Goal: Transaction & Acquisition: Book appointment/travel/reservation

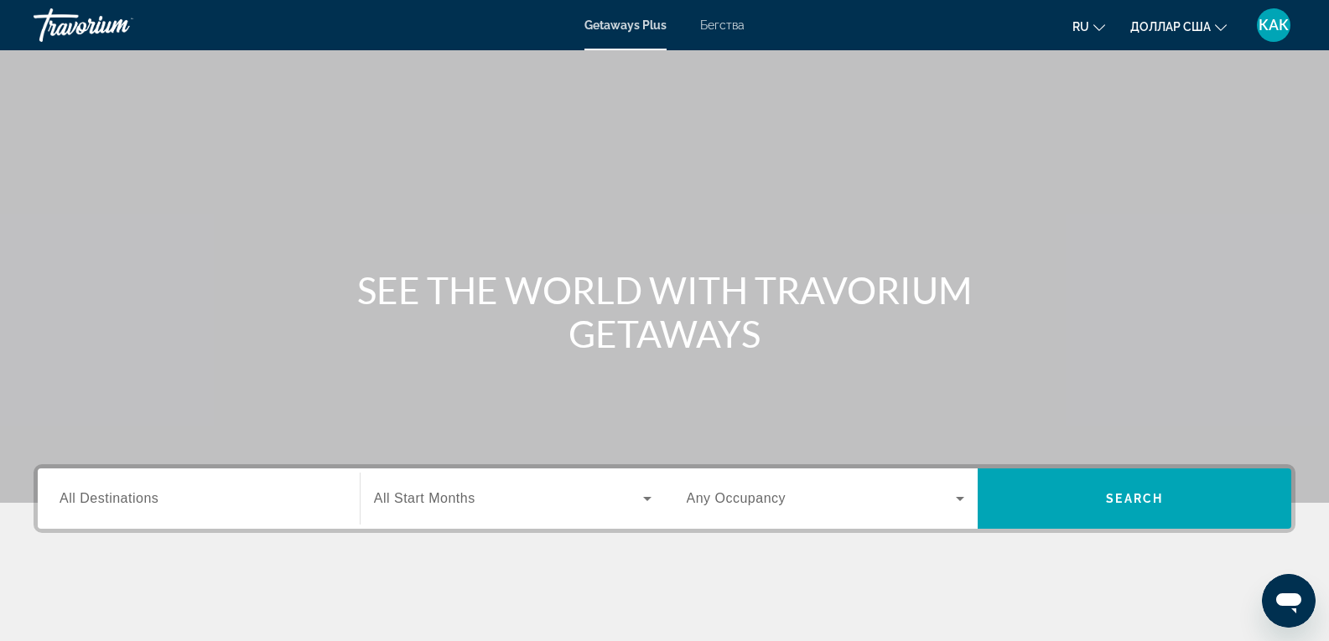
click at [721, 24] on font "Бегства" at bounding box center [722, 24] width 44 height 13
click at [130, 514] on div "Search widget" at bounding box center [199, 499] width 278 height 48
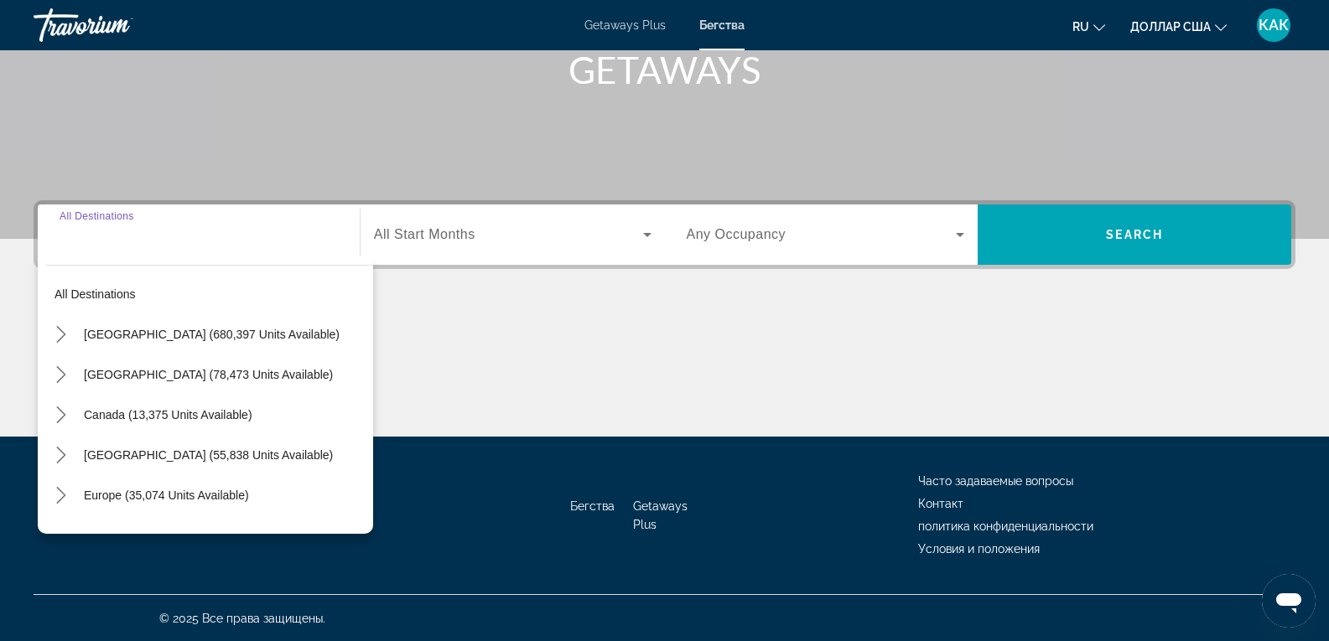
scroll to position [265, 0]
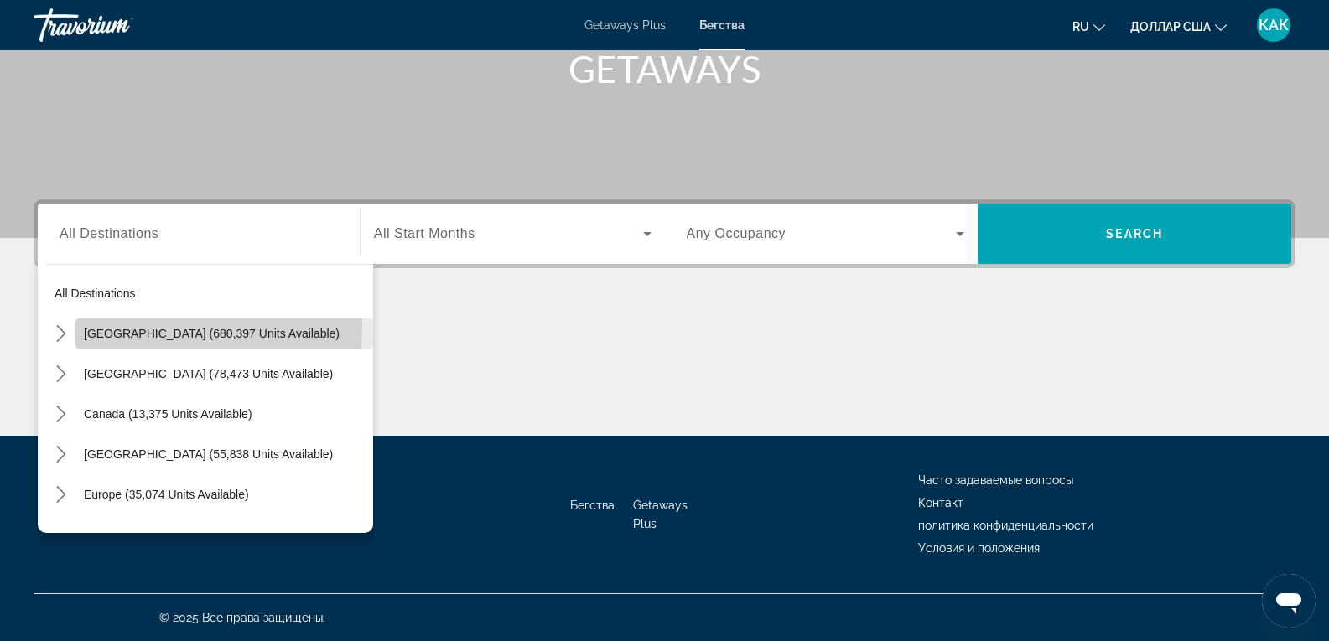
click at [193, 328] on span "[GEOGRAPHIC_DATA] (680,397 units available)" at bounding box center [212, 333] width 256 height 13
type input "**********"
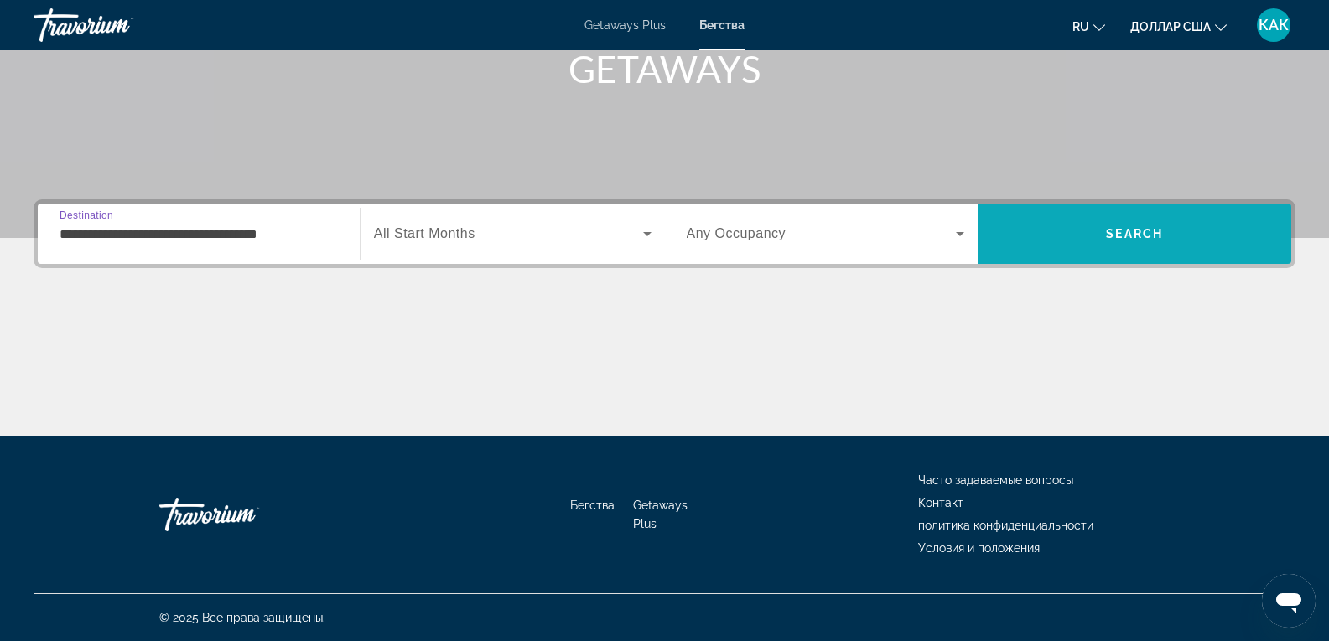
click at [1135, 243] on span "Search" at bounding box center [1135, 234] width 314 height 40
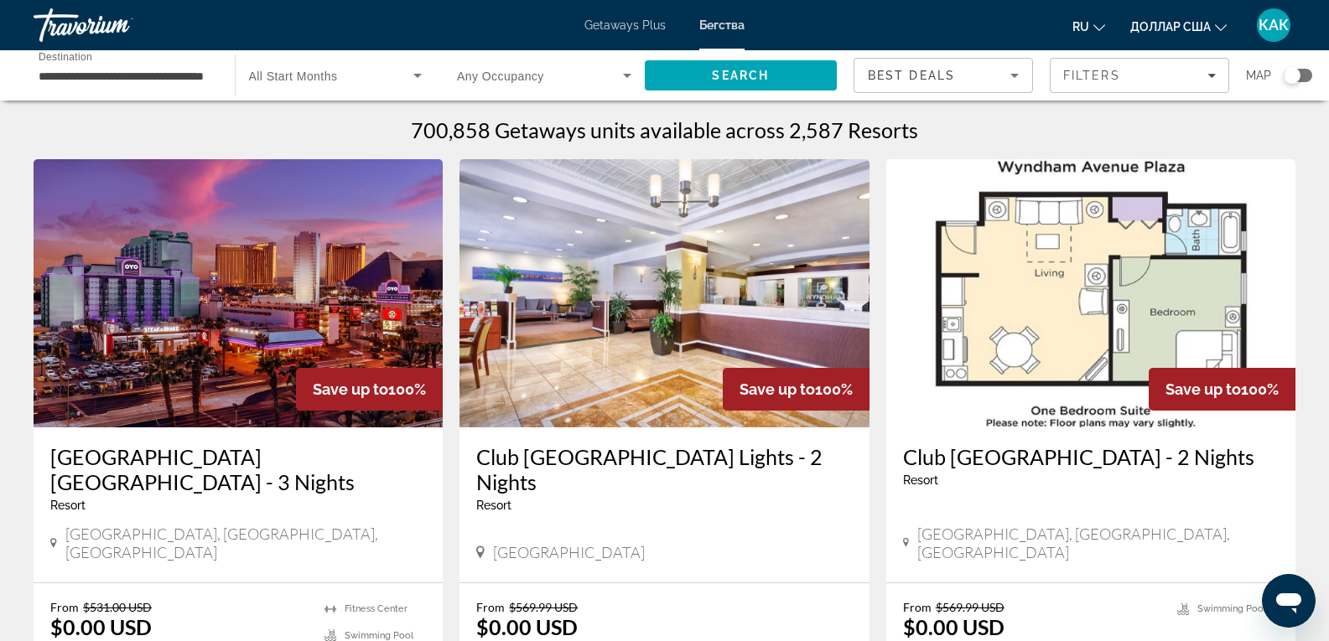
click at [1294, 75] on div "Search widget" at bounding box center [1292, 75] width 17 height 17
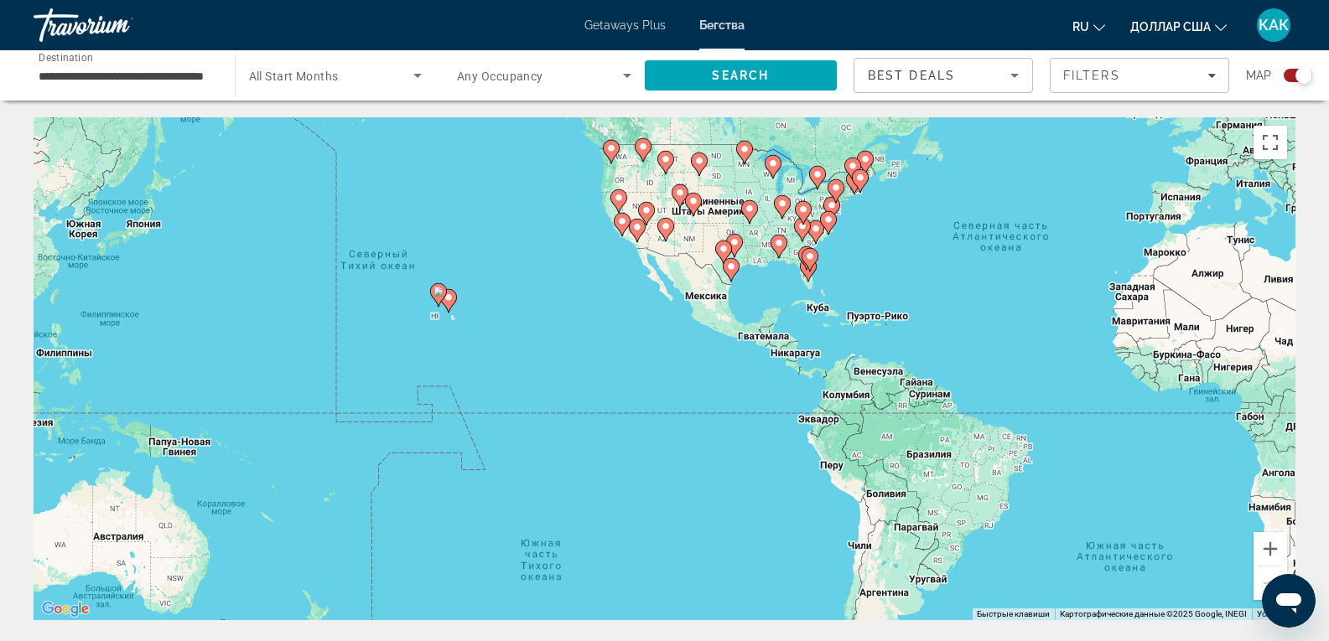
drag, startPoint x: 335, startPoint y: 456, endPoint x: 768, endPoint y: 339, distance: 449.1
click at [768, 339] on div "Чтобы активировать перетаскивание с помощью клавиатуры, нажмите Alt + Ввод. Пос…" at bounding box center [665, 368] width 1262 height 503
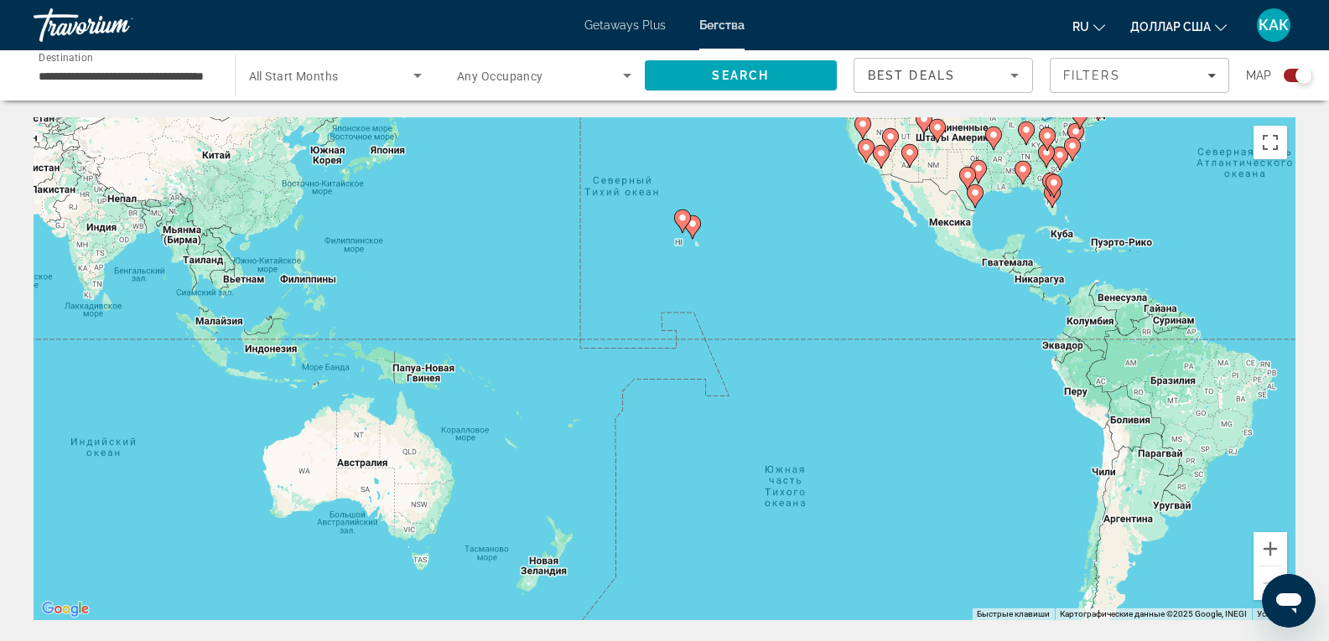
click at [689, 319] on div "Чтобы активировать перетаскивание с помощью клавиатуры, нажмите Alt + Ввод. Пос…" at bounding box center [665, 368] width 1262 height 503
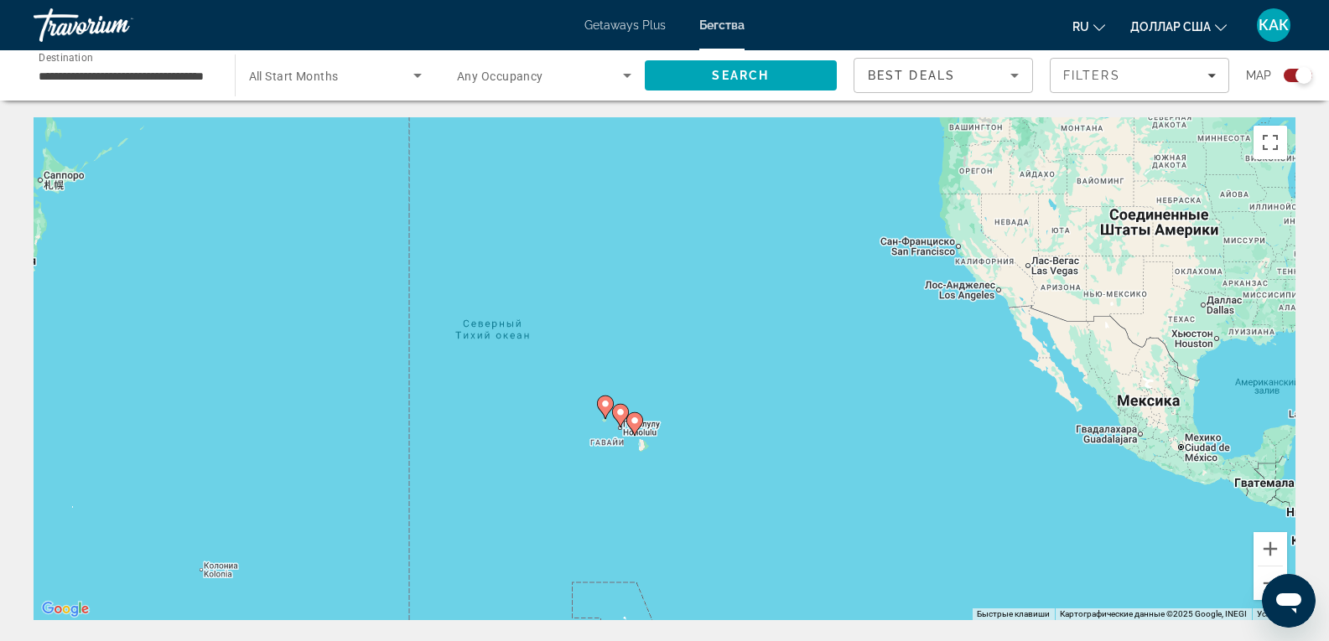
drag, startPoint x: 718, startPoint y: 234, endPoint x: 656, endPoint y: 511, distance: 283.4
click at [656, 511] on div "Чтобы активировать перетаскивание с помощью клавиатуры, нажмите Alt + Ввод. Пос…" at bounding box center [665, 368] width 1262 height 503
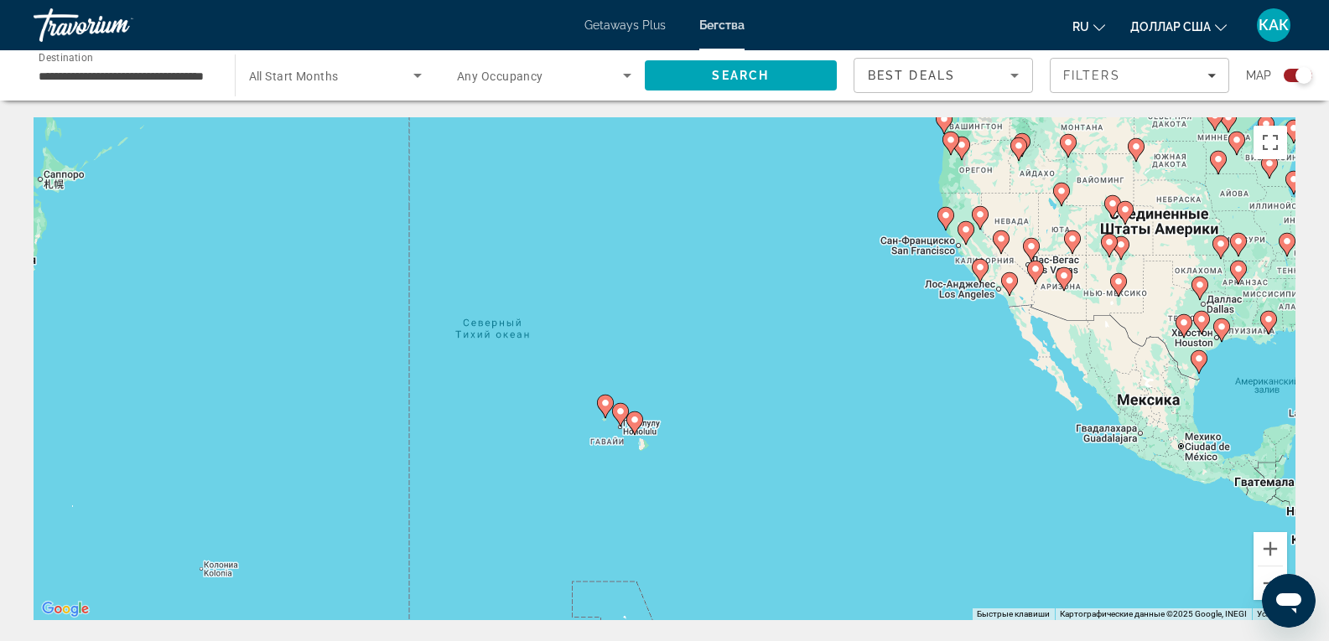
click at [656, 511] on div "Чтобы активировать перетаскивание с помощью клавиатуры, нажмите Alt + Ввод. Пос…" at bounding box center [665, 368] width 1262 height 503
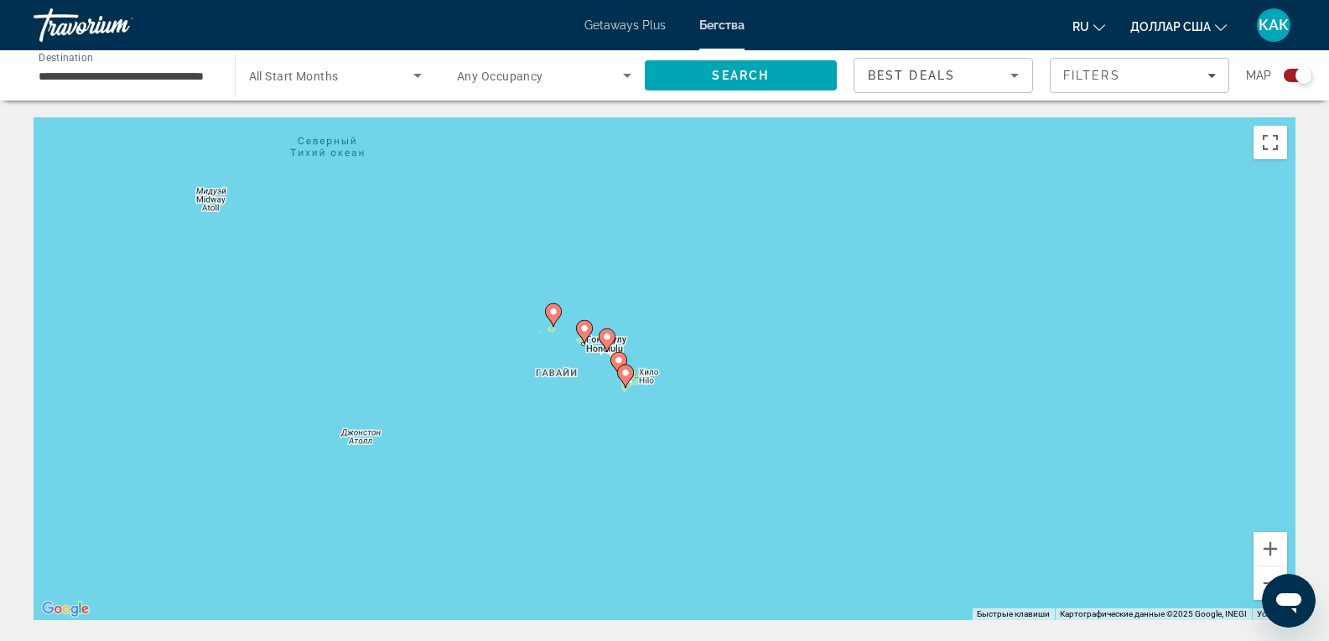
click at [656, 511] on div "Чтобы активировать перетаскивание с помощью клавиатуры, нажмите Alt + Ввод. Пос…" at bounding box center [665, 368] width 1262 height 503
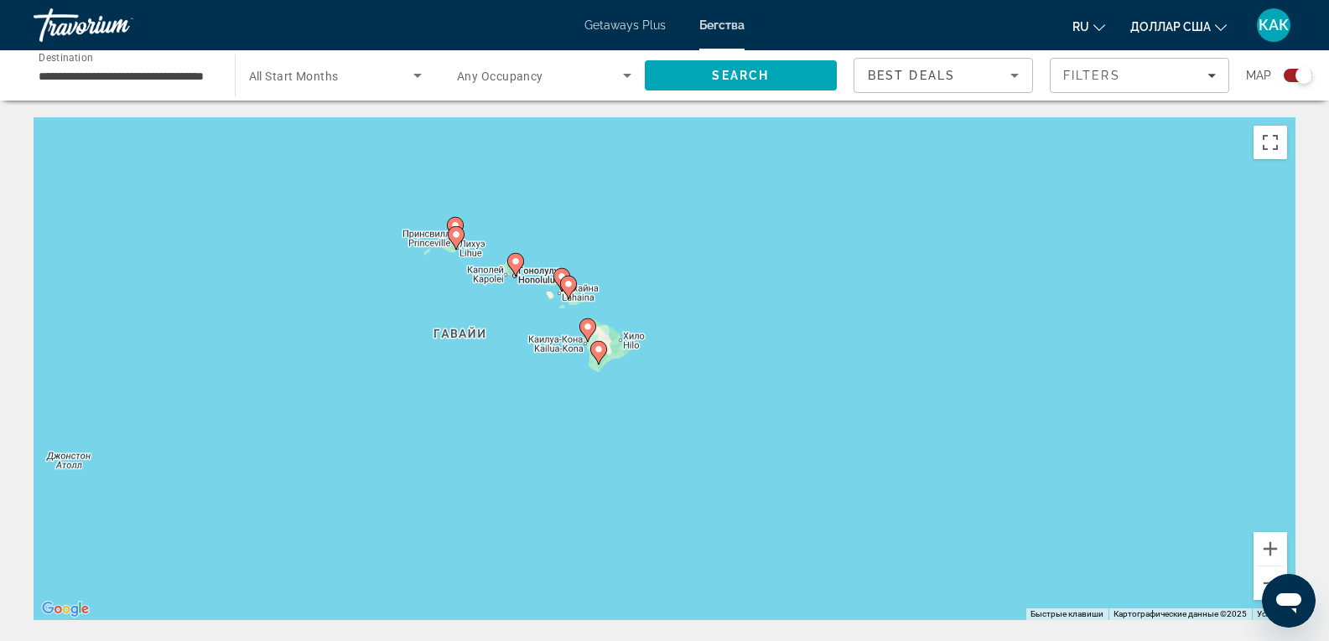
drag, startPoint x: 619, startPoint y: 340, endPoint x: 627, endPoint y: 504, distance: 164.5
click at [627, 504] on div "Чтобы активировать перетаскивание с помощью клавиатуры, нажмите Alt + Ввод. Пос…" at bounding box center [665, 368] width 1262 height 503
click at [501, 424] on div "Чтобы активировать перетаскивание с помощью клавиатуры, нажмите Alt + Ввод. Пос…" at bounding box center [665, 368] width 1262 height 503
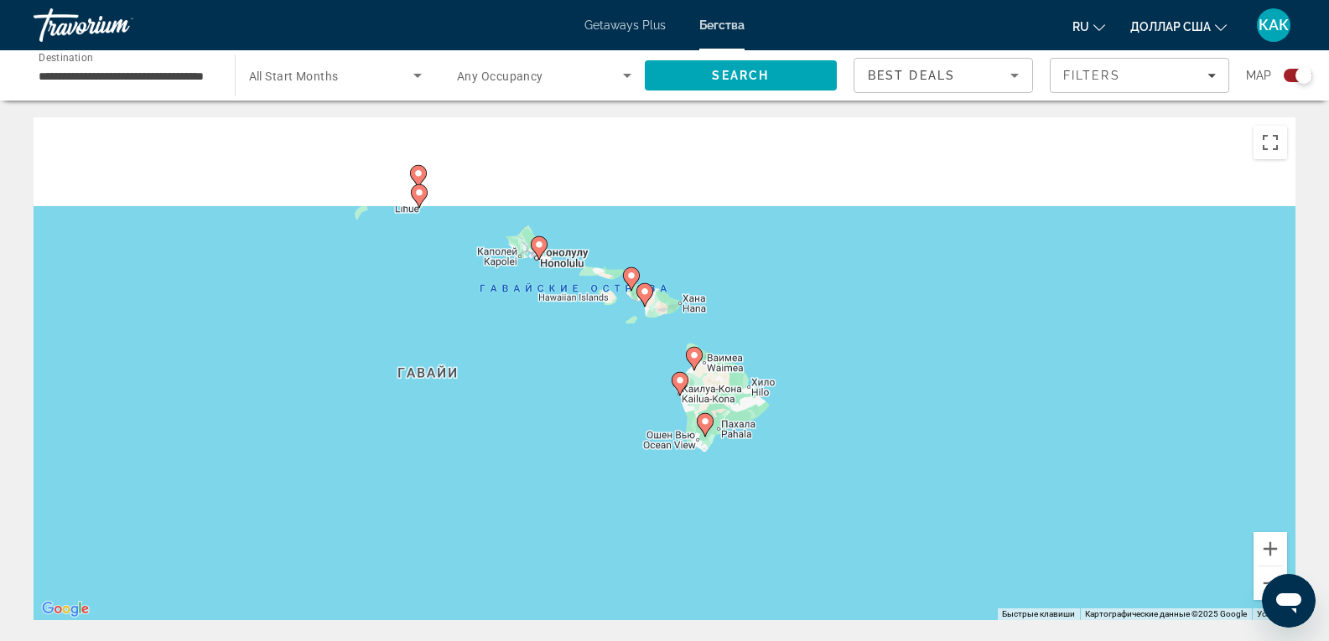
drag, startPoint x: 630, startPoint y: 222, endPoint x: 641, endPoint y: 354, distance: 132.1
click at [641, 354] on div "Чтобы активировать перетаскивание с помощью клавиатуры, нажмите Alt + Ввод. Пос…" at bounding box center [665, 368] width 1262 height 503
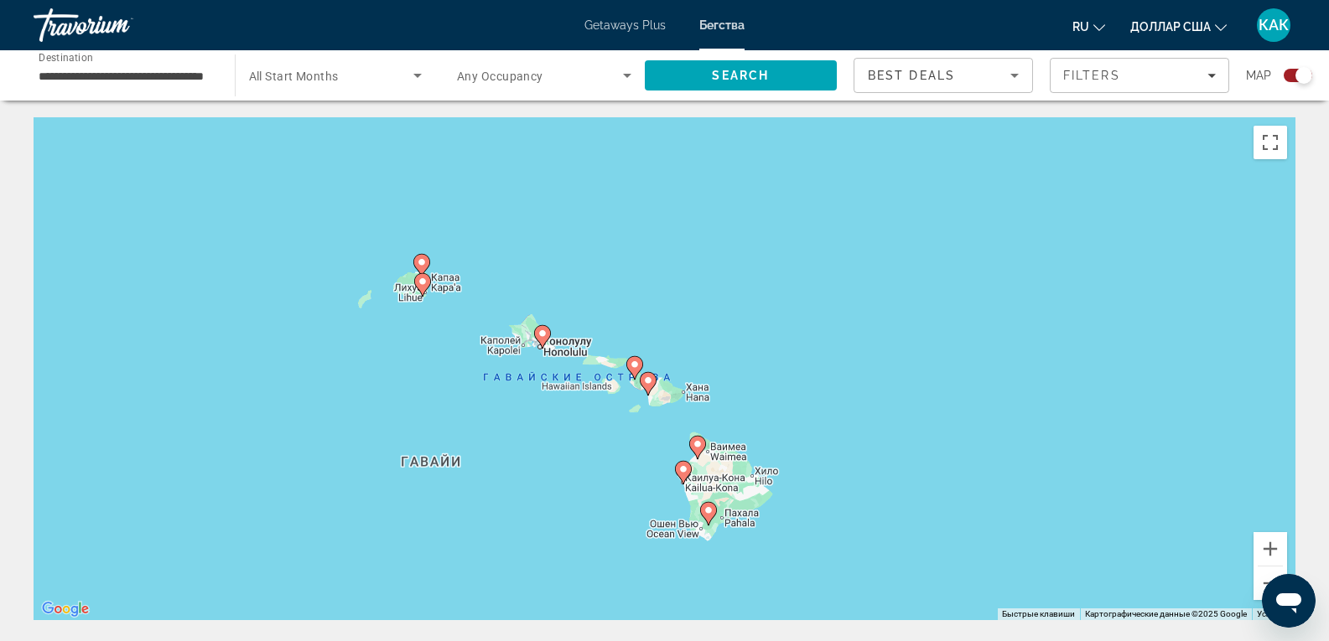
click at [641, 354] on div "Чтобы активировать перетаскивание с помощью клавиатуры, нажмите Alt + Ввод. Пос…" at bounding box center [665, 368] width 1262 height 503
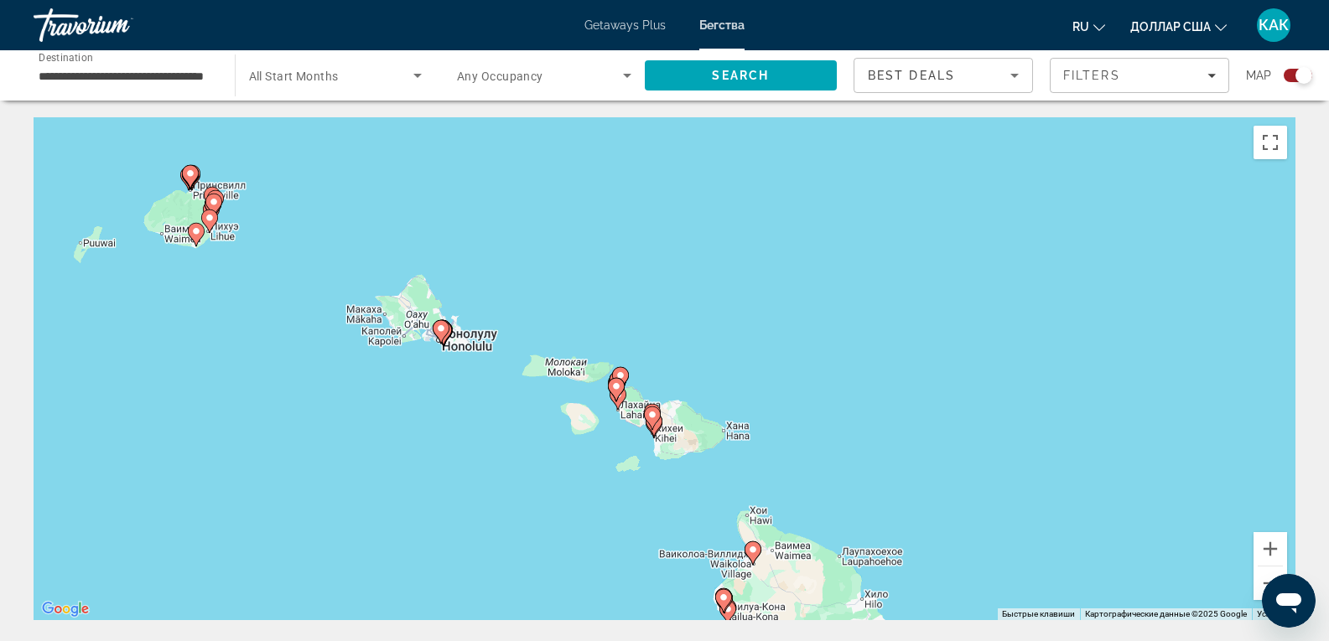
click at [624, 411] on div "Чтобы активировать перетаскивание с помощью клавиатуры, нажмите Alt + Ввод. Пос…" at bounding box center [665, 368] width 1262 height 503
click at [614, 402] on gmp-advanced-marker "Основное содержание" at bounding box center [616, 389] width 17 height 25
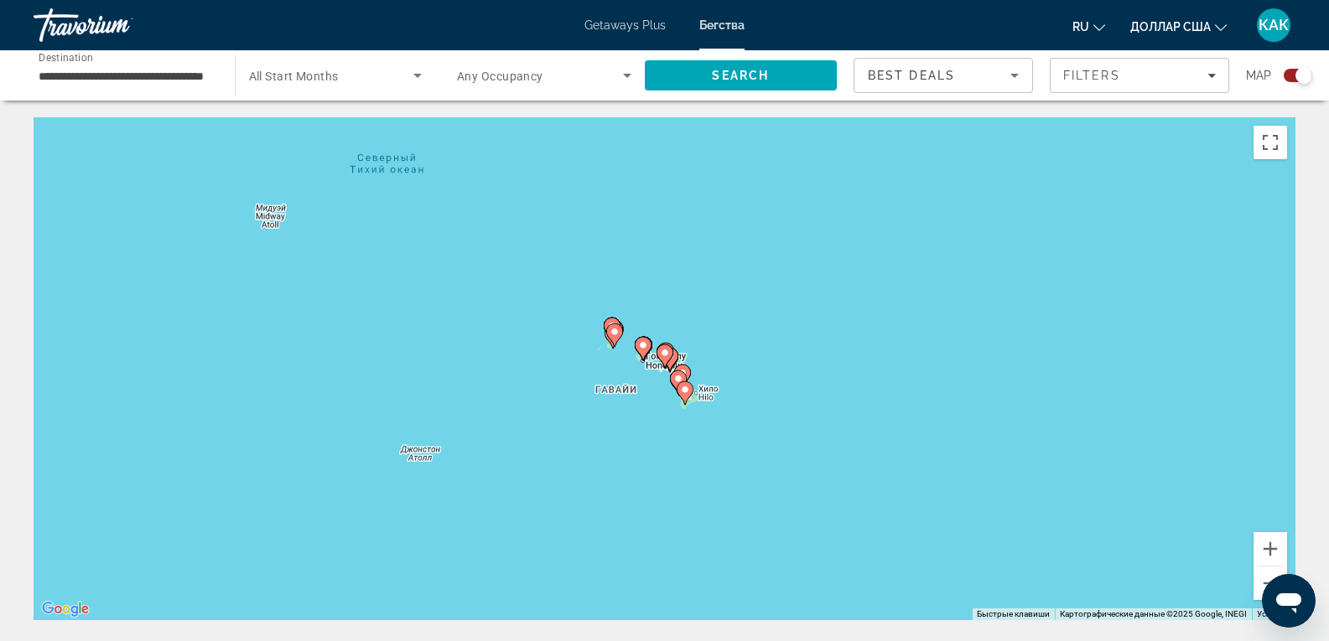
click at [614, 402] on div "Для навигации используйте клавиши со стрелками. Чтобы активировать перетаскиван…" at bounding box center [665, 368] width 1262 height 503
click at [614, 402] on div "Чтобы активировать перетаскивание с помощью клавиатуры, нажмите Alt + Ввод. Пос…" at bounding box center [665, 368] width 1262 height 503
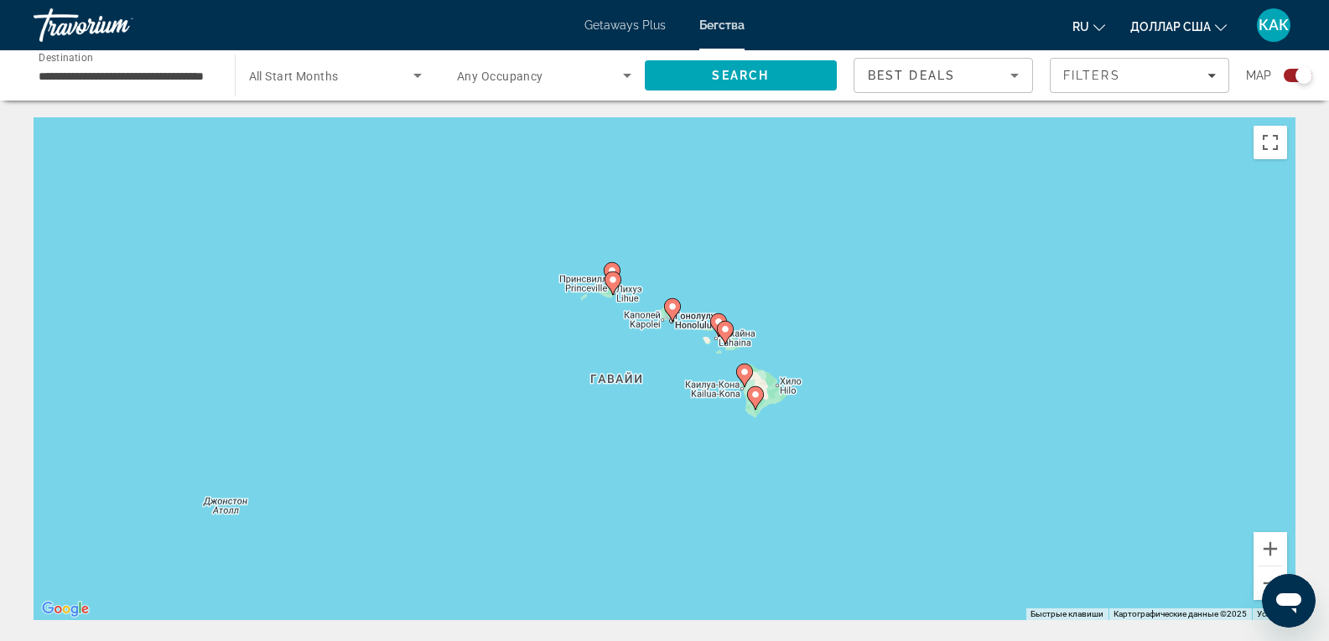
click at [614, 402] on div "Чтобы активировать перетаскивание с помощью клавиатуры, нажмите Alt + Ввод. Пос…" at bounding box center [665, 368] width 1262 height 503
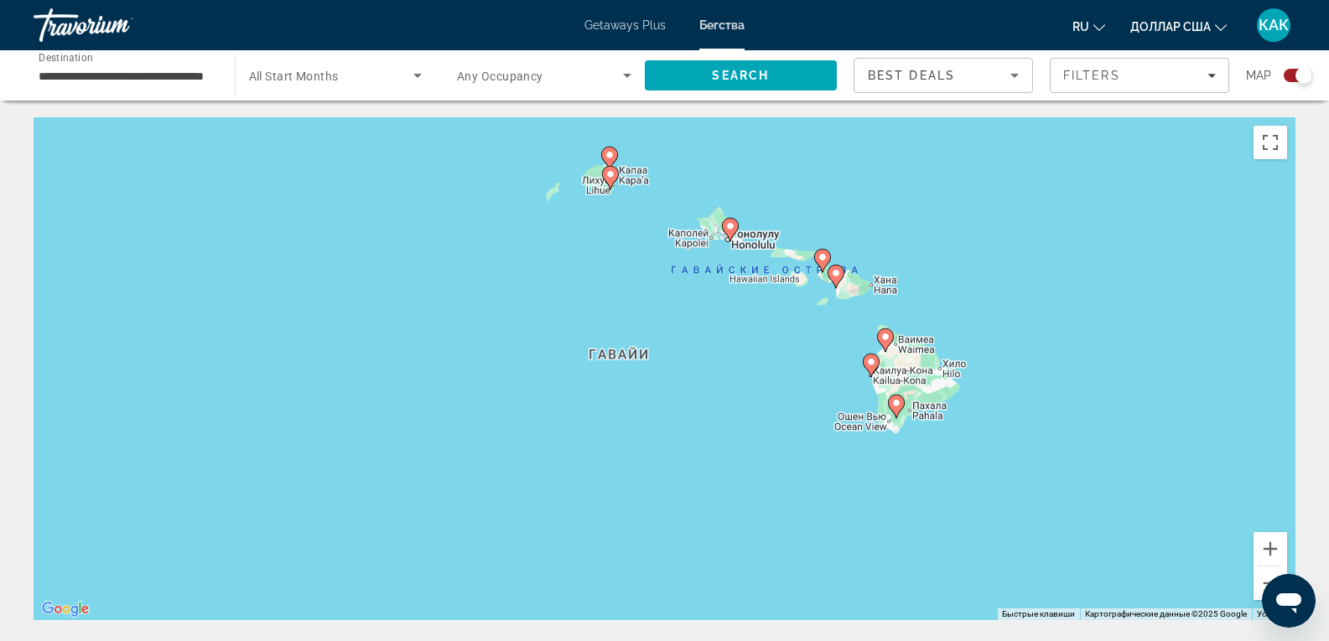
drag, startPoint x: 822, startPoint y: 329, endPoint x: 594, endPoint y: 513, distance: 293.4
click at [594, 513] on div "Чтобы активировать перетаскивание с помощью клавиатуры, нажмите Alt + Ввод. Пос…" at bounding box center [665, 368] width 1262 height 503
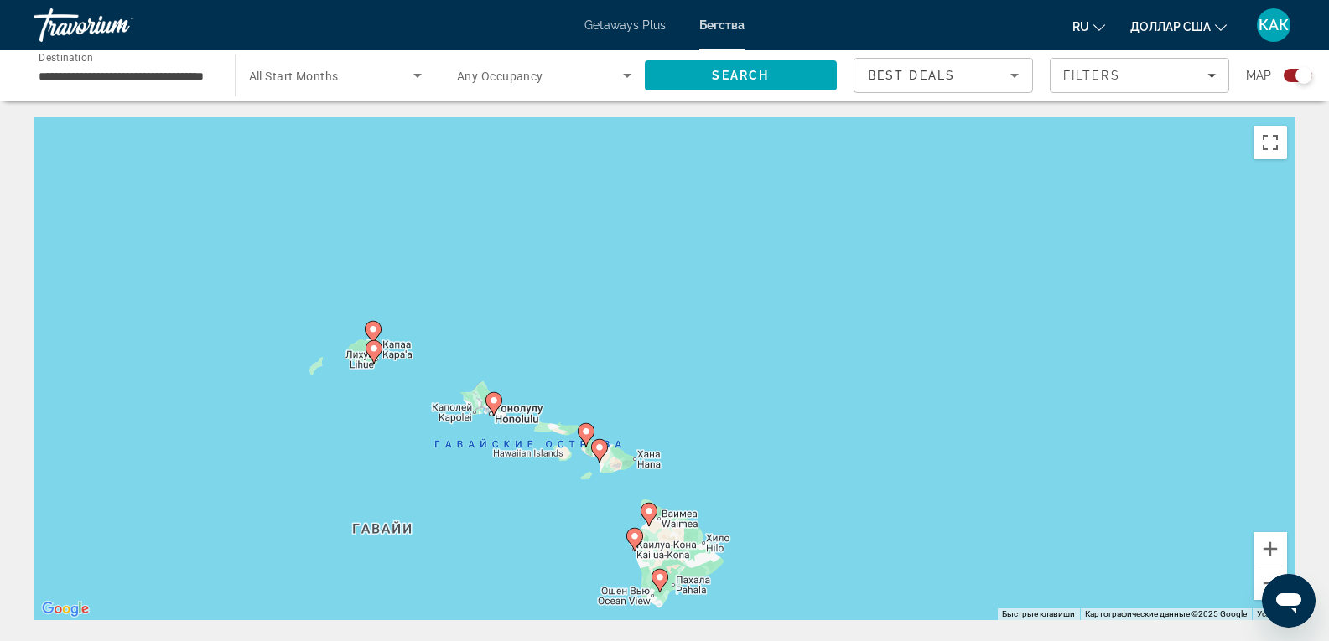
click at [594, 513] on div "Чтобы активировать перетаскивание с помощью клавиатуры, нажмите Alt + Ввод. Пос…" at bounding box center [665, 368] width 1262 height 503
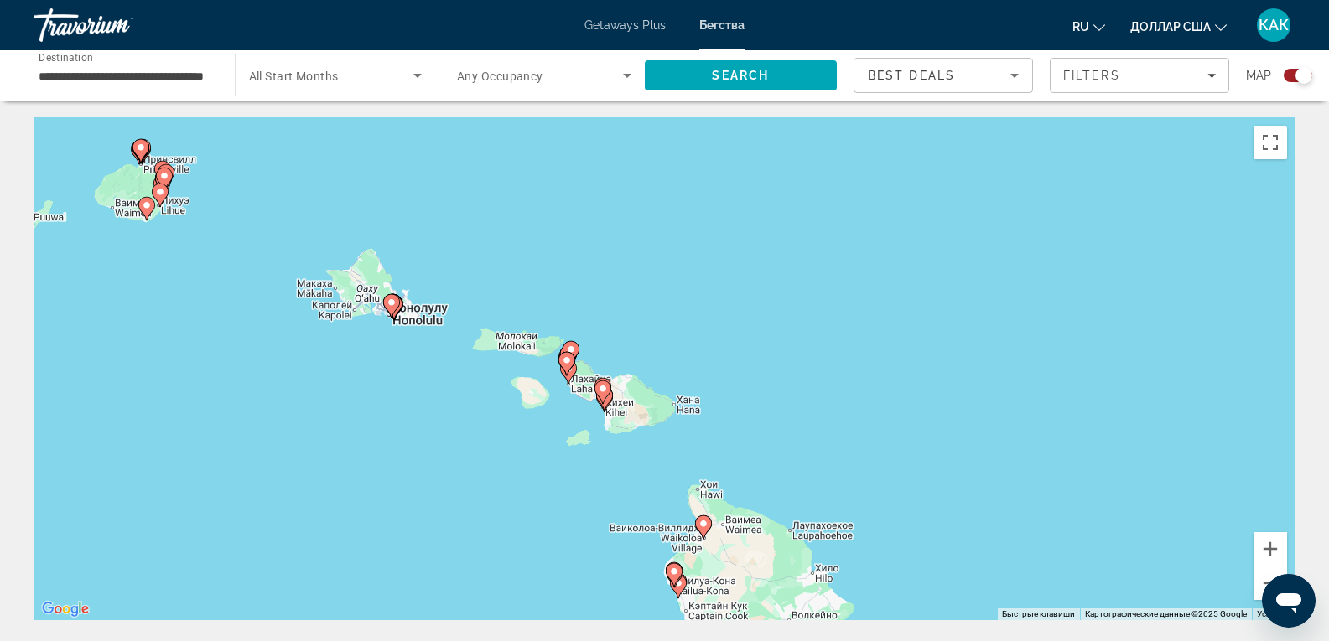
click at [594, 513] on div "Чтобы активировать перетаскивание с помощью клавиатуры, нажмите Alt + Ввод. Пос…" at bounding box center [665, 368] width 1262 height 503
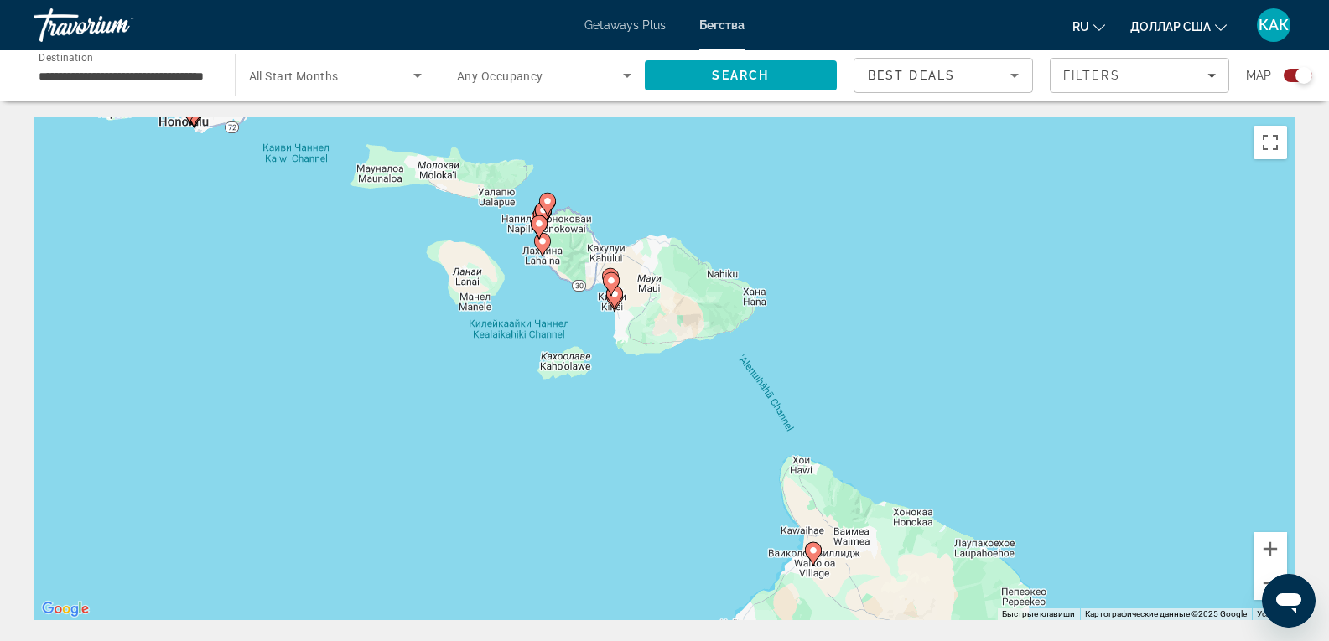
click at [535, 236] on gmp-advanced-marker "Основное содержание" at bounding box center [539, 227] width 17 height 25
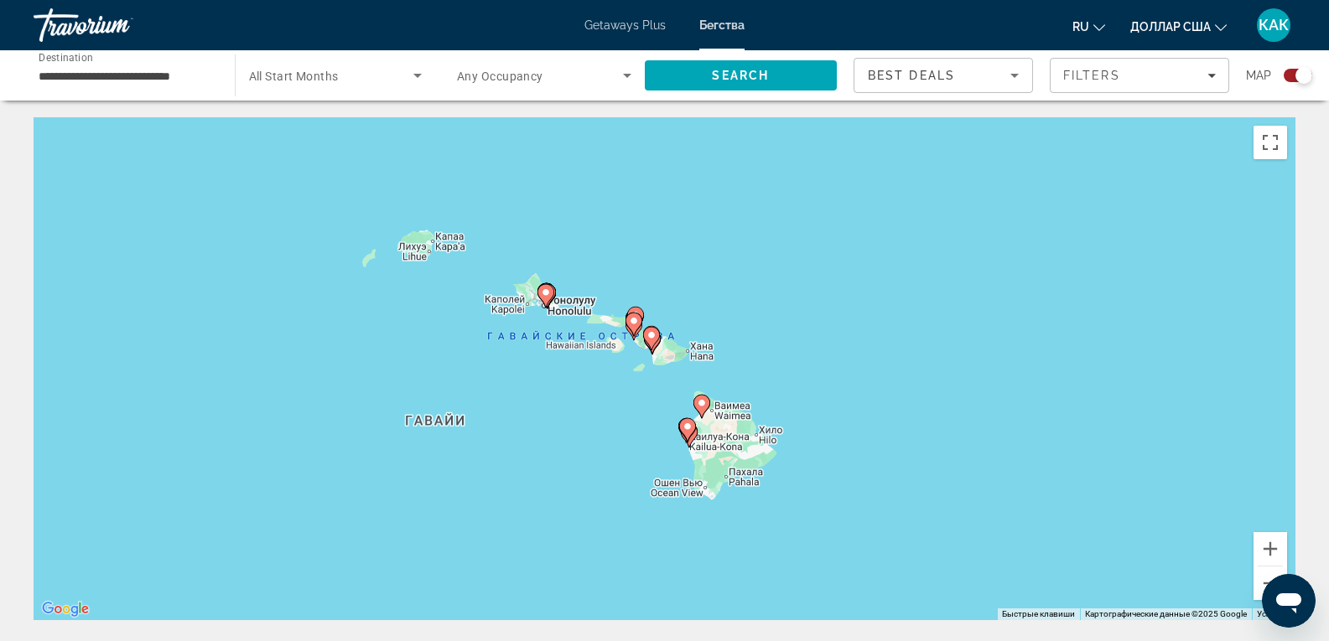
click at [626, 322] on icon "Основное содержание" at bounding box center [632, 325] width 15 height 22
click at [626, 322] on div "Для навигации используйте клавиши со стрелками. Чтобы активировать перетаскиван…" at bounding box center [665, 368] width 1262 height 503
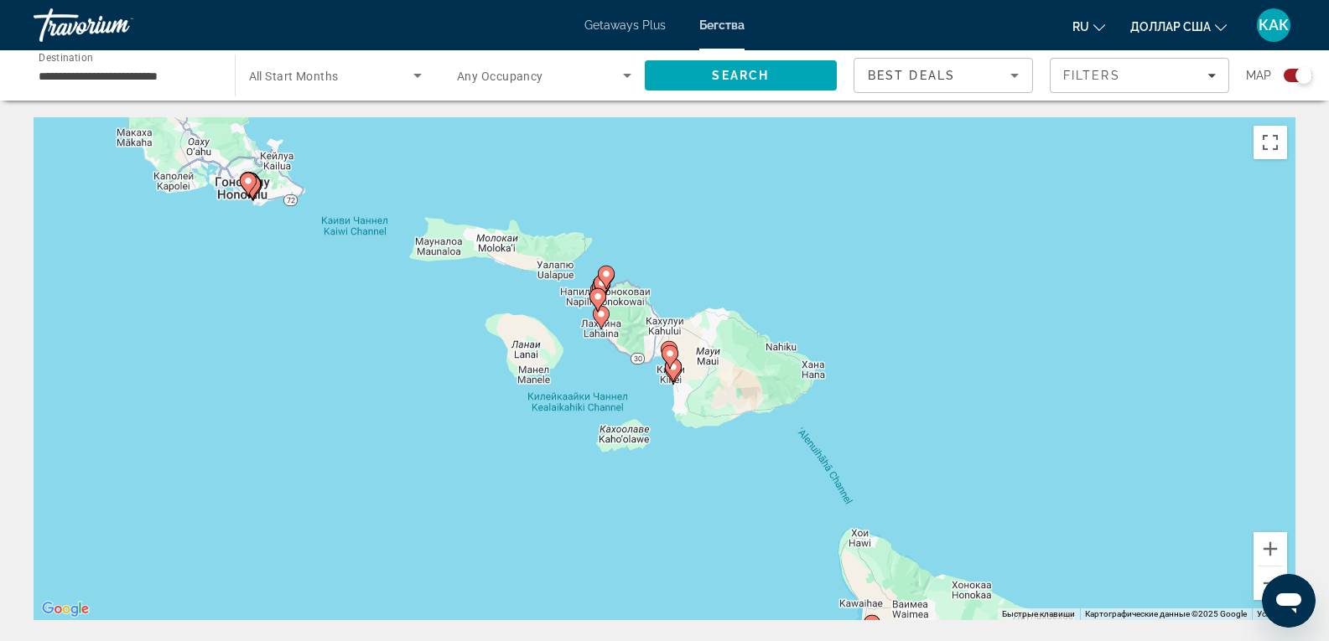
click at [626, 322] on div "Чтобы активировать перетаскивание с помощью клавиатуры, нажмите Alt + Ввод. Пос…" at bounding box center [665, 368] width 1262 height 503
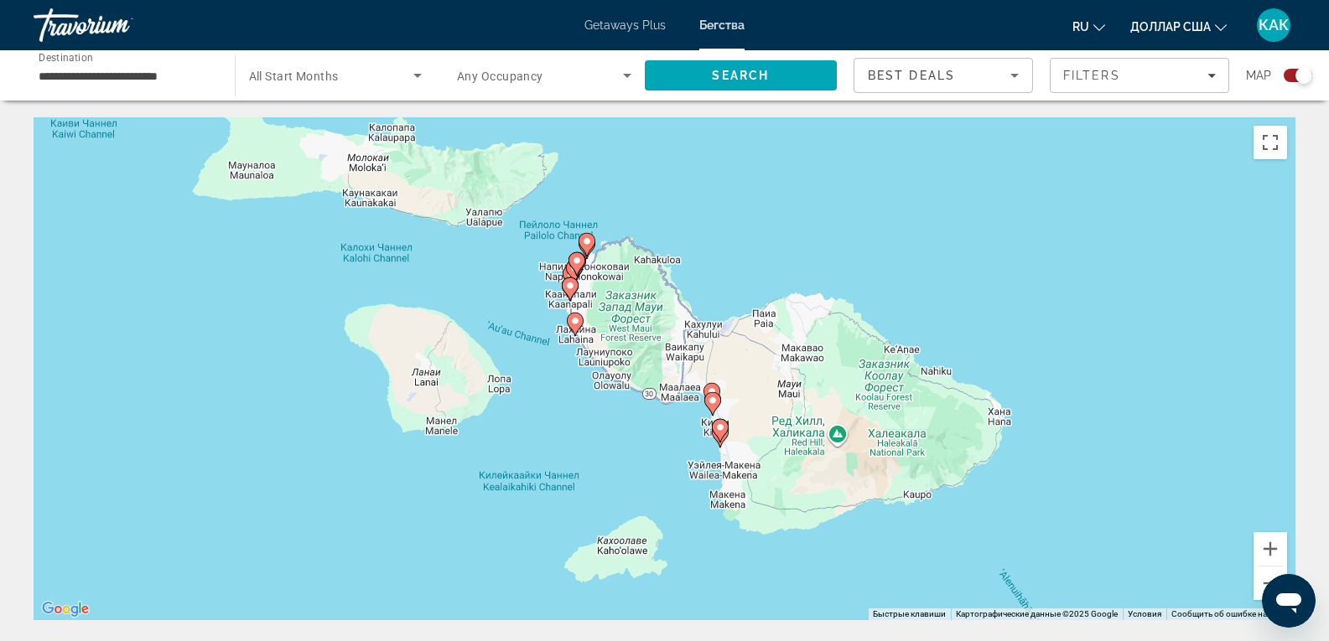
click at [575, 324] on image "Основное содержание" at bounding box center [575, 321] width 10 height 10
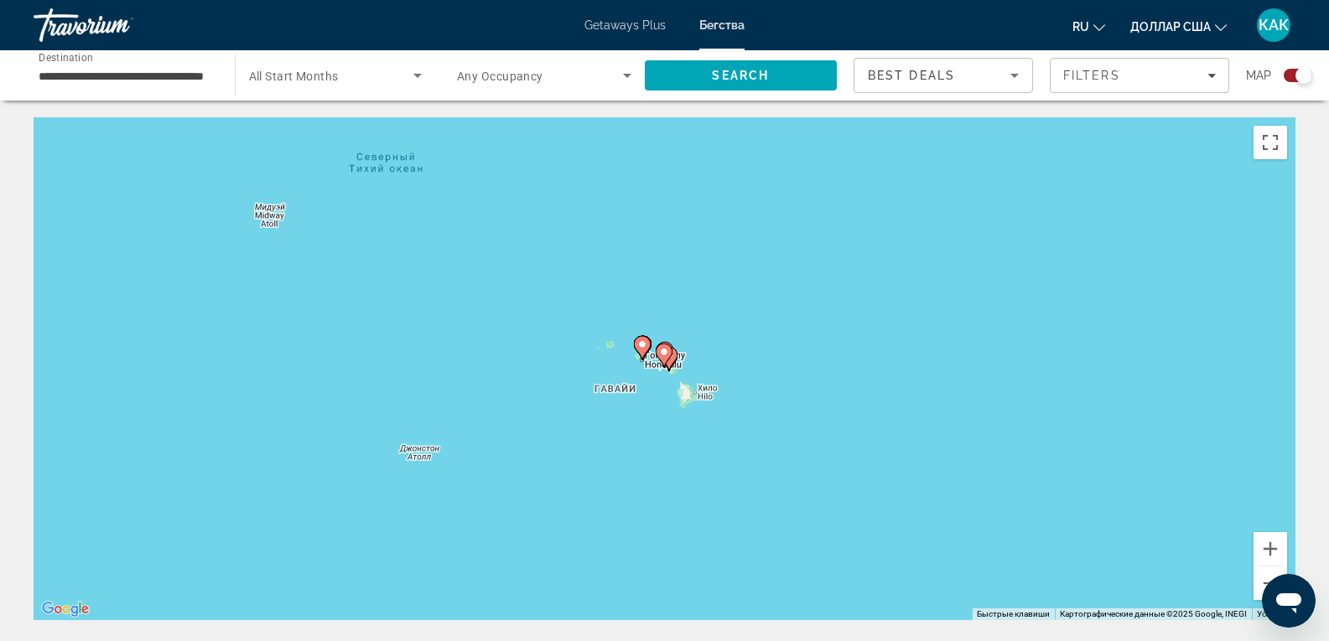
click at [575, 324] on div "Чтобы активировать перетаскивание с помощью клавиатуры, нажмите Alt + Ввод. Пос…" at bounding box center [665, 368] width 1262 height 503
click at [637, 382] on div "Чтобы активировать перетаскивание с помощью клавиатуры, нажмите Alt + Ввод. Пос…" at bounding box center [665, 368] width 1262 height 503
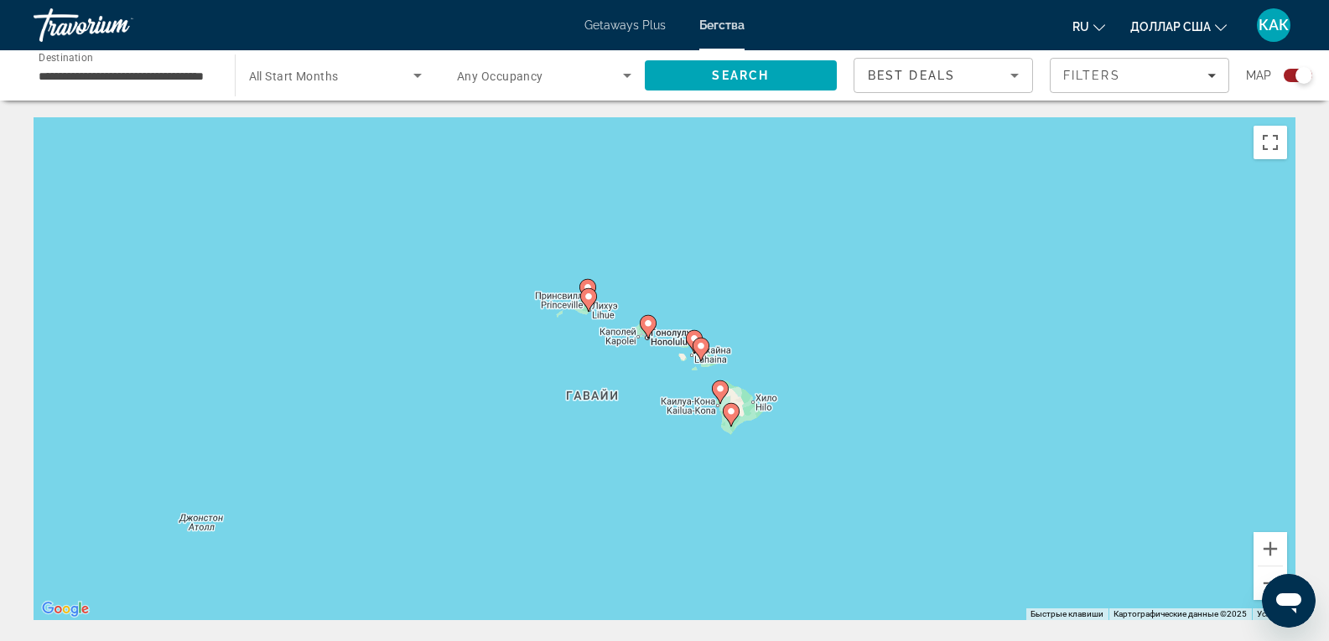
click at [637, 382] on div "Чтобы активировать перетаскивание с помощью клавиатуры, нажмите Alt + Ввод. Пос…" at bounding box center [665, 368] width 1262 height 503
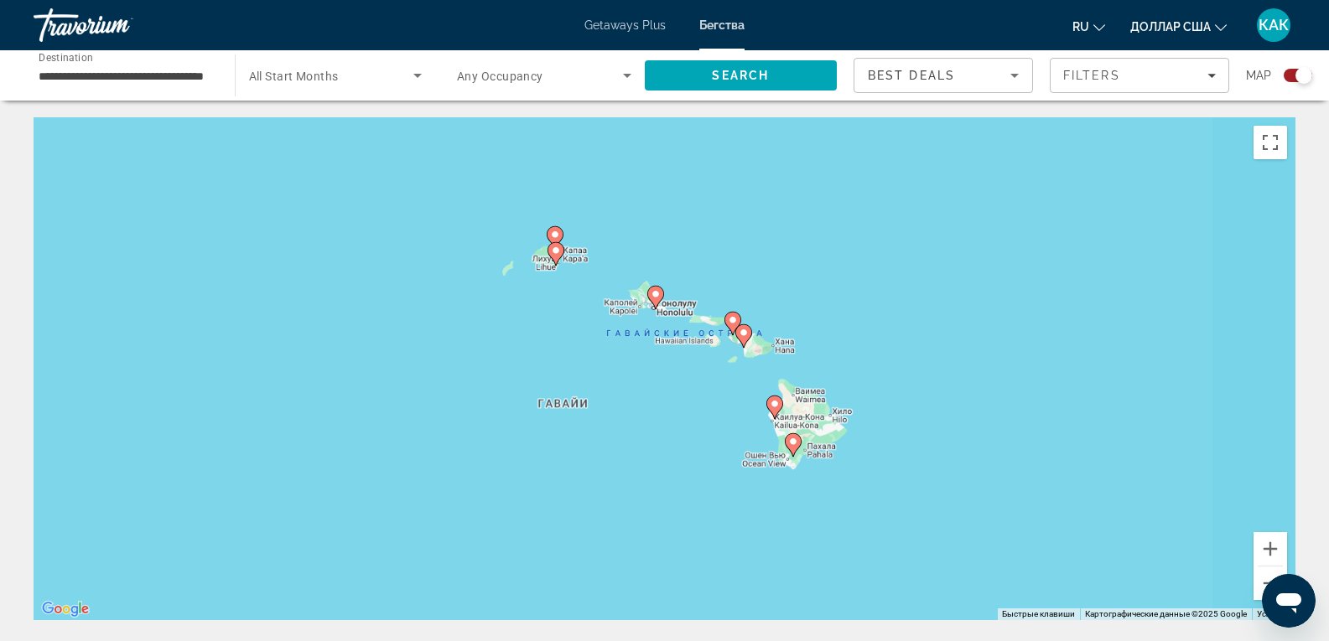
click at [637, 382] on div "Чтобы активировать перетаскивание с помощью клавиатуры, нажмите Alt + Ввод. Пос…" at bounding box center [665, 368] width 1262 height 503
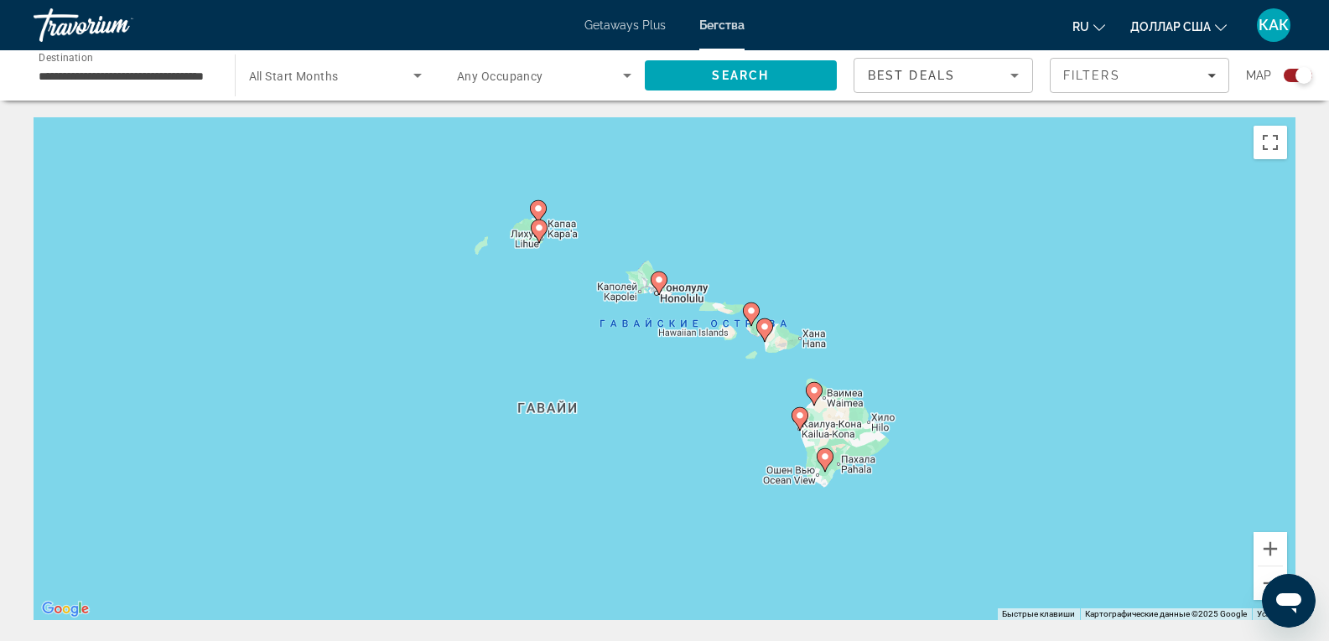
click at [637, 382] on div "Чтобы активировать перетаскивание с помощью клавиатуры, нажмите Alt + Ввод. Пос…" at bounding box center [665, 368] width 1262 height 503
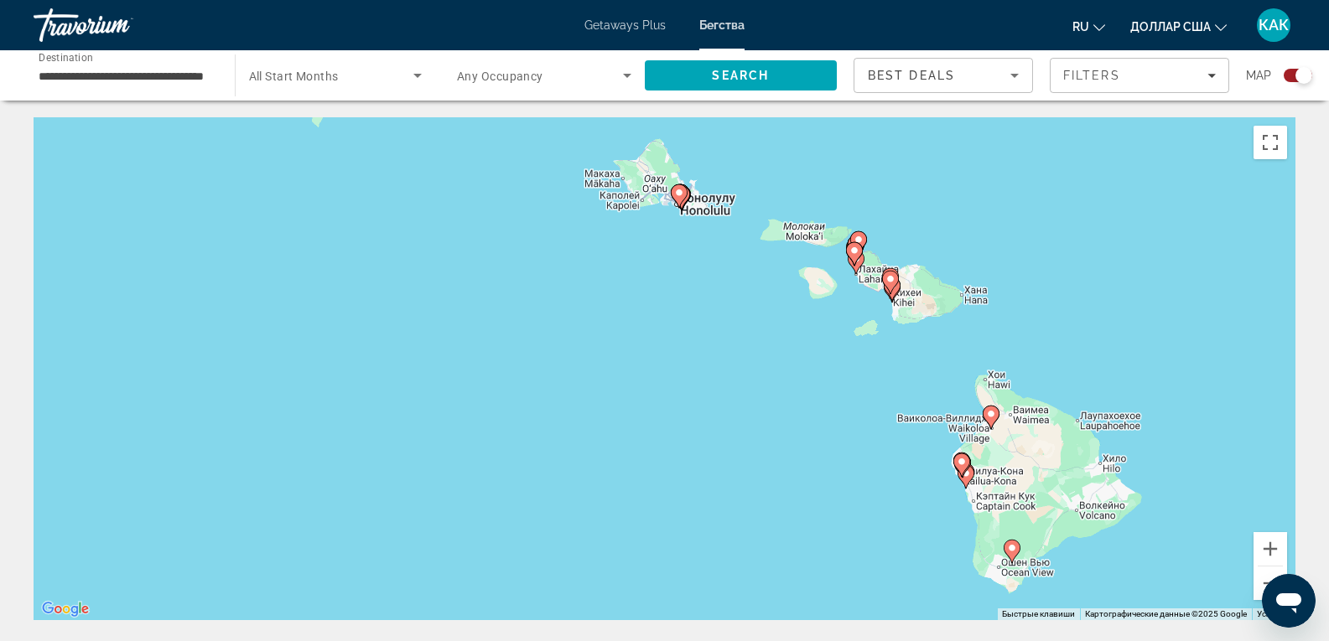
click at [855, 265] on icon "Основное содержание" at bounding box center [854, 253] width 17 height 23
type input "**********"
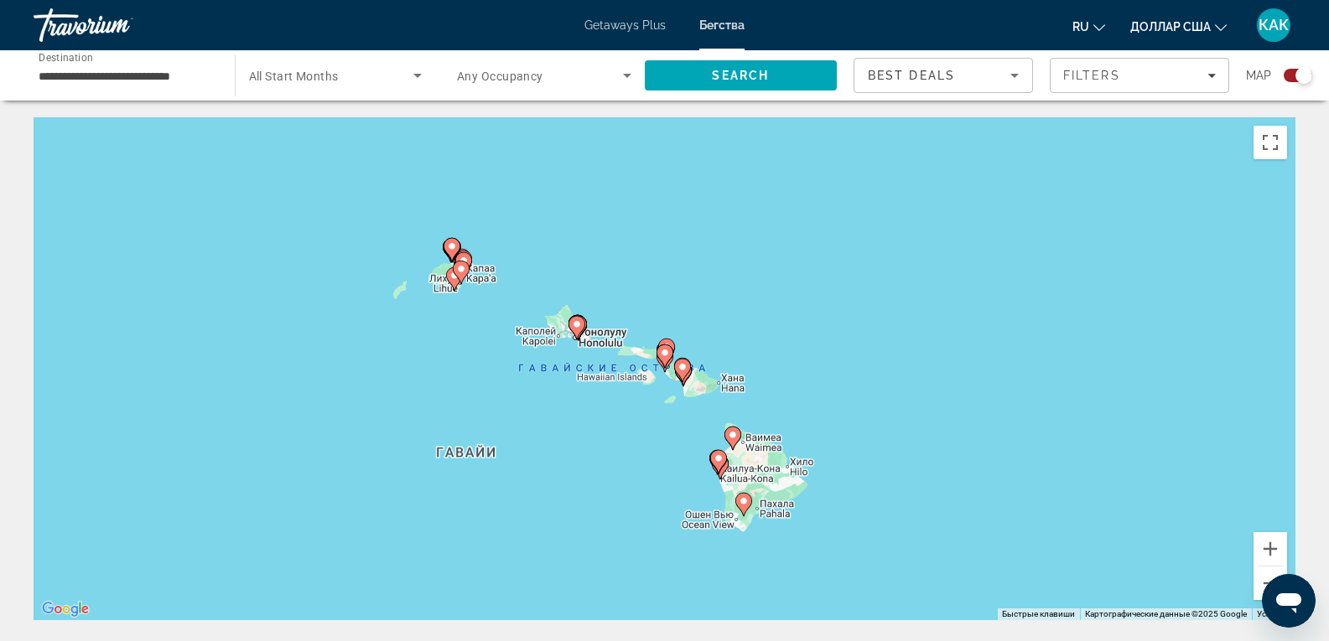
click at [666, 385] on div "Чтобы активировать перетаскивание с помощью клавиатуры, нажмите Alt + Ввод. Пос…" at bounding box center [665, 368] width 1262 height 503
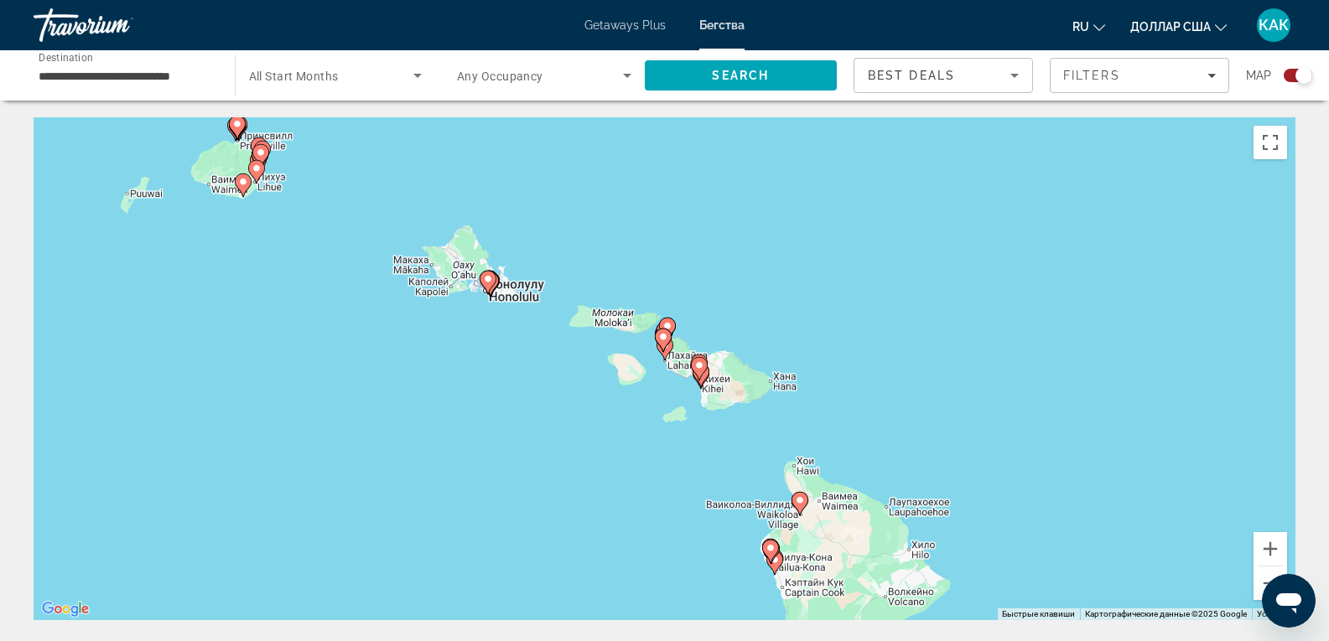
click at [666, 385] on div "Чтобы активировать перетаскивание с помощью клавиатуры, нажмите Alt + Ввод. Пос…" at bounding box center [665, 368] width 1262 height 503
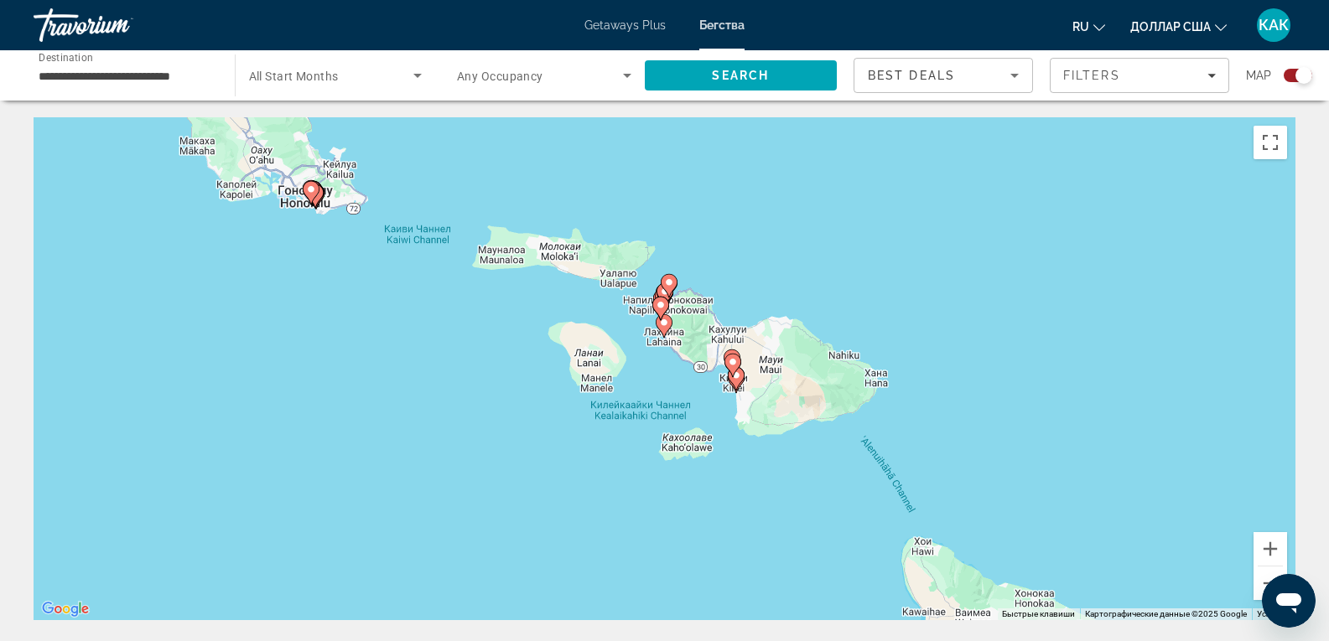
click at [669, 320] on icon "Основное содержание" at bounding box center [663, 326] width 15 height 22
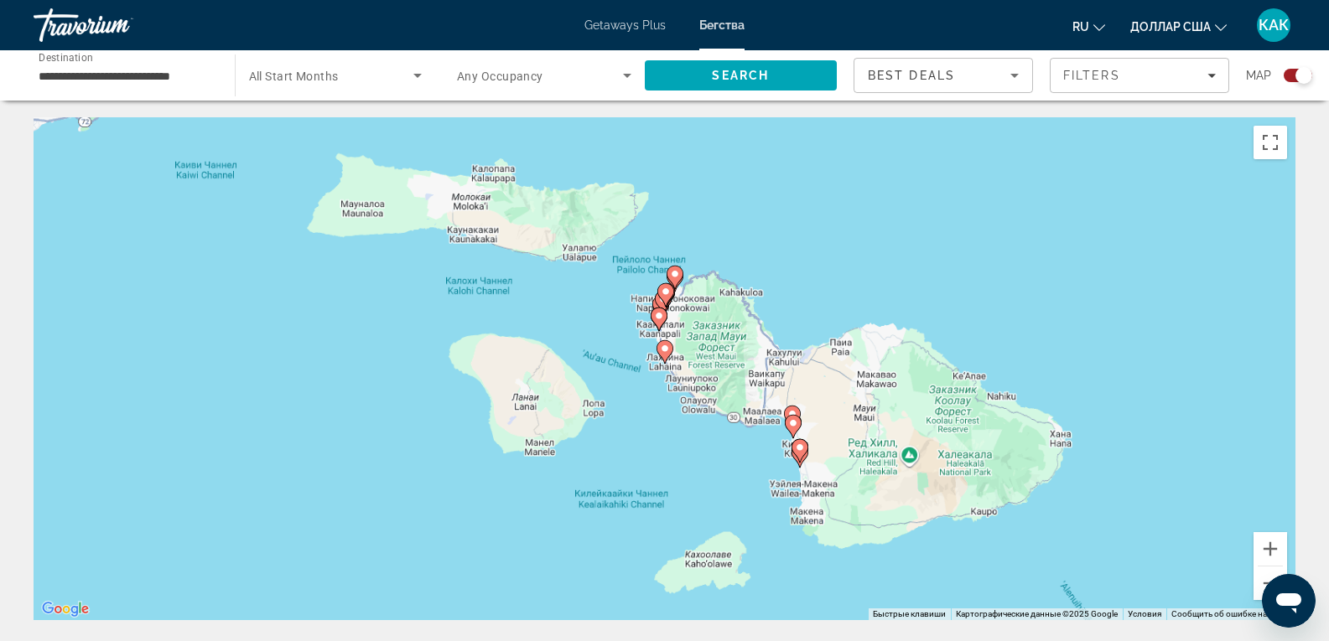
click at [669, 320] on div "Для навигации используйте клавиши со стрелками. Чтобы активировать перетаскиван…" at bounding box center [665, 368] width 1262 height 503
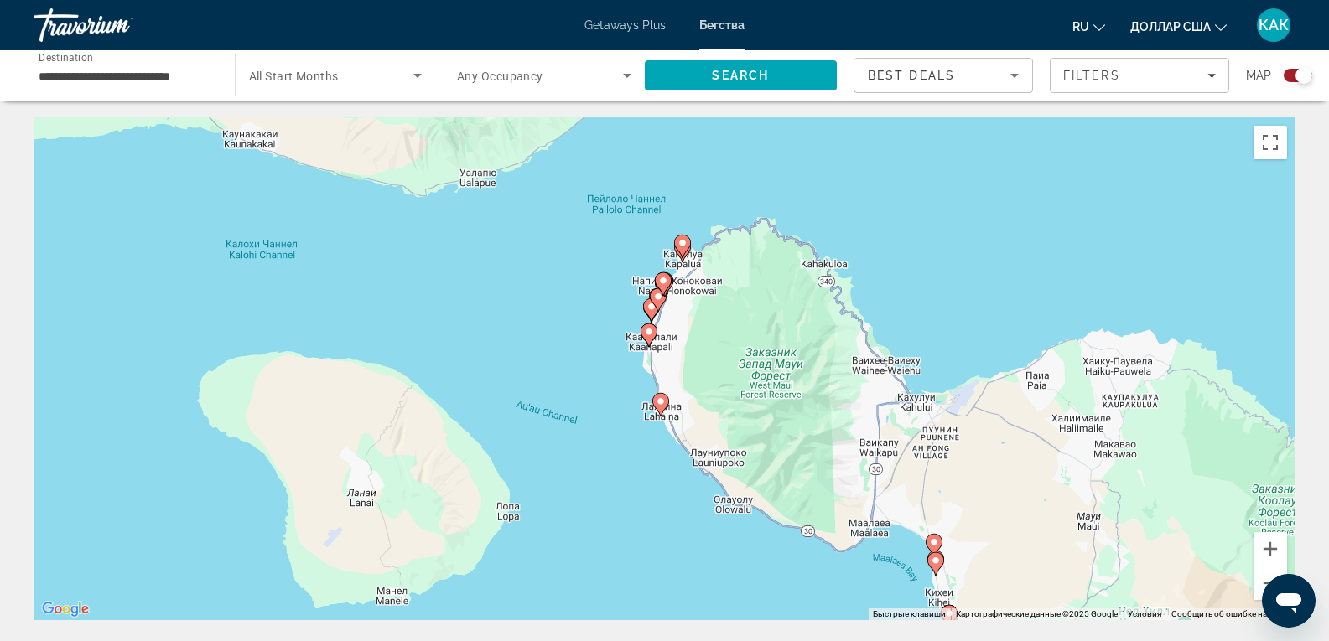
click at [658, 403] on image "Основное содержание" at bounding box center [661, 402] width 10 height 10
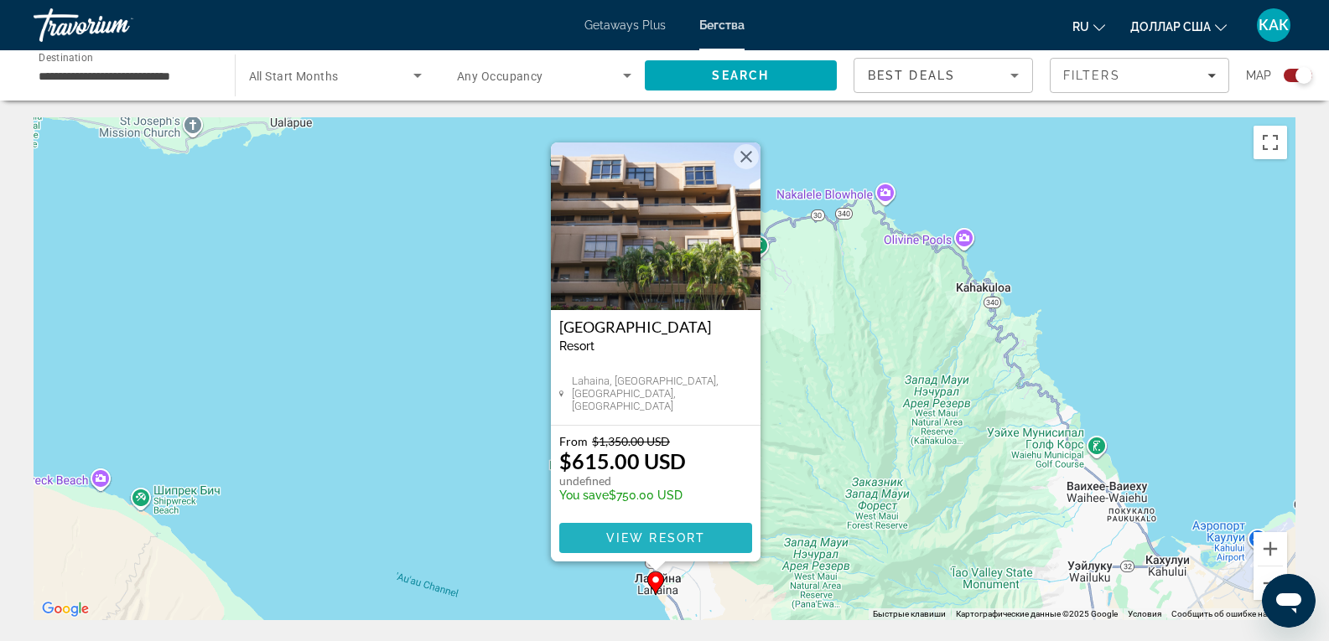
click at [636, 541] on span "View Resort" at bounding box center [654, 538] width 99 height 13
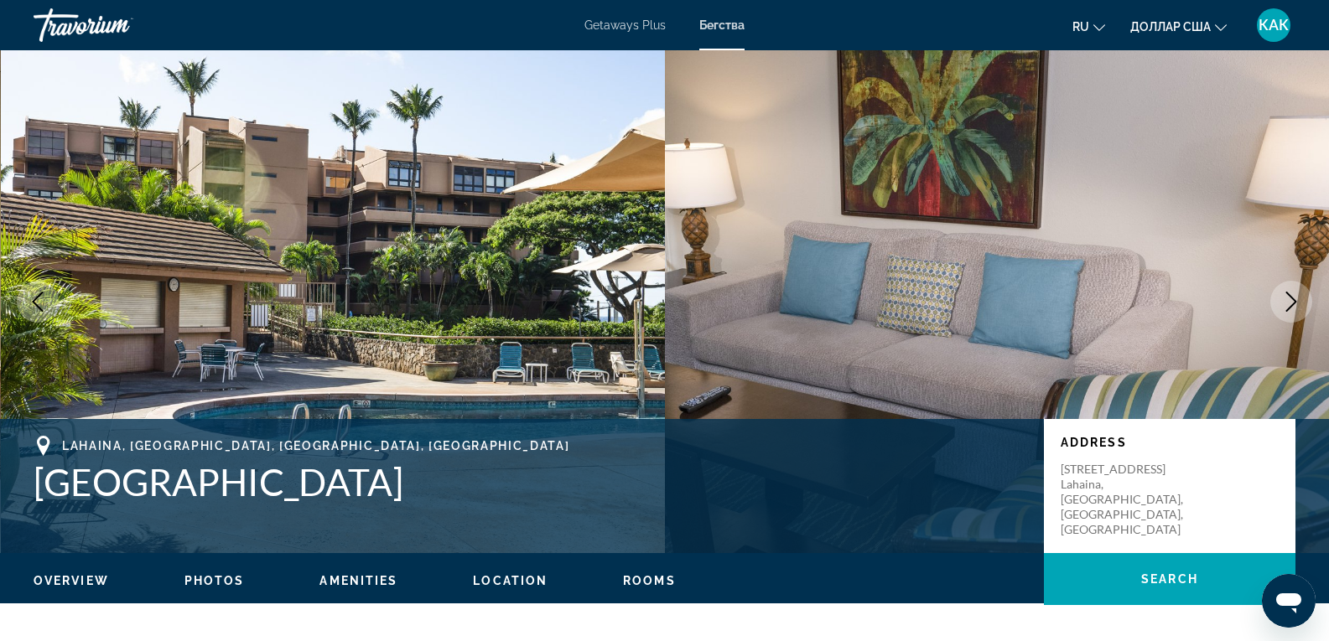
click at [1277, 28] on font "КАК" at bounding box center [1273, 25] width 30 height 18
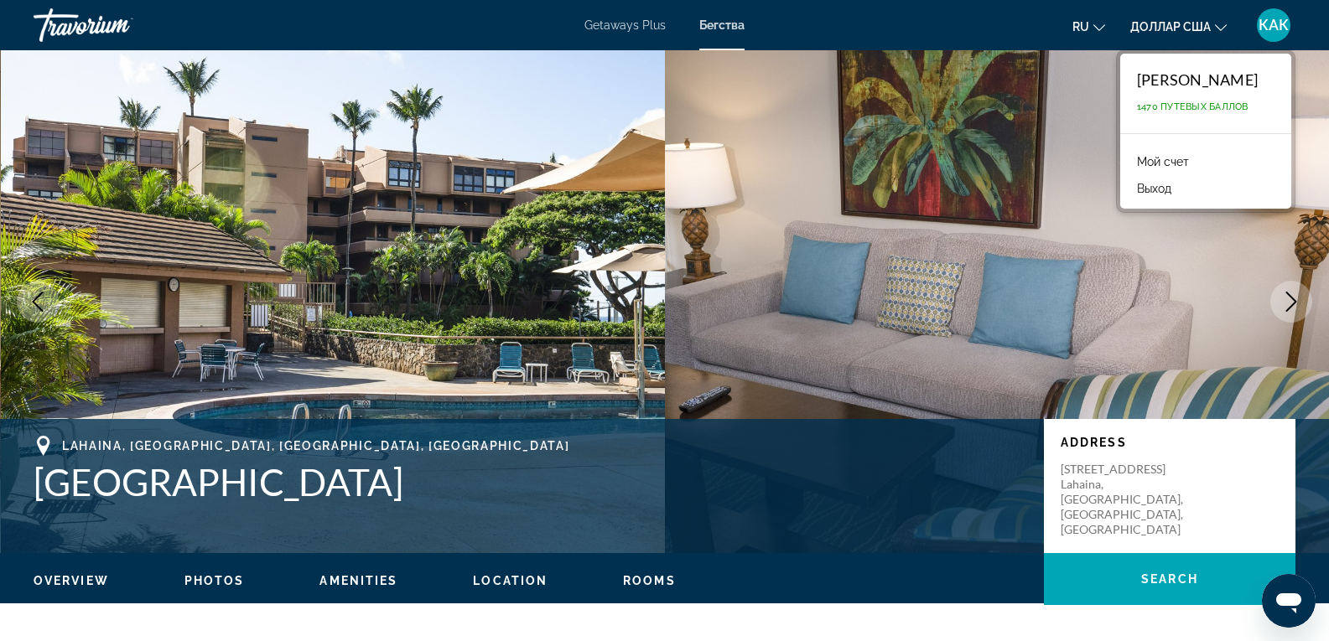
click at [1154, 187] on font "Выход" at bounding box center [1154, 188] width 34 height 13
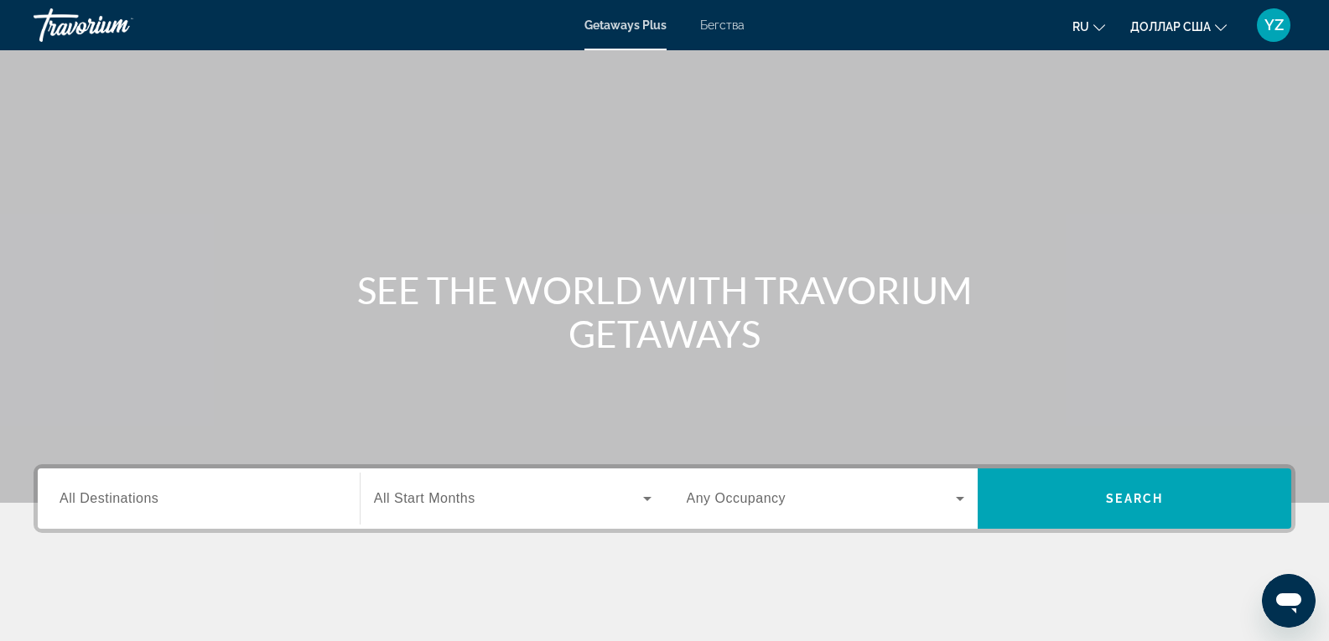
click at [712, 29] on font "Бегства" at bounding box center [722, 24] width 44 height 13
click at [128, 486] on div "Search widget" at bounding box center [199, 499] width 278 height 48
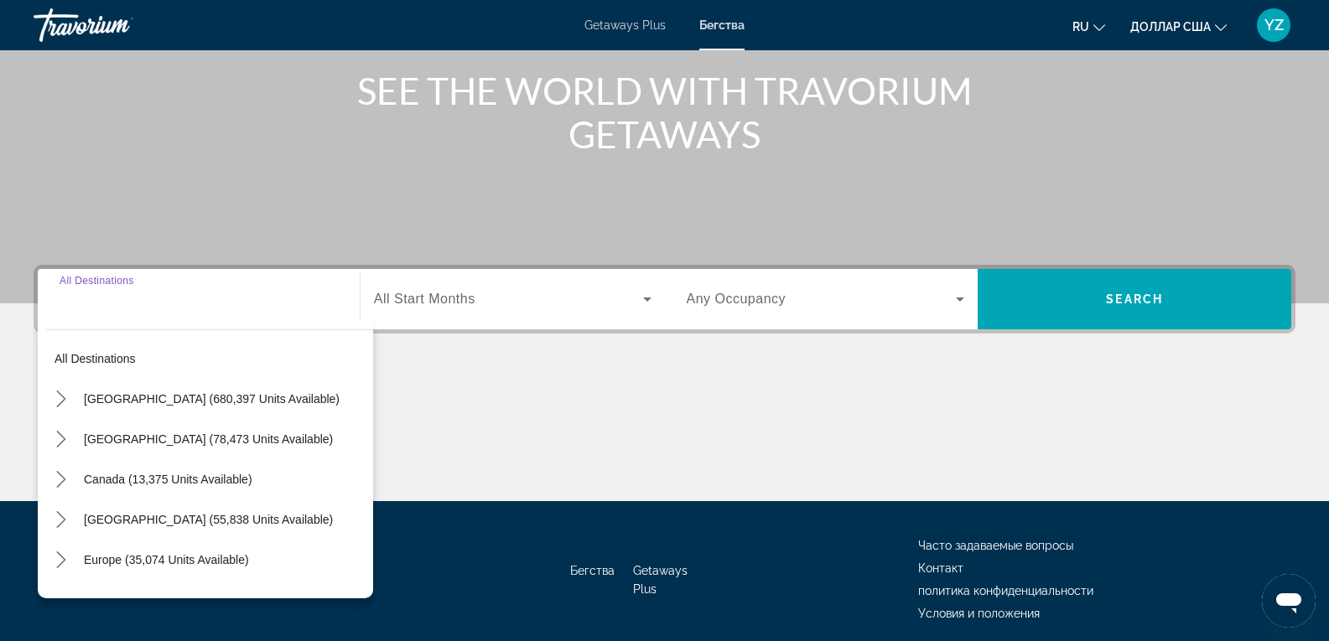
scroll to position [265, 0]
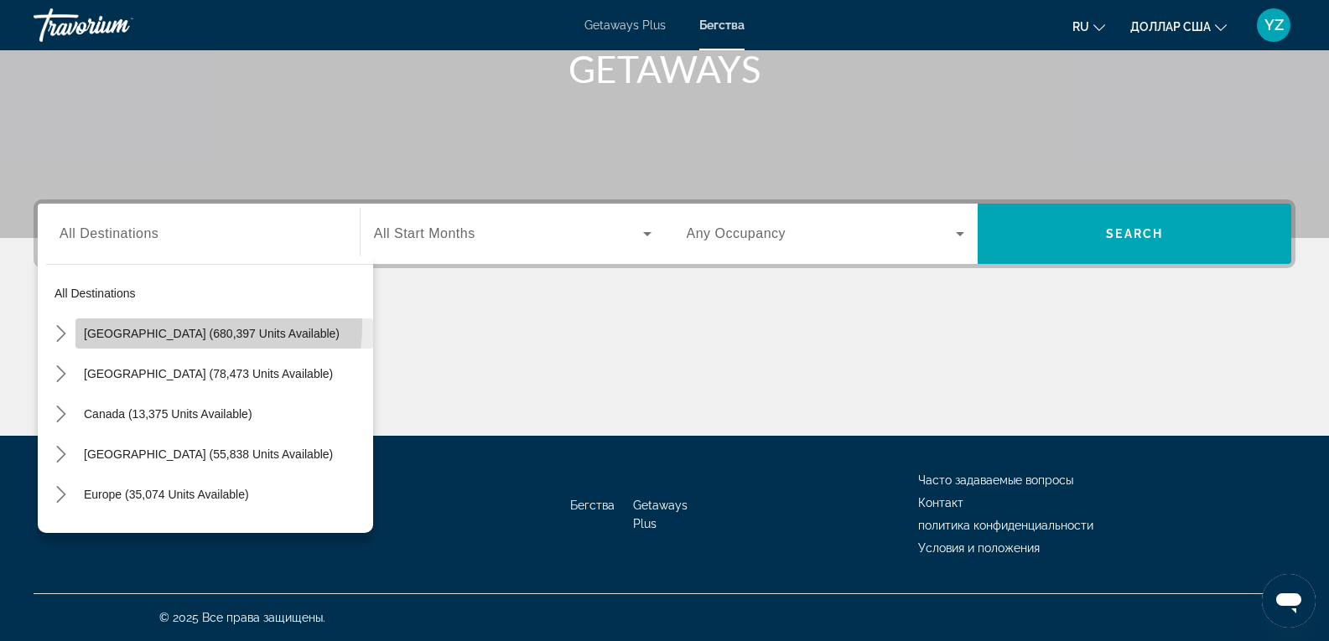
click at [178, 325] on span "Select destination: United States (680,397 units available)" at bounding box center [224, 334] width 298 height 40
type input "**********"
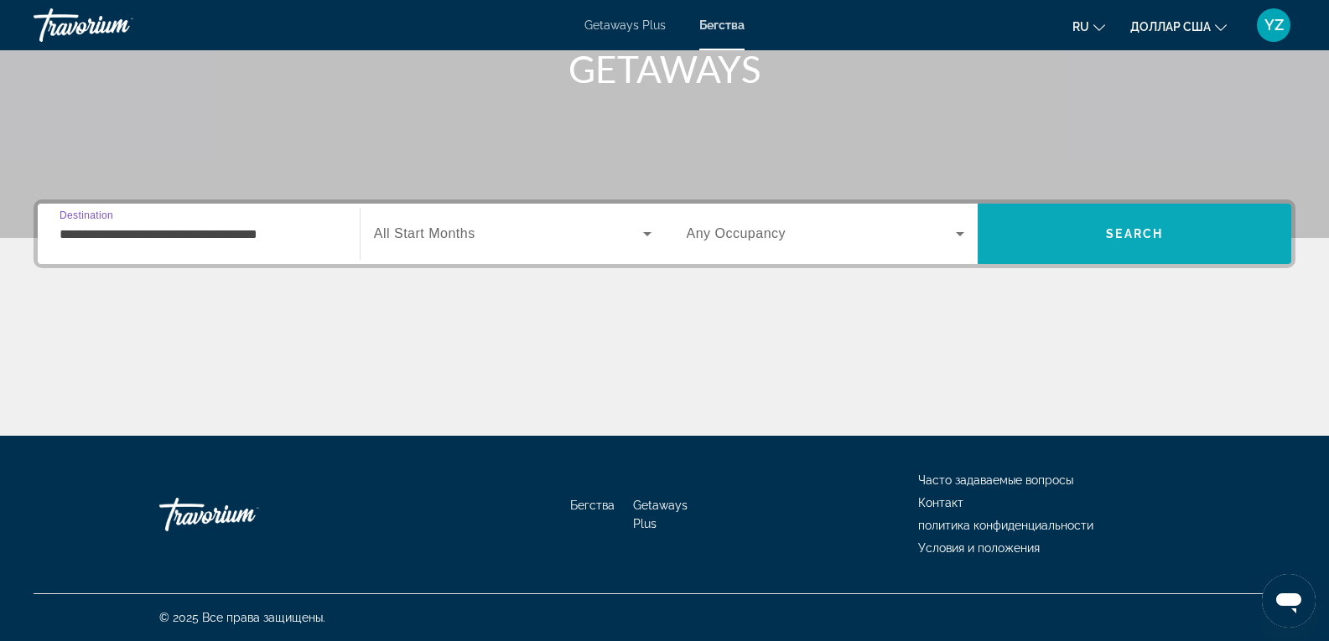
click at [1066, 212] on span "Search" at bounding box center [1135, 234] width 314 height 60
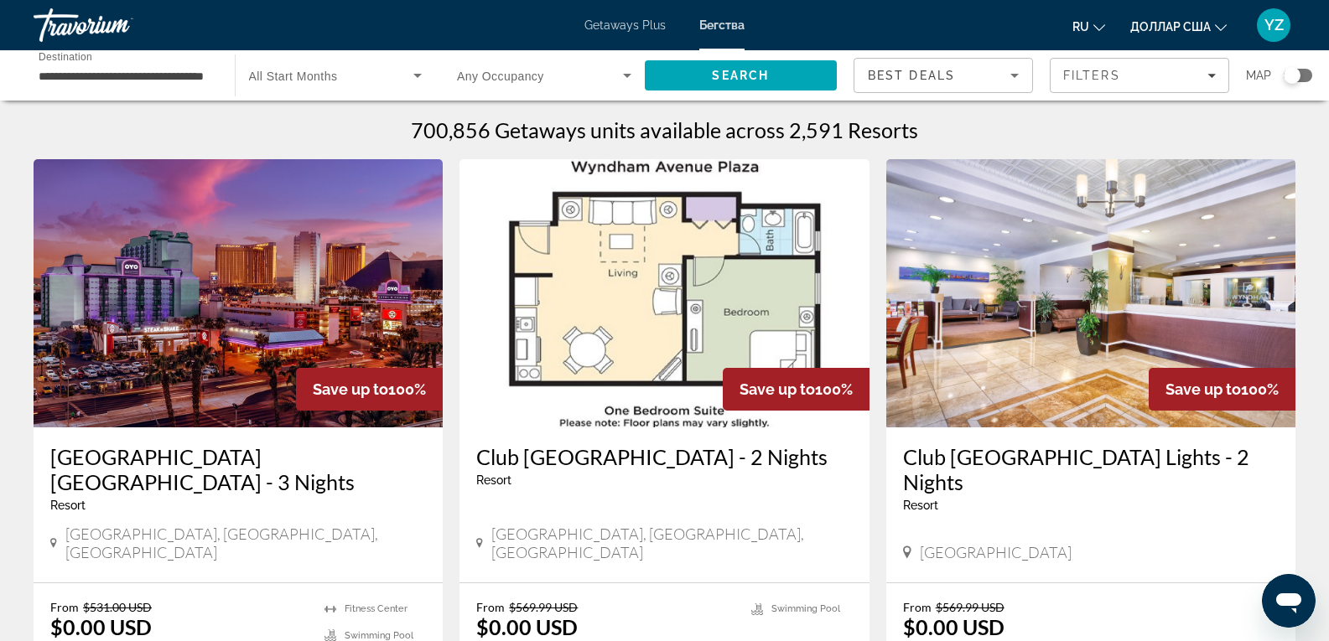
click at [1298, 71] on div "Search widget" at bounding box center [1292, 75] width 17 height 17
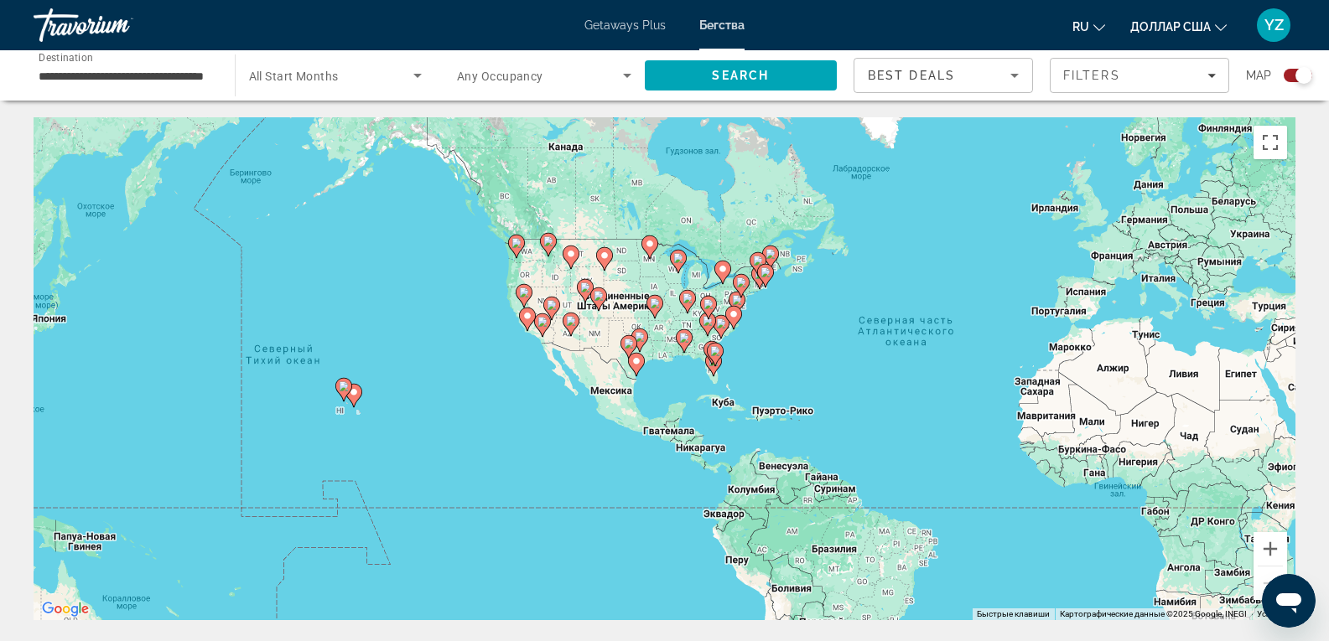
drag, startPoint x: 515, startPoint y: 423, endPoint x: 977, endPoint y: 408, distance: 462.2
click at [977, 408] on div "Чтобы активировать перетаскивание с помощью клавиатуры, нажмите Alt + Ввод. Пос…" at bounding box center [665, 368] width 1262 height 503
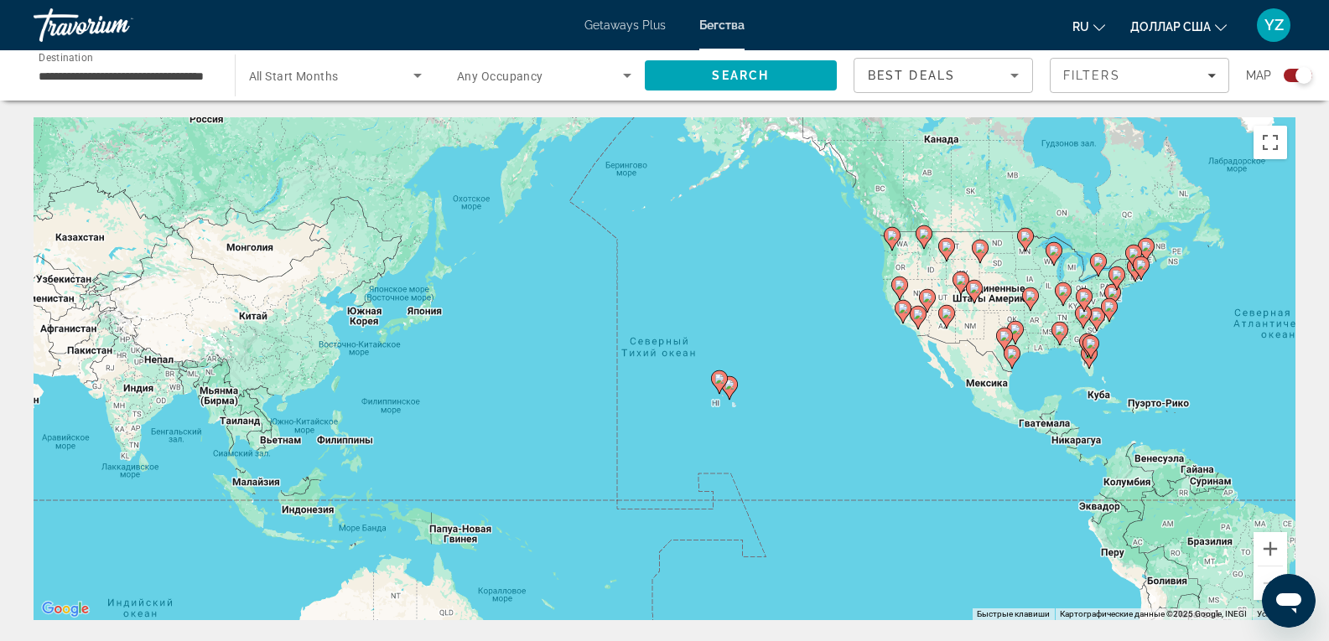
click at [755, 446] on div "Чтобы активировать перетаскивание с помощью клавиатуры, нажмите Alt + Ввод. Пос…" at bounding box center [665, 368] width 1262 height 503
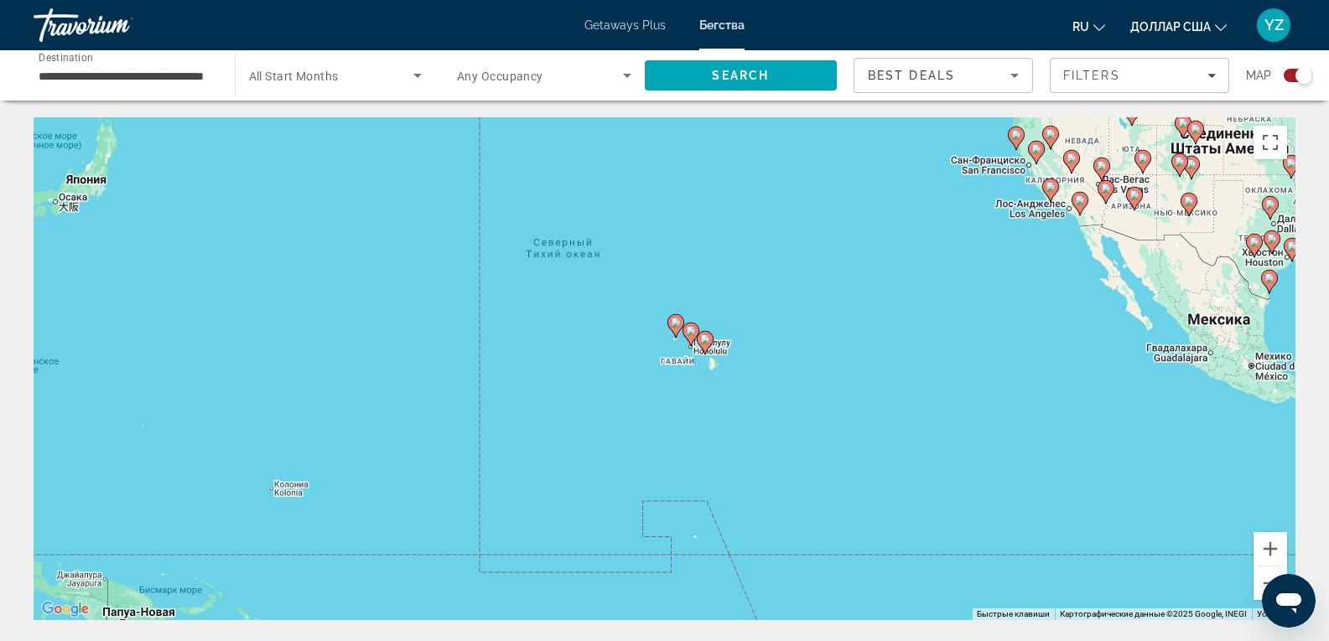
click at [755, 446] on div "Чтобы активировать перетаскивание с помощью клавиатуры, нажмите Alt + Ввод. Пос…" at bounding box center [665, 368] width 1262 height 503
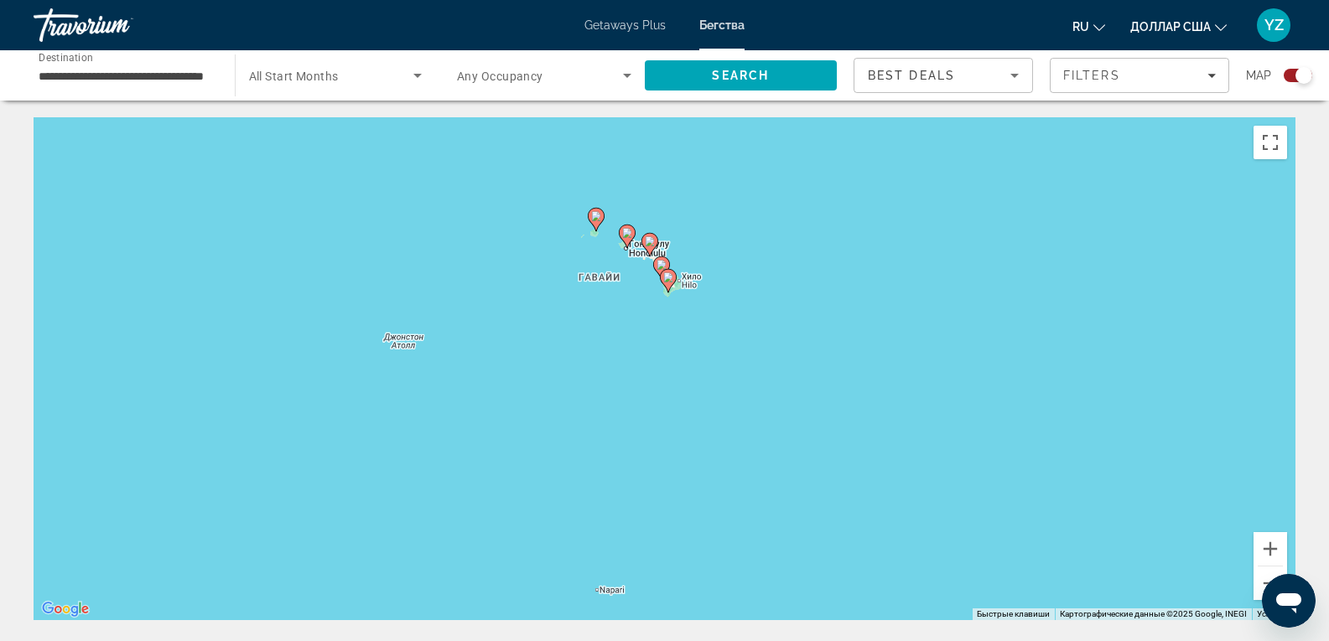
click at [648, 304] on div "Чтобы активировать перетаскивание с помощью клавиатуры, нажмите Alt + Ввод. Пос…" at bounding box center [665, 368] width 1262 height 503
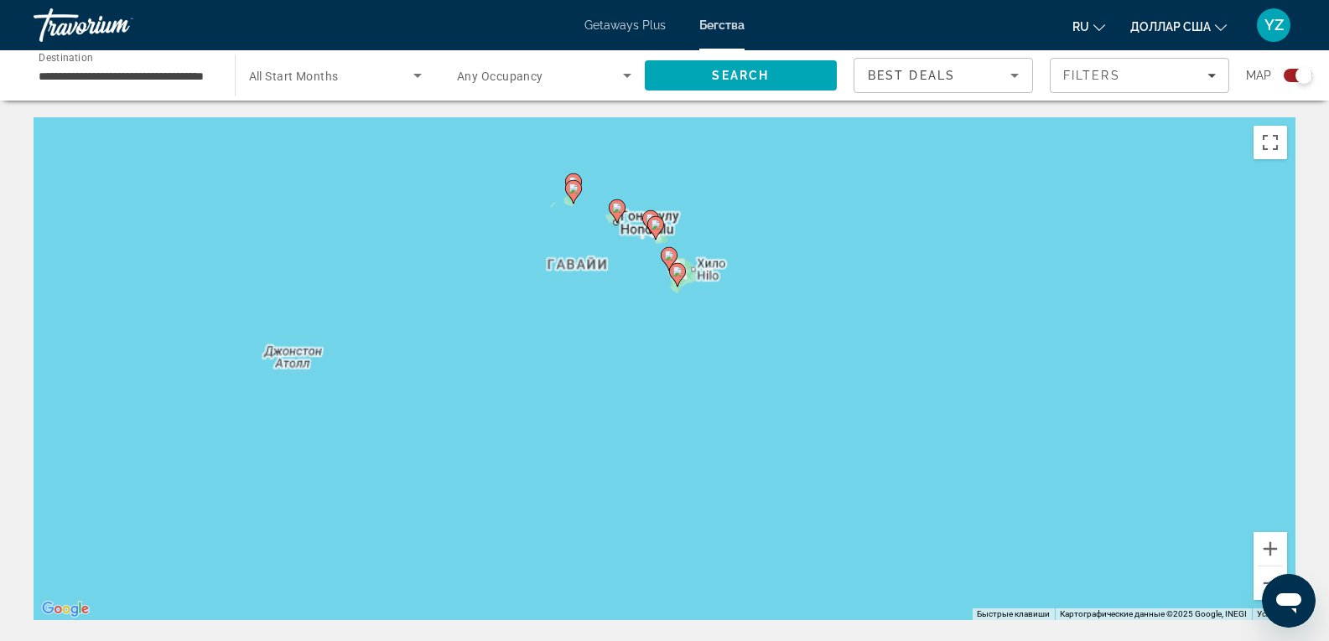
click at [648, 304] on div "Чтобы активировать перетаскивание с помощью клавиатуры, нажмите Alt + Ввод. Пос…" at bounding box center [665, 368] width 1262 height 503
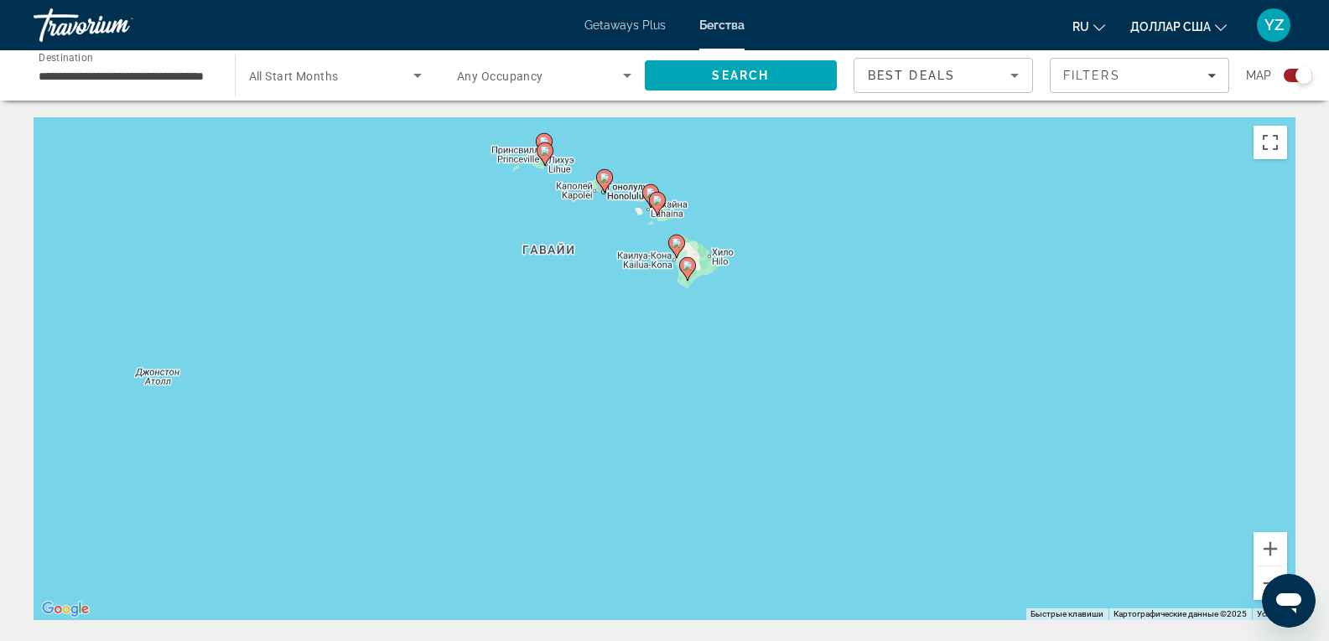
click at [652, 257] on div "Чтобы активировать перетаскивание с помощью клавиатуры, нажмите Alt + Ввод. Пос…" at bounding box center [665, 368] width 1262 height 503
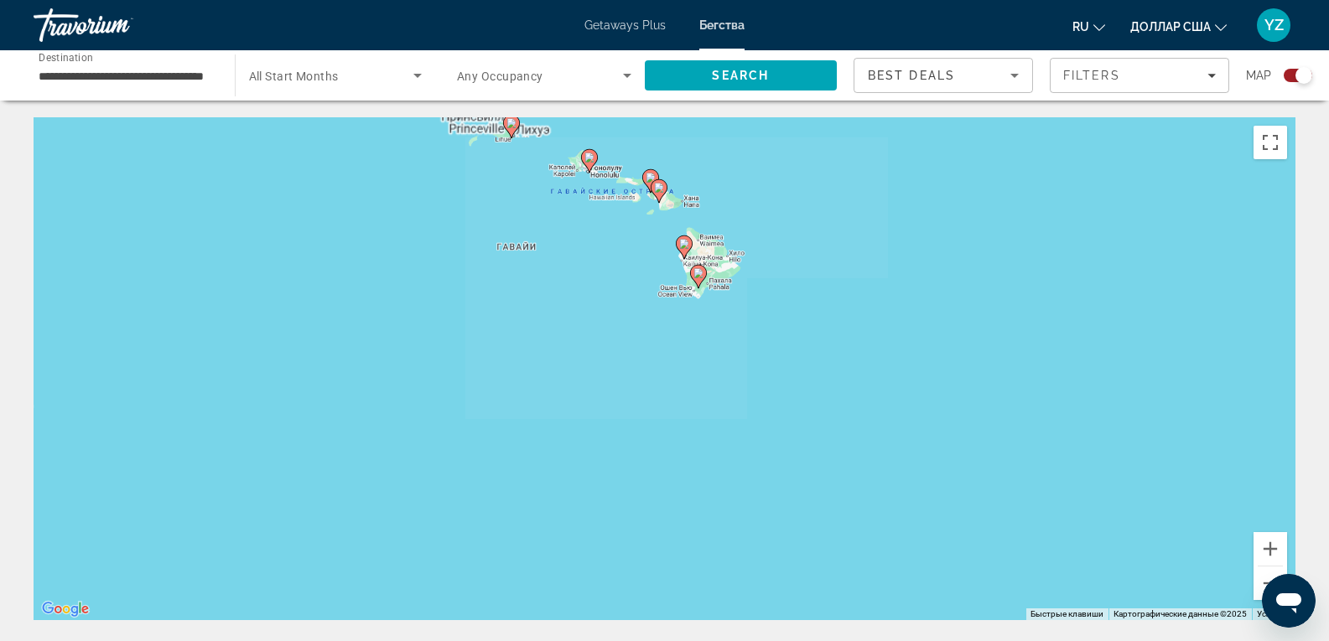
click at [652, 257] on div "Чтобы активировать перетаскивание с помощью клавиатуры, нажмите Alt + Ввод. Пос…" at bounding box center [665, 368] width 1262 height 503
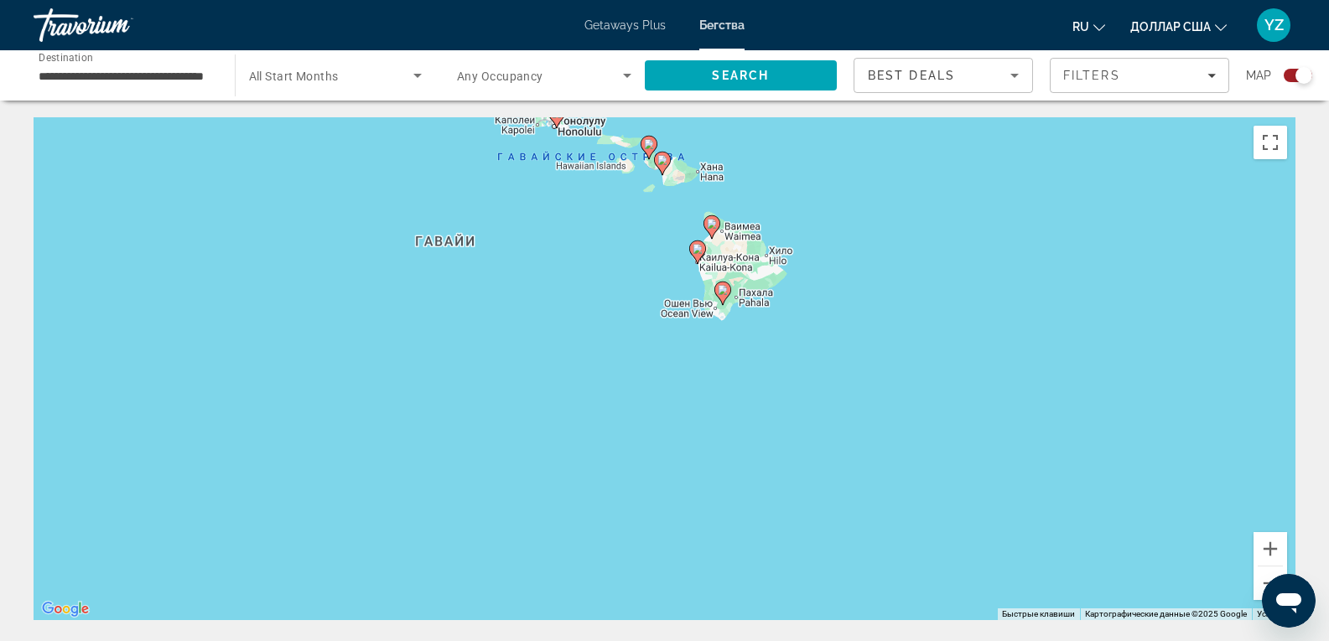
click at [667, 163] on image "Основное содержание" at bounding box center [662, 160] width 10 height 10
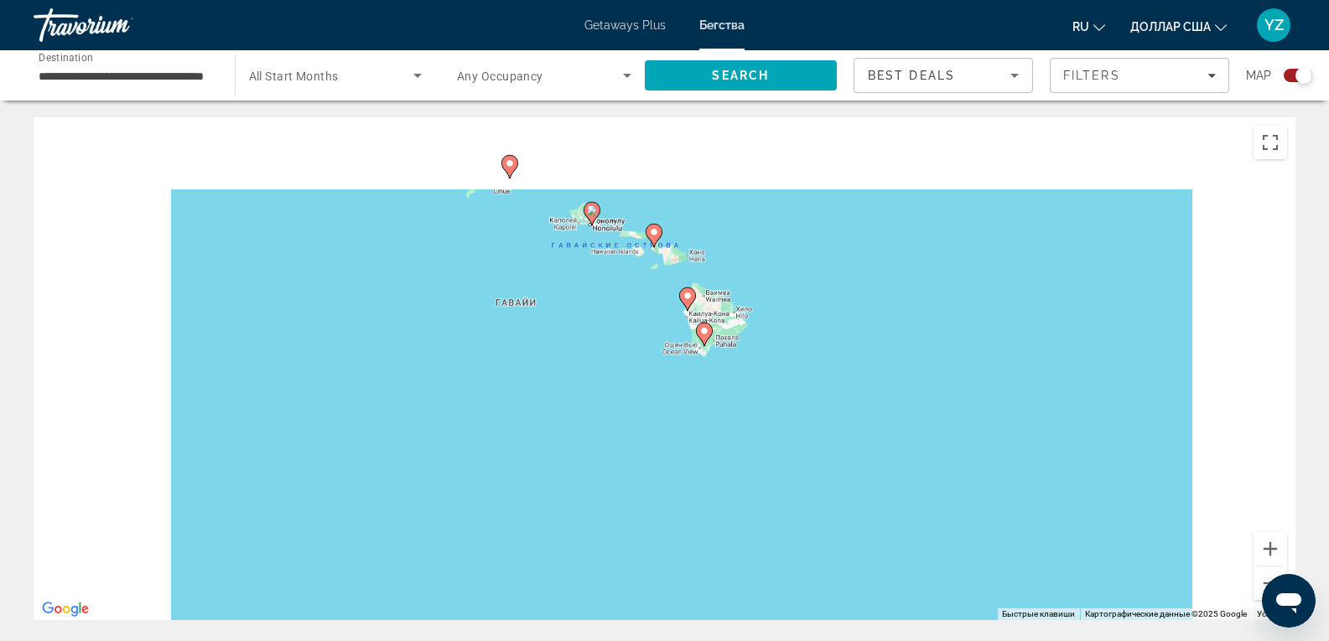
click at [667, 163] on div "Для навигации используйте клавиши со стрелками. Чтобы активировать перетаскиван…" at bounding box center [665, 368] width 1262 height 503
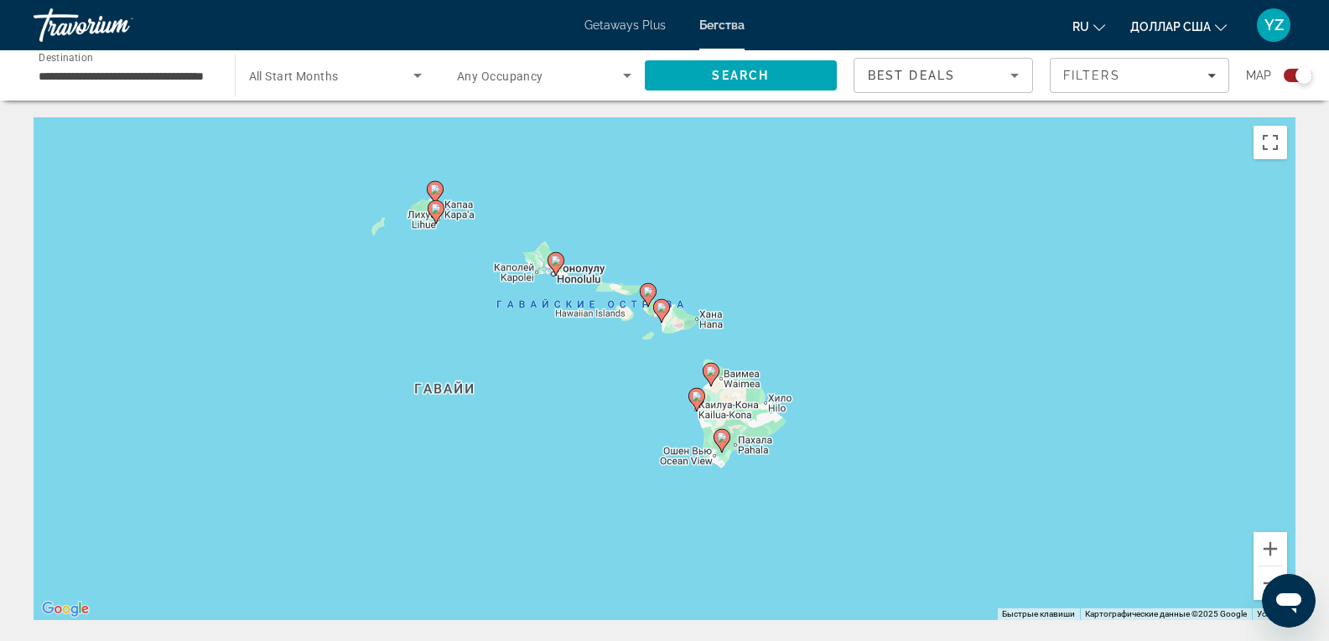
click at [664, 314] on icon "Основное содержание" at bounding box center [660, 311] width 15 height 22
type input "**********"
click at [664, 314] on icon "Основное содержание" at bounding box center [660, 311] width 15 height 22
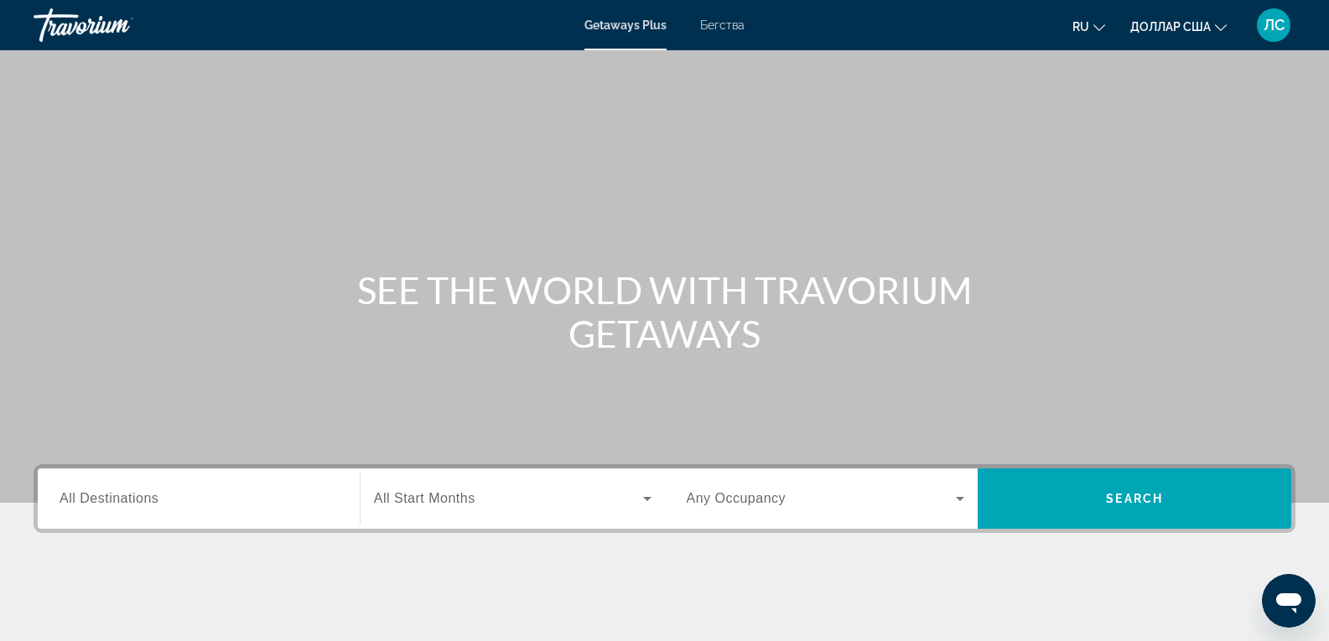
click at [93, 500] on span "All Destinations" at bounding box center [109, 498] width 99 height 14
click at [93, 500] on input "Destination All Destinations" at bounding box center [199, 500] width 278 height 20
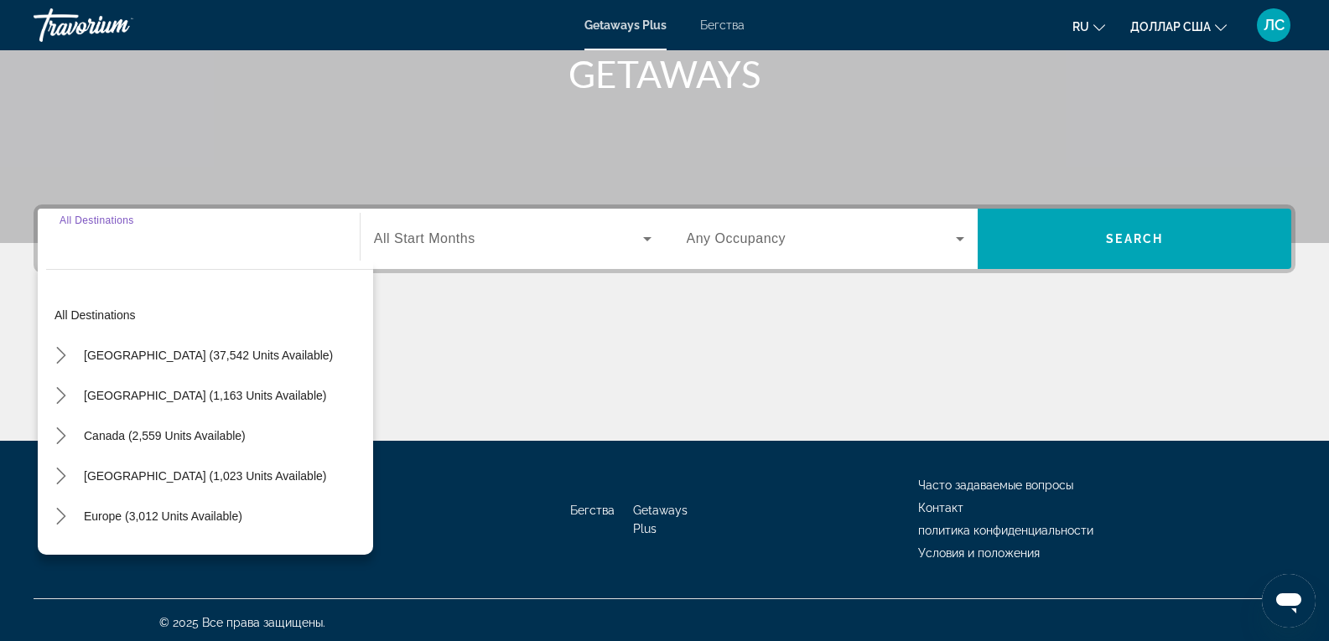
scroll to position [265, 0]
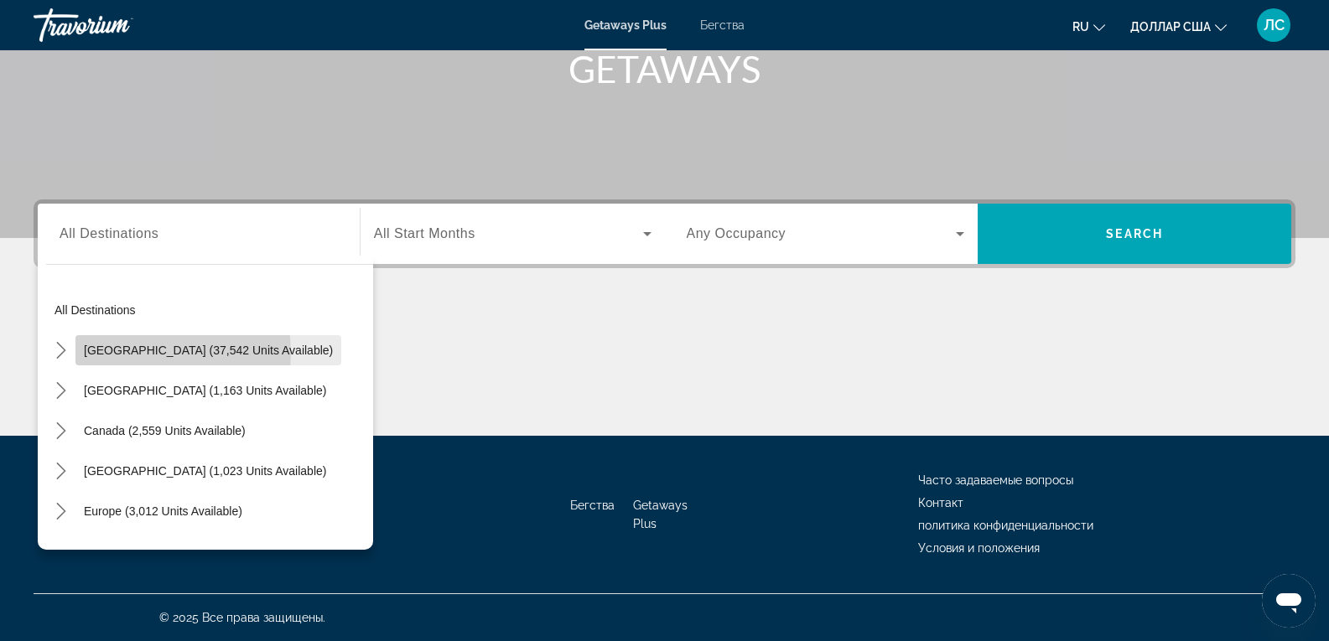
click at [141, 353] on span "United States (37,542 units available)" at bounding box center [208, 350] width 249 height 13
type input "**********"
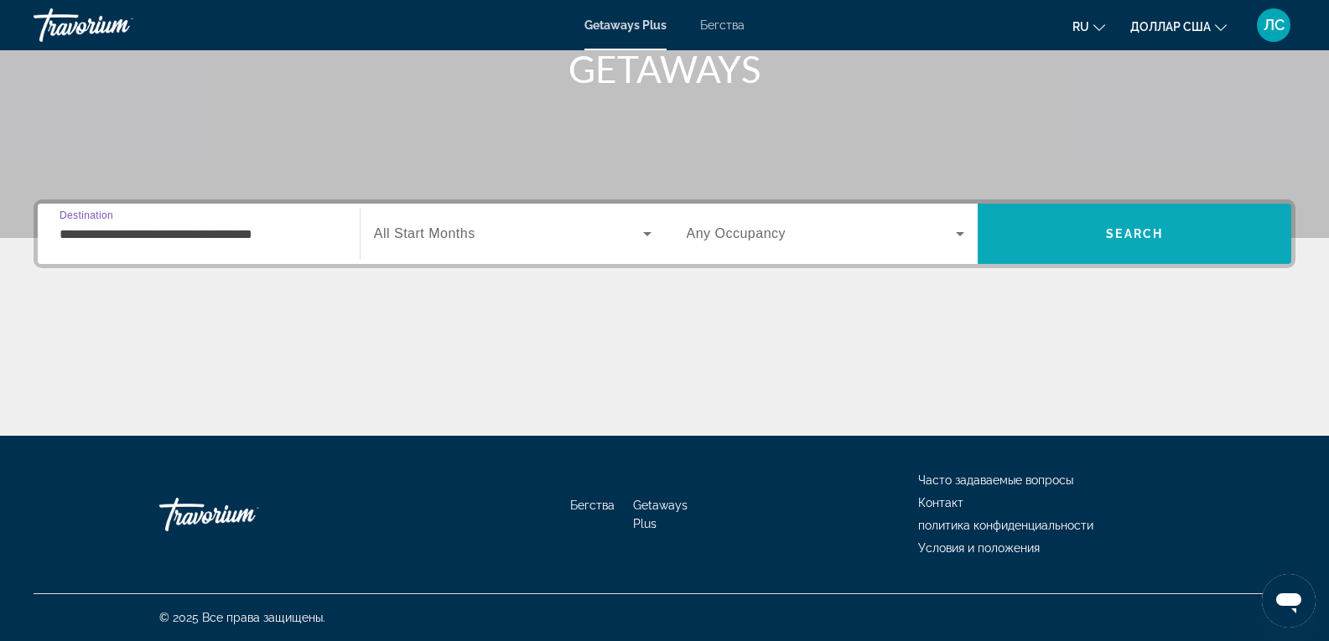
click at [1056, 231] on span "Поиск" at bounding box center [1135, 234] width 314 height 40
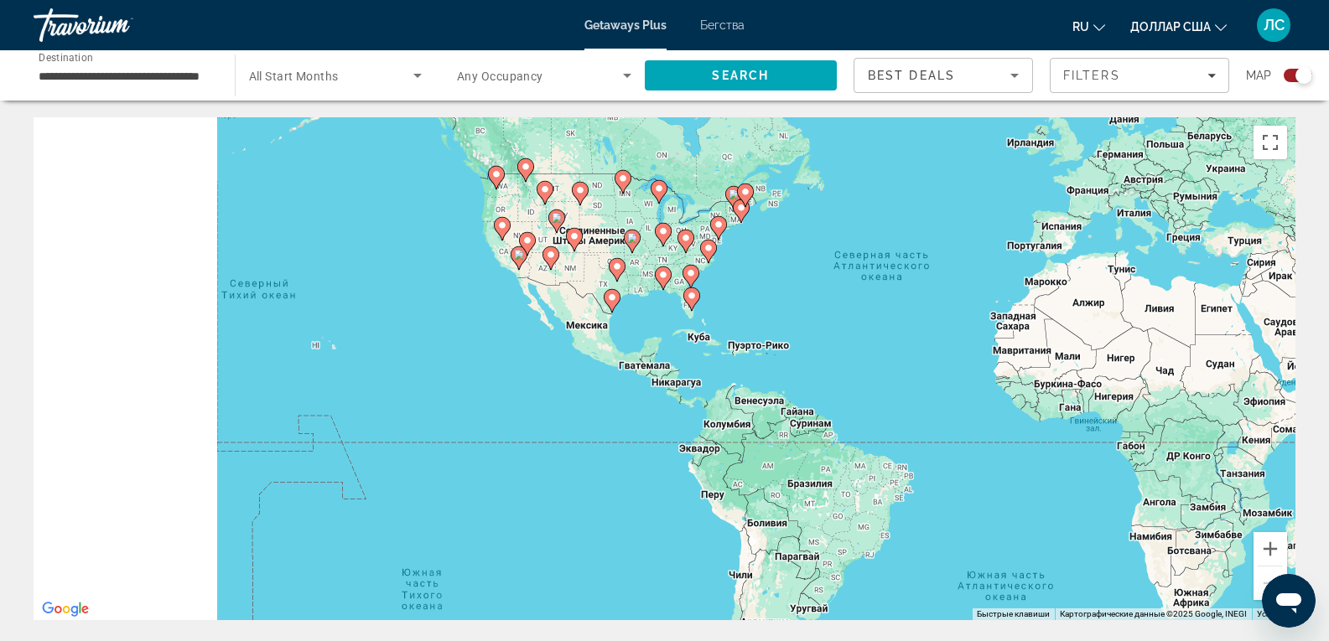
drag, startPoint x: 291, startPoint y: 505, endPoint x: 683, endPoint y: 397, distance: 407.0
click at [667, 402] on div "Чтобы активировать перетаскивание с помощью клавиатуры, нажмите Alt + Ввод. Пос…" at bounding box center [665, 368] width 1262 height 503
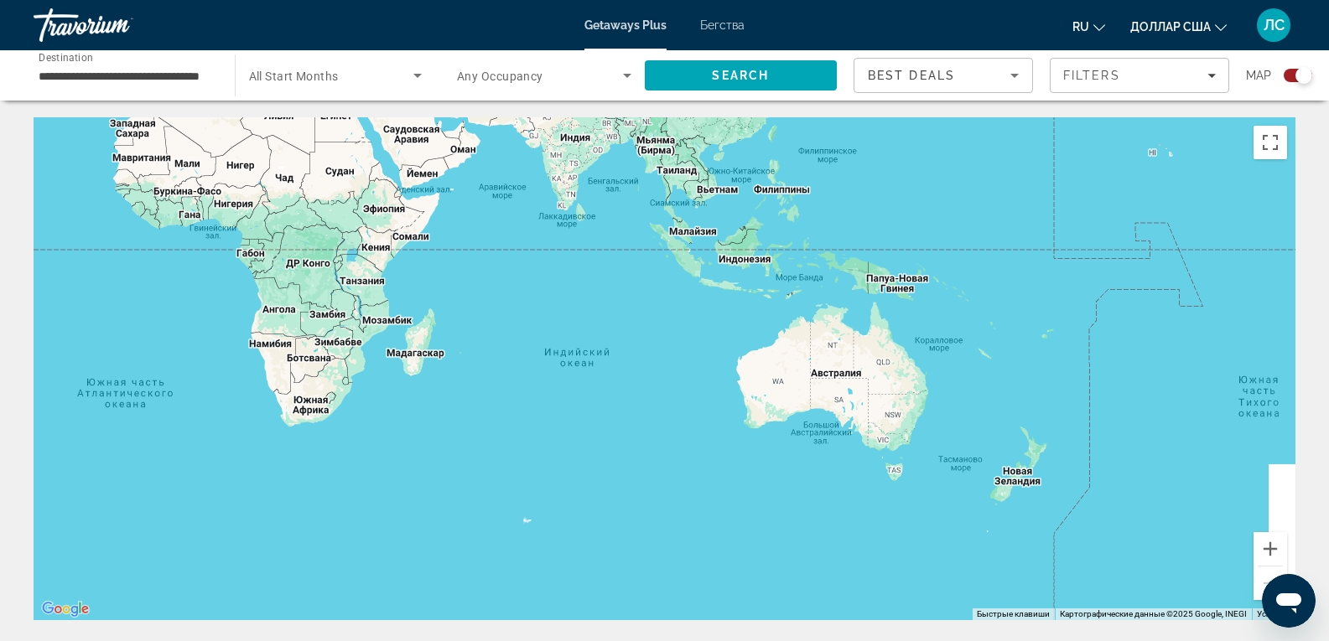
drag, startPoint x: 576, startPoint y: 485, endPoint x: 293, endPoint y: 501, distance: 283.9
click at [309, 509] on div "Основное содержание" at bounding box center [665, 368] width 1262 height 503
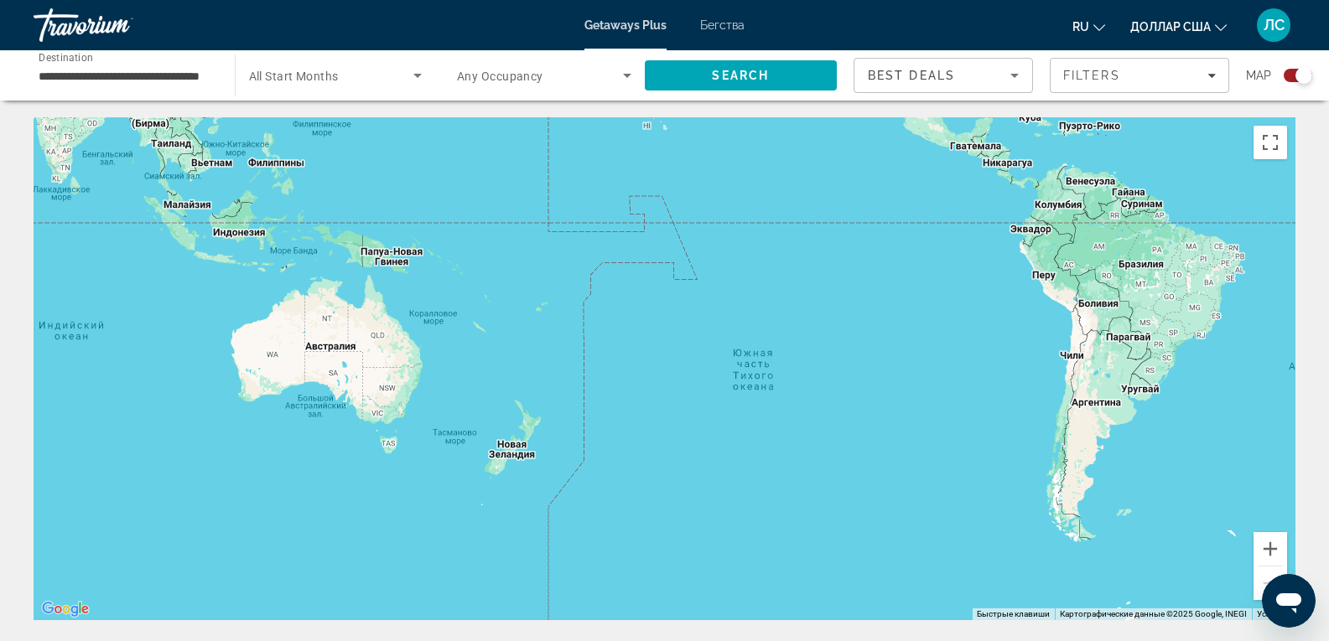
drag, startPoint x: 494, startPoint y: 346, endPoint x: 329, endPoint y: 561, distance: 270.8
click at [329, 561] on div "Основное содержание" at bounding box center [665, 368] width 1262 height 503
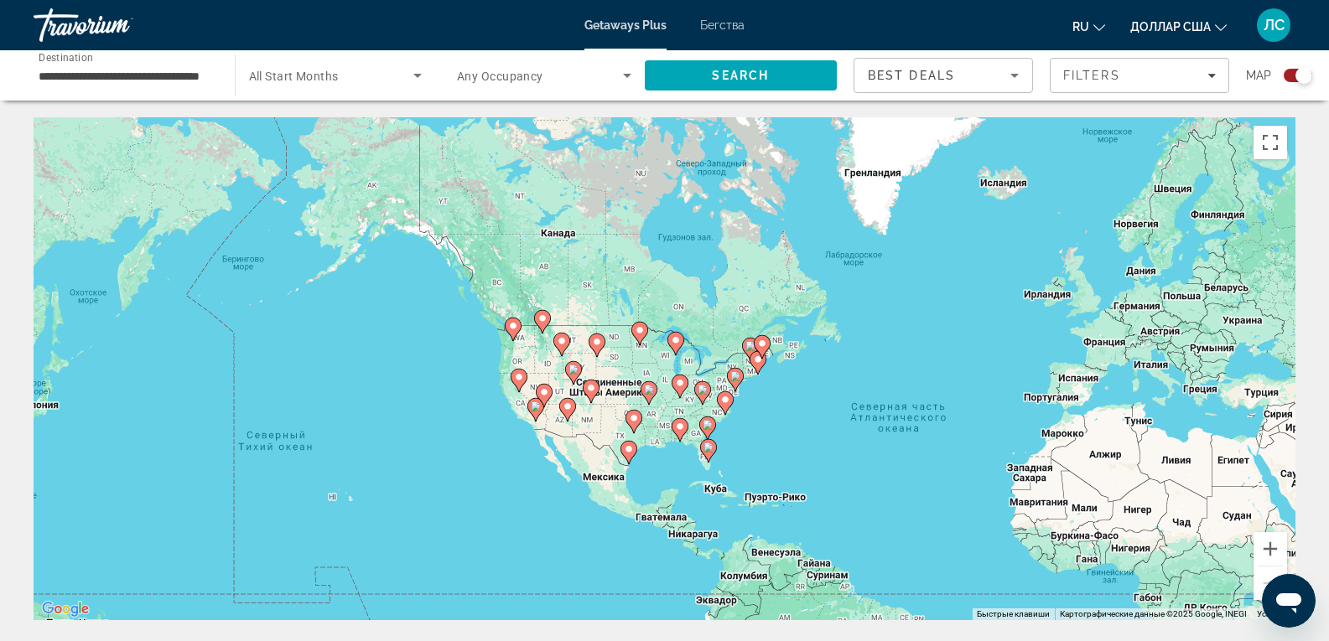
click at [724, 353] on div "Чтобы активировать перетаскивание с помощью клавиатуры, нажмите Alt + Ввод. Пос…" at bounding box center [665, 368] width 1262 height 503
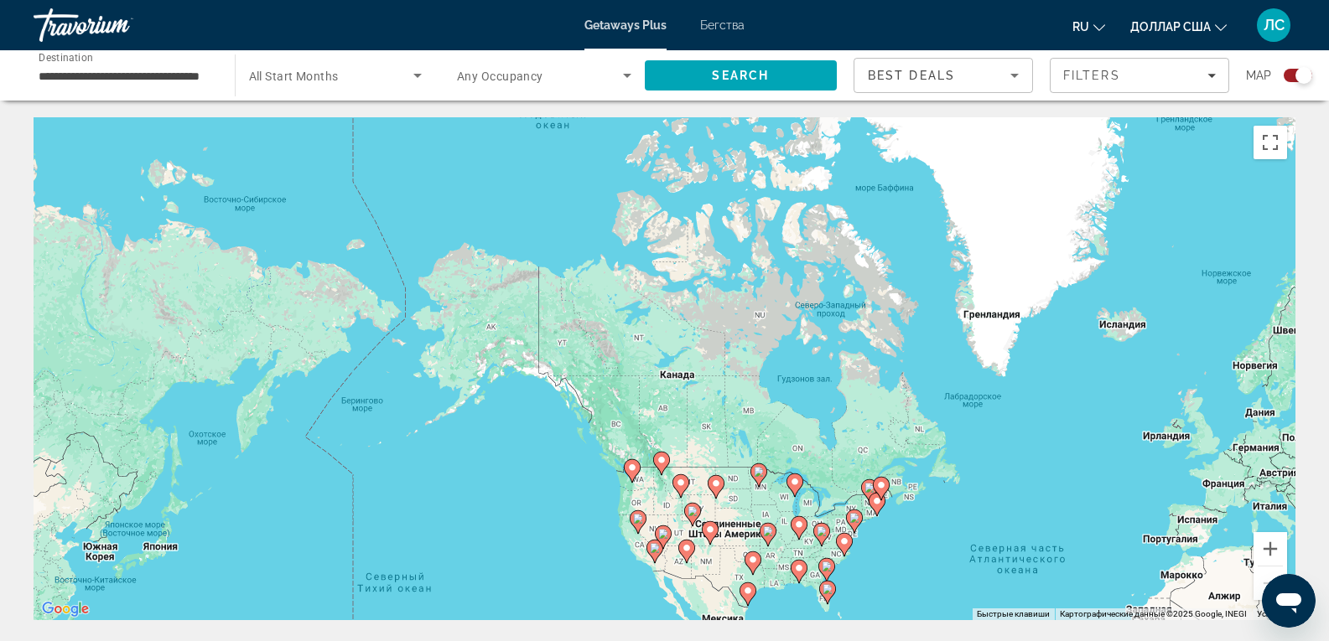
drag, startPoint x: 480, startPoint y: 278, endPoint x: 607, endPoint y: 430, distance: 198.2
click at [607, 430] on div "Чтобы активировать перетаскивание с помощью клавиатуры, нажмите Alt + Ввод. Пос…" at bounding box center [665, 368] width 1262 height 503
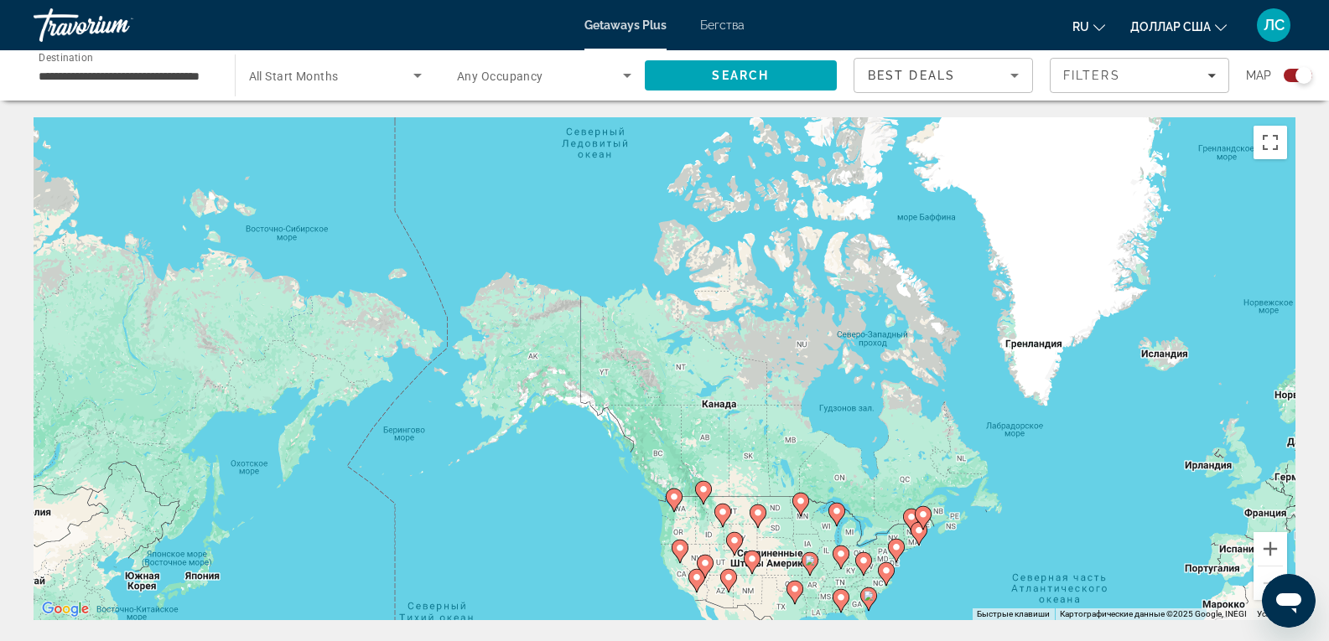
click at [607, 430] on div "Чтобы активировать перетаскивание с помощью клавиатуры, нажмите Alt + Ввод. Пос…" at bounding box center [665, 368] width 1262 height 503
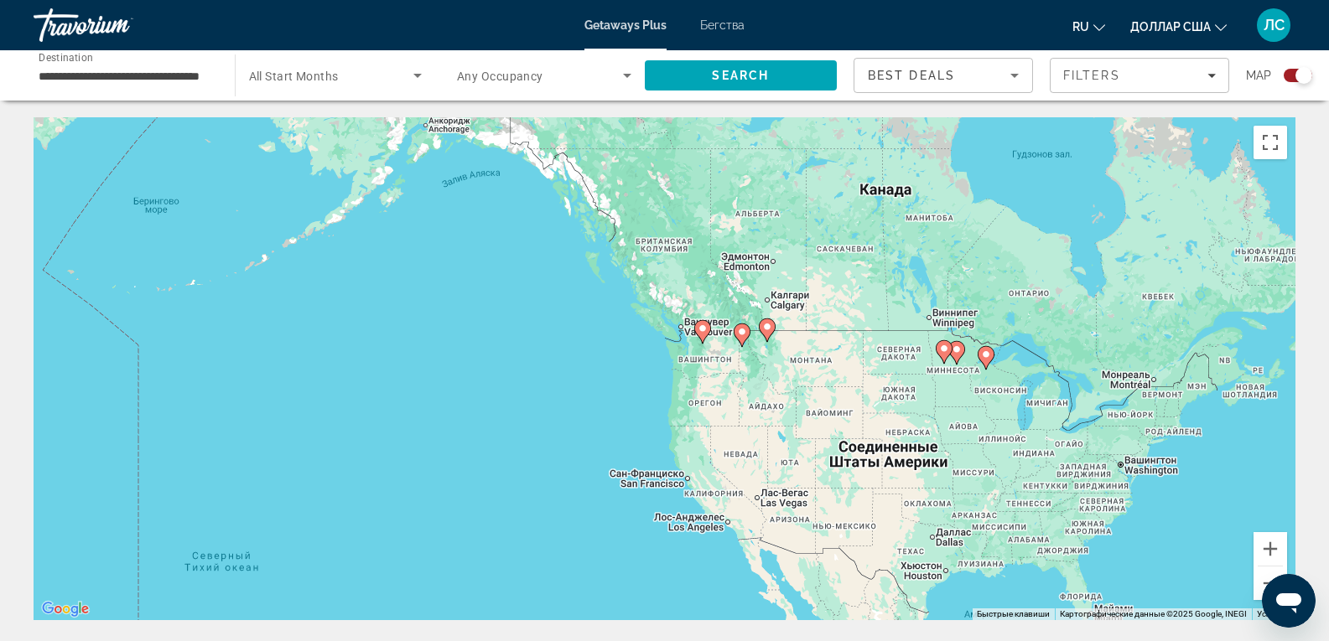
drag, startPoint x: 607, startPoint y: 430, endPoint x: 570, endPoint y: -13, distance: 445.0
click at [570, 0] on html "**********" at bounding box center [664, 320] width 1329 height 641
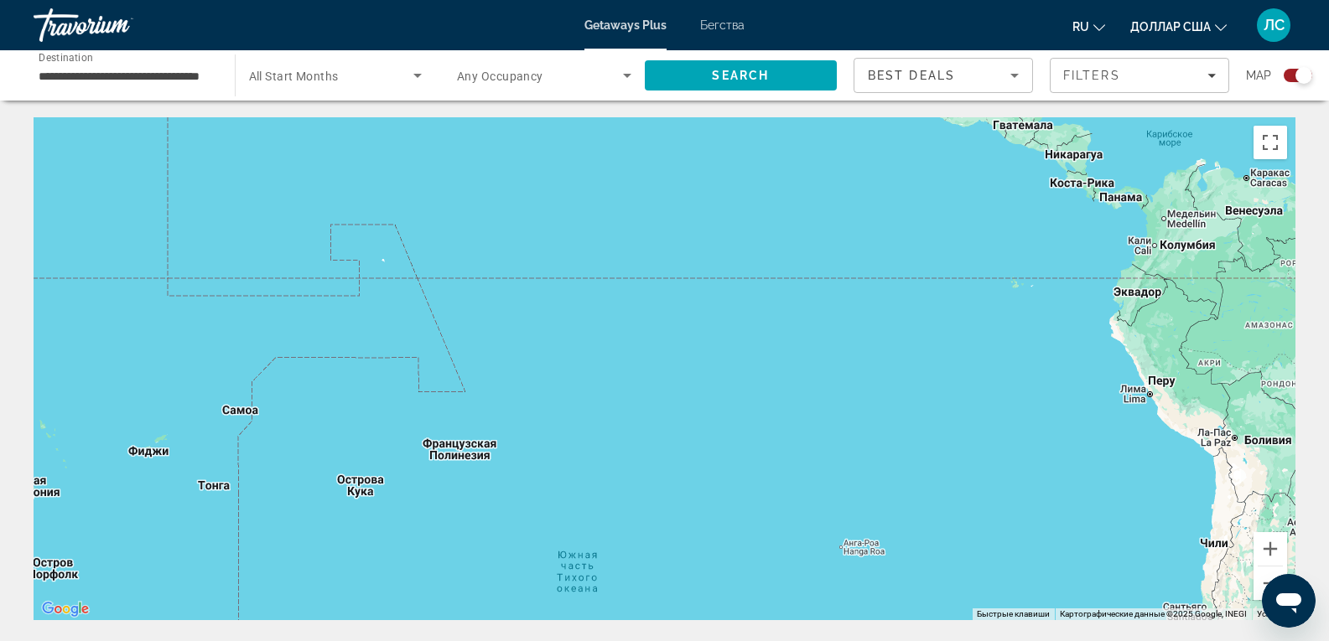
click at [592, 254] on div "Основное содержание" at bounding box center [665, 368] width 1262 height 503
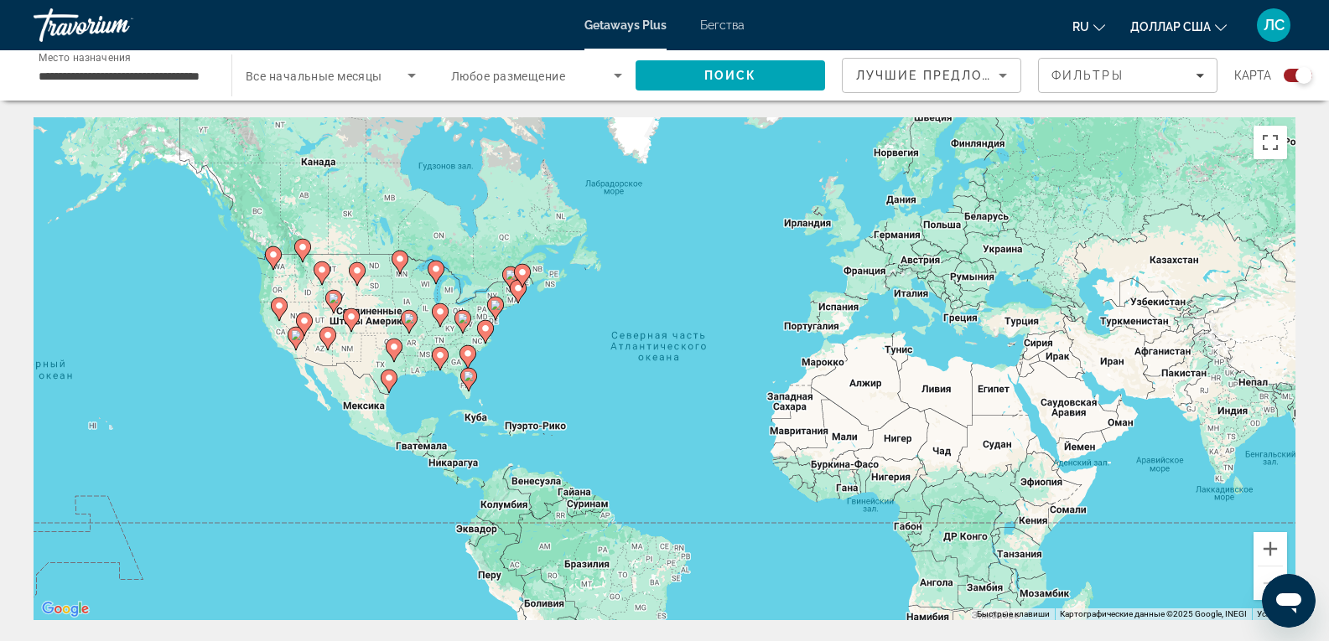
drag, startPoint x: 630, startPoint y: 273, endPoint x: 836, endPoint y: 265, distance: 206.4
click at [836, 265] on div "Чтобы активировать перетаскивание с помощью клавиатуры, нажмите Alt + Ввод. Пос…" at bounding box center [665, 368] width 1262 height 503
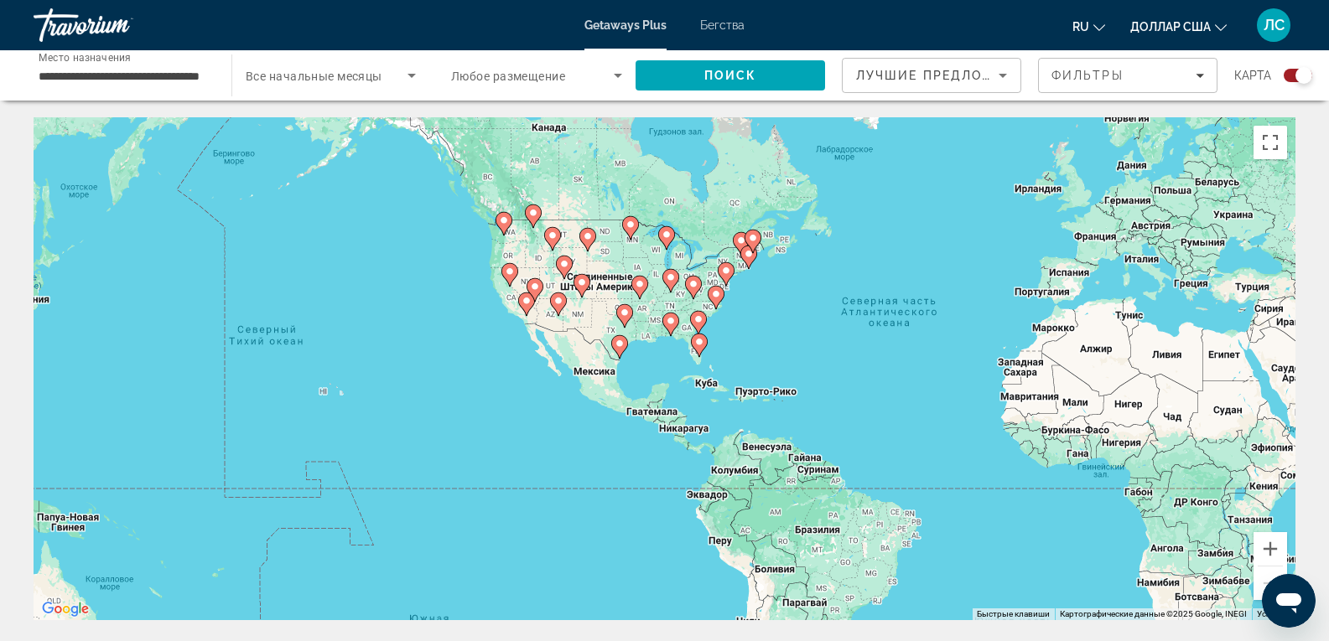
click at [429, 425] on div "Чтобы активировать перетаскивание с помощью клавиатуры, нажмите Alt + Ввод. Пос…" at bounding box center [665, 368] width 1262 height 503
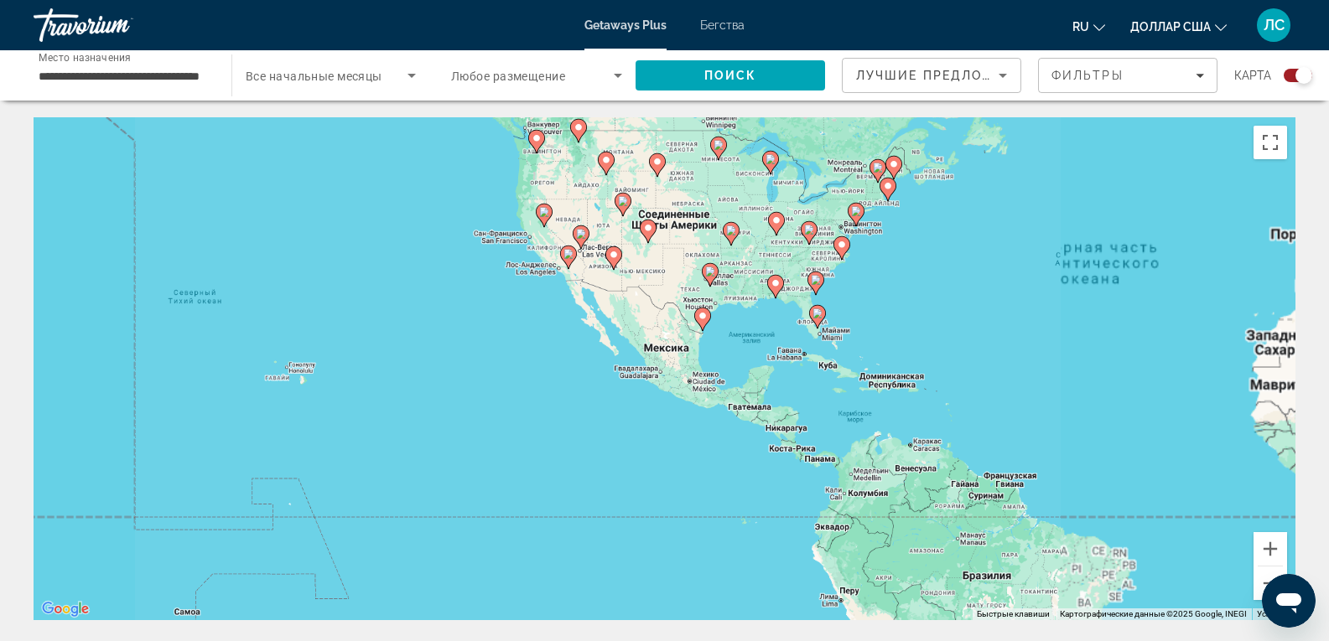
click at [429, 425] on div "Чтобы активировать перетаскивание с помощью клавиатуры, нажмите Alt + Ввод. Пос…" at bounding box center [665, 368] width 1262 height 503
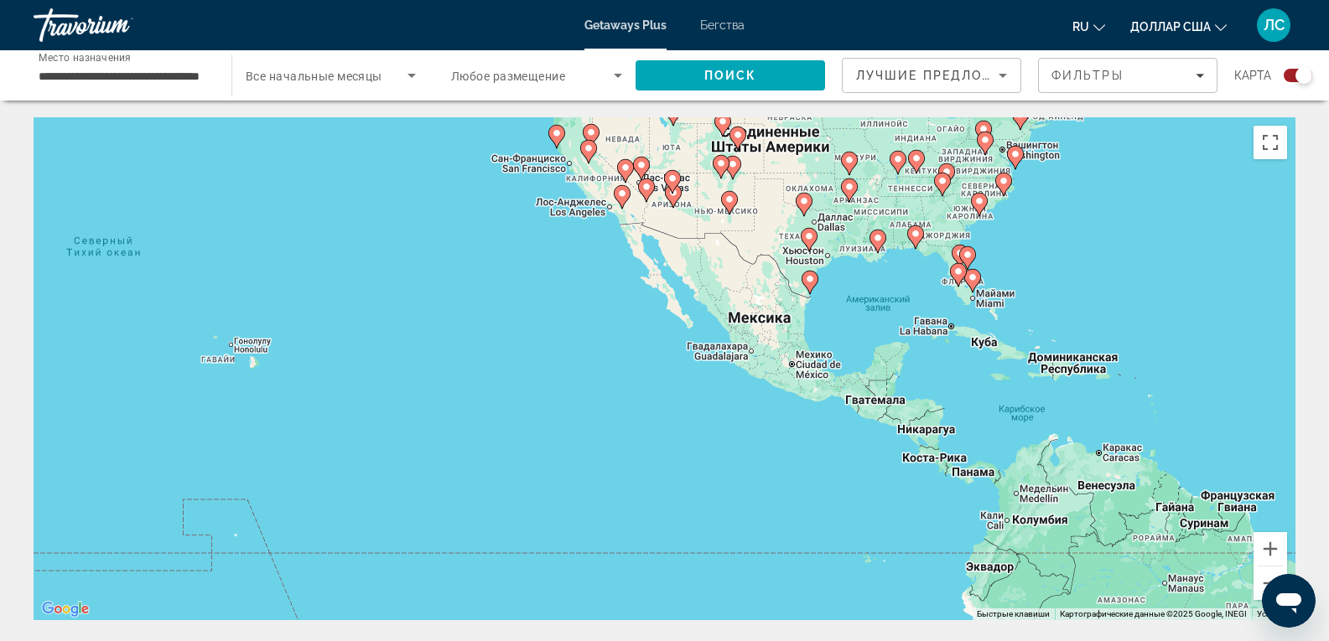
click at [429, 425] on div "Чтобы активировать перетаскивание с помощью клавиатуры, нажмите Alt + Ввод. Пос…" at bounding box center [665, 368] width 1262 height 503
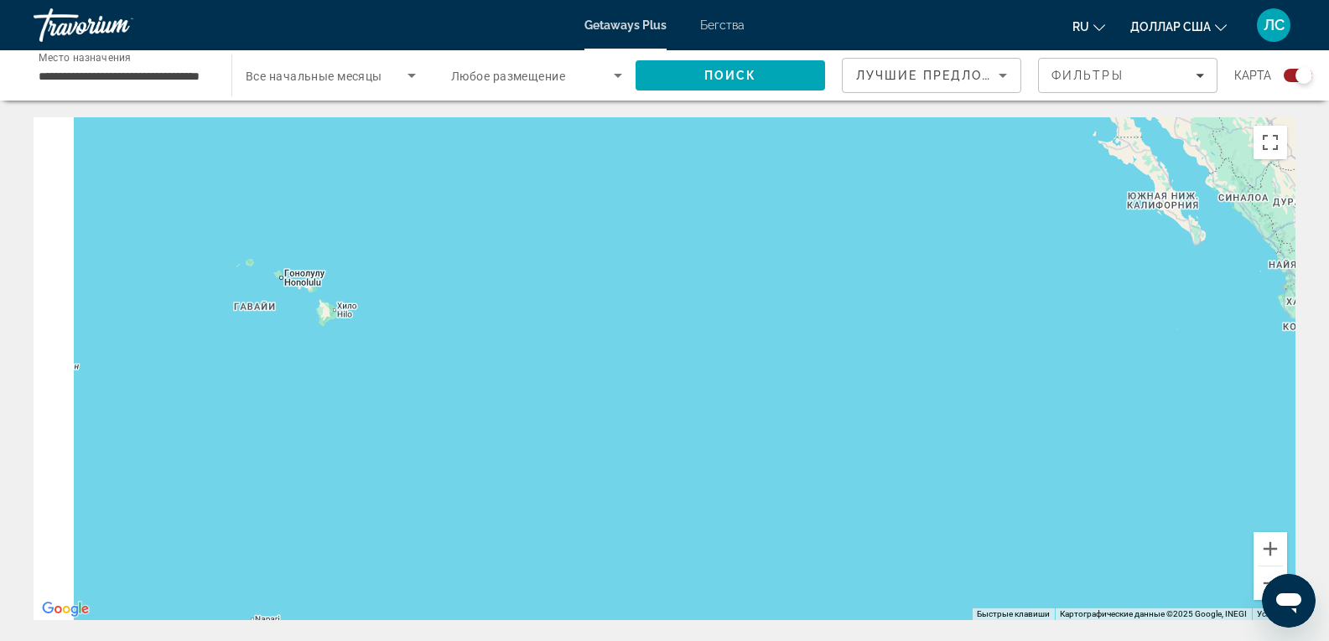
drag, startPoint x: 126, startPoint y: 426, endPoint x: 405, endPoint y: 438, distance: 279.5
click at [405, 438] on div "Чтобы активировать перетаскивание с помощью клавиатуры, нажмите Alt + Ввод. Пос…" at bounding box center [665, 368] width 1262 height 503
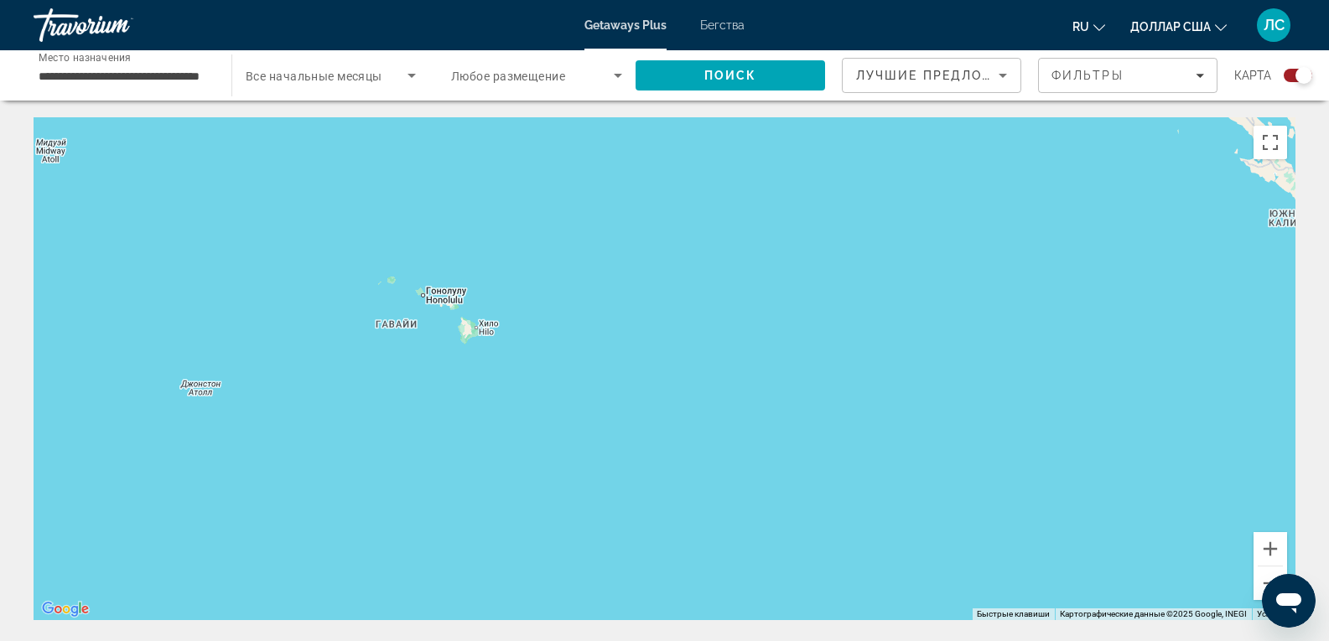
click at [726, 25] on font "Бегства" at bounding box center [722, 24] width 44 height 13
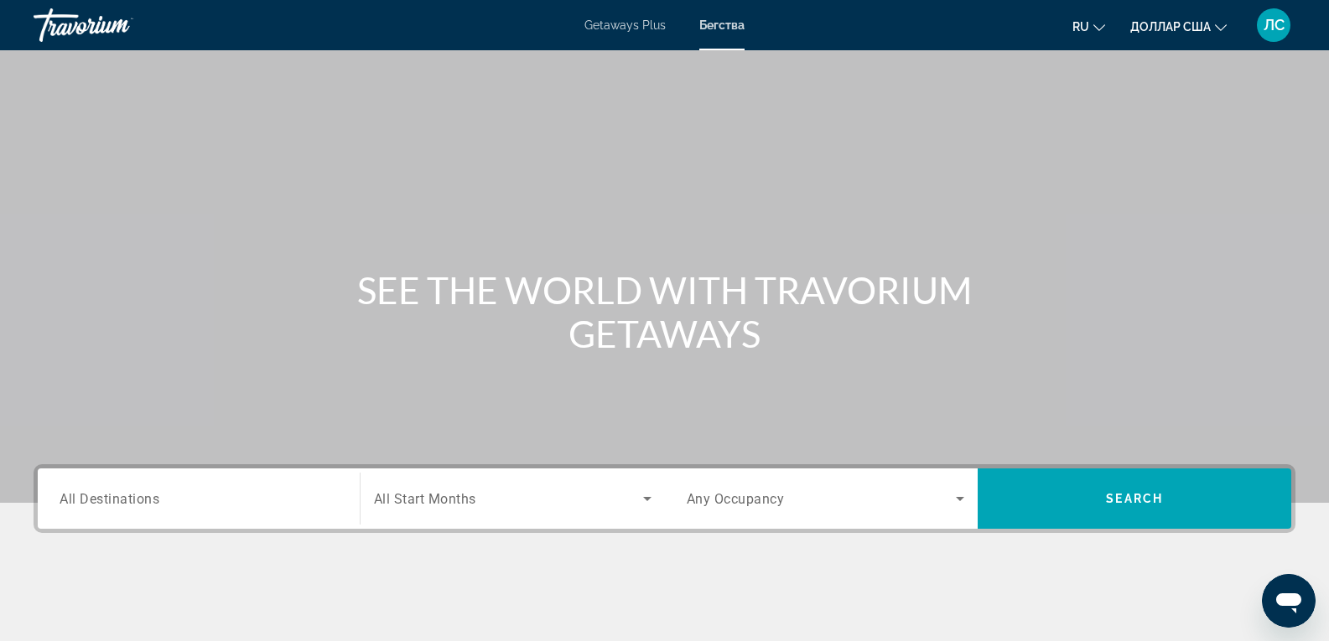
click at [130, 498] on span "All Destinations" at bounding box center [110, 498] width 100 height 16
click at [130, 498] on input "Destination All Destinations" at bounding box center [199, 500] width 278 height 20
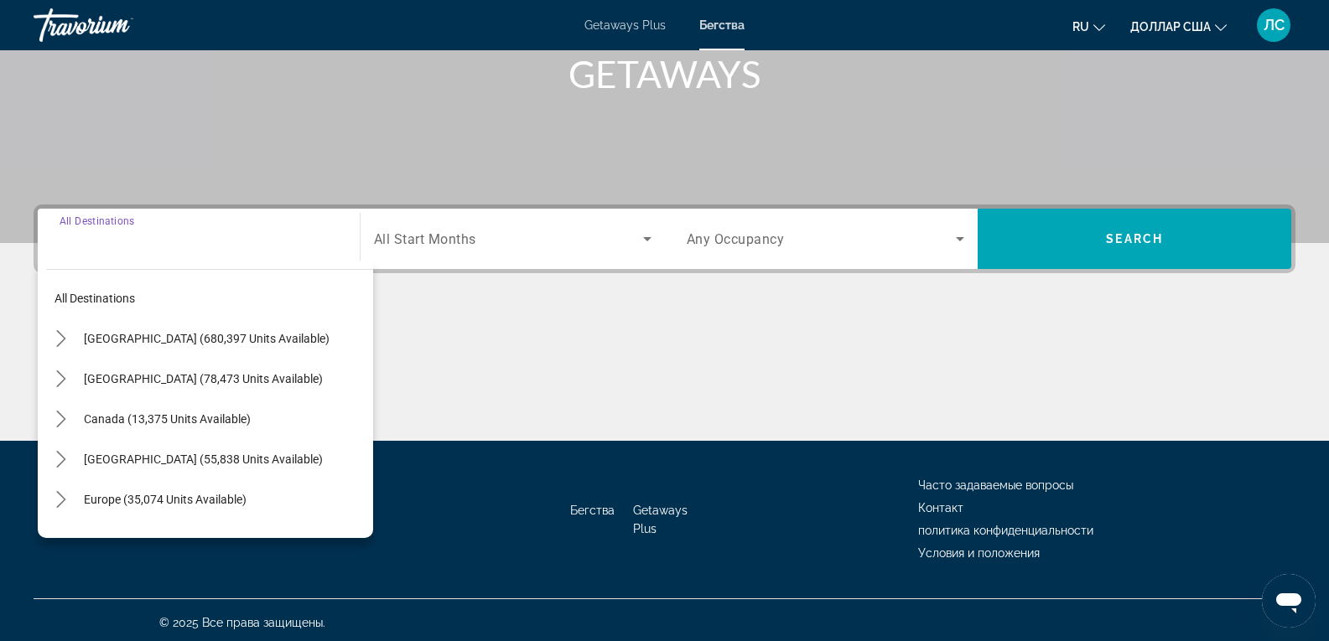
scroll to position [265, 0]
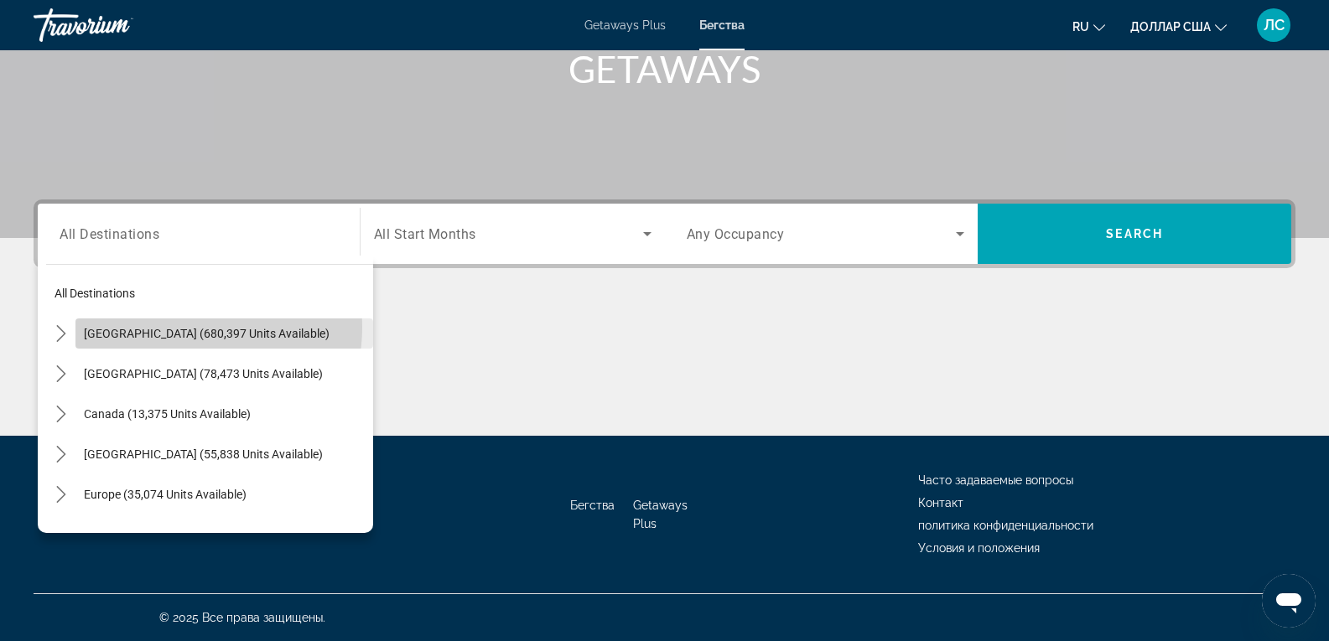
click at [182, 327] on span "[GEOGRAPHIC_DATA] (680,397 units available)" at bounding box center [207, 333] width 246 height 13
type input "**********"
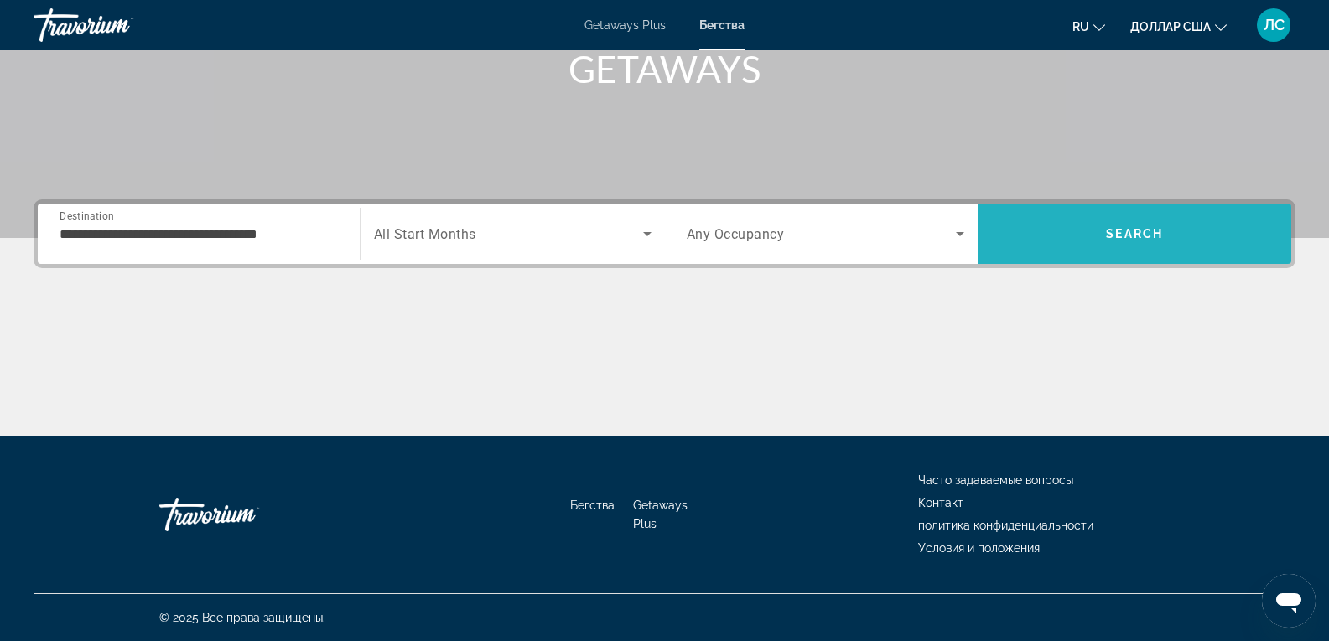
click at [1195, 220] on span "Search" at bounding box center [1135, 234] width 314 height 40
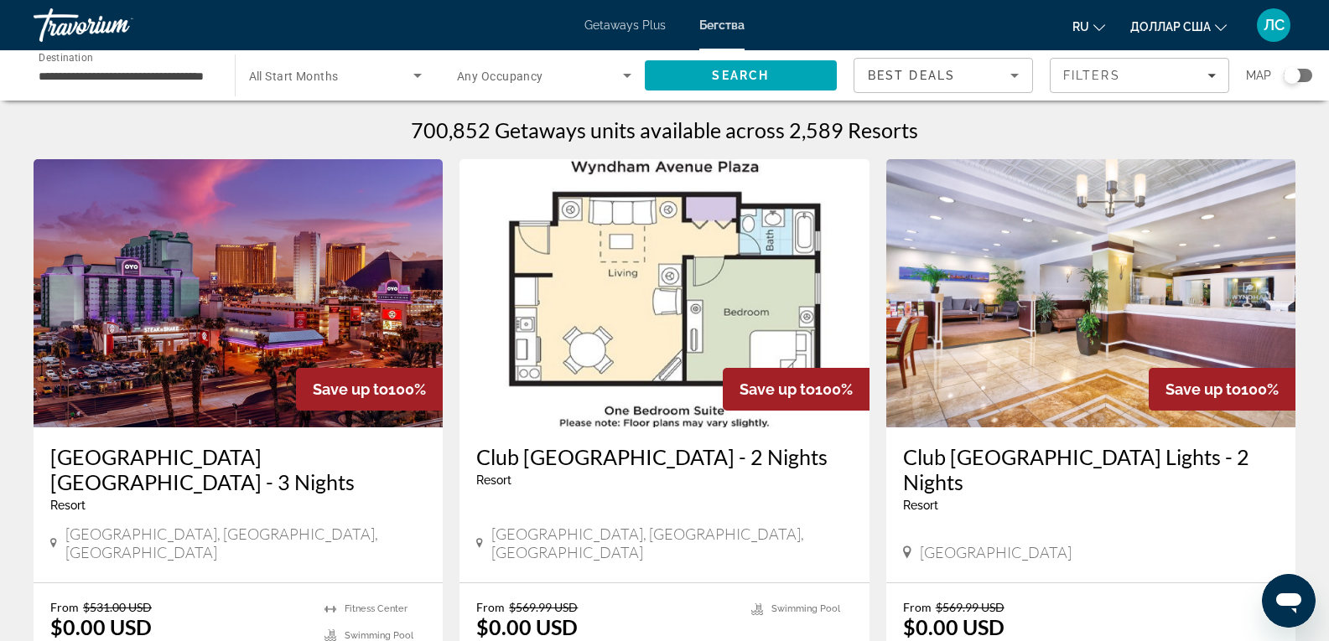
click at [1289, 73] on div "Search widget" at bounding box center [1292, 75] width 17 height 17
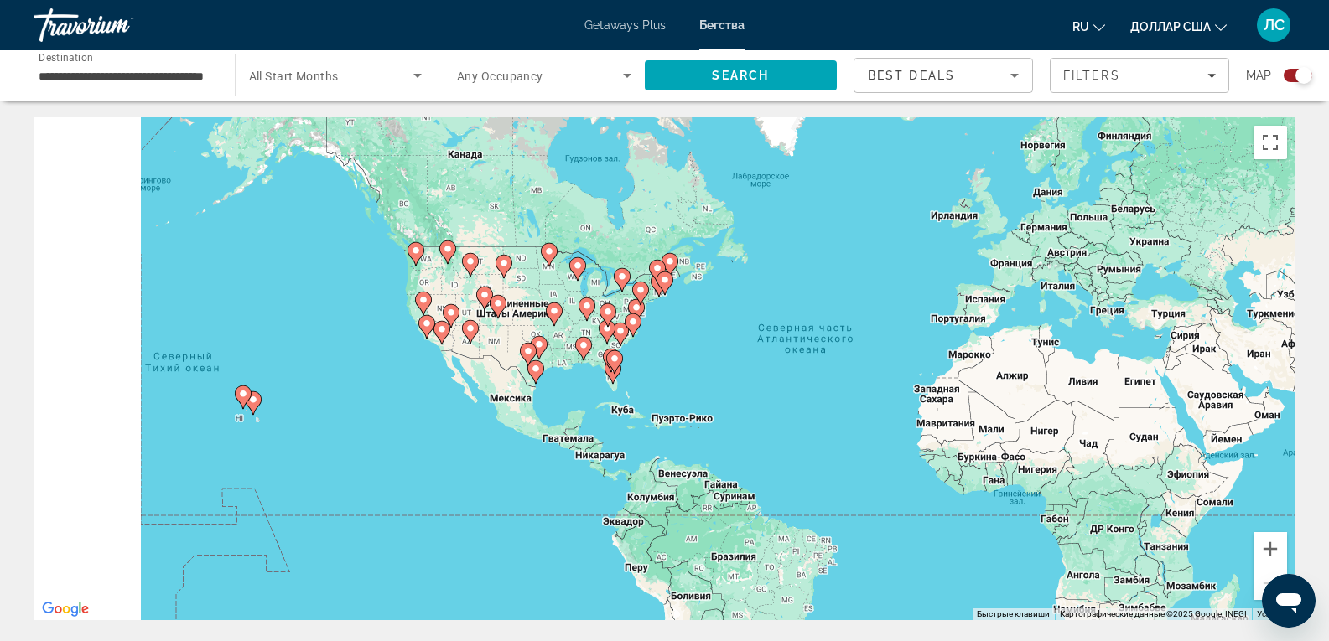
drag, startPoint x: 397, startPoint y: 291, endPoint x: 837, endPoint y: 276, distance: 440.4
click at [837, 276] on div "Чтобы активировать перетаскивание с помощью клавиатуры, нажмите Alt + Ввод. Пос…" at bounding box center [665, 368] width 1262 height 503
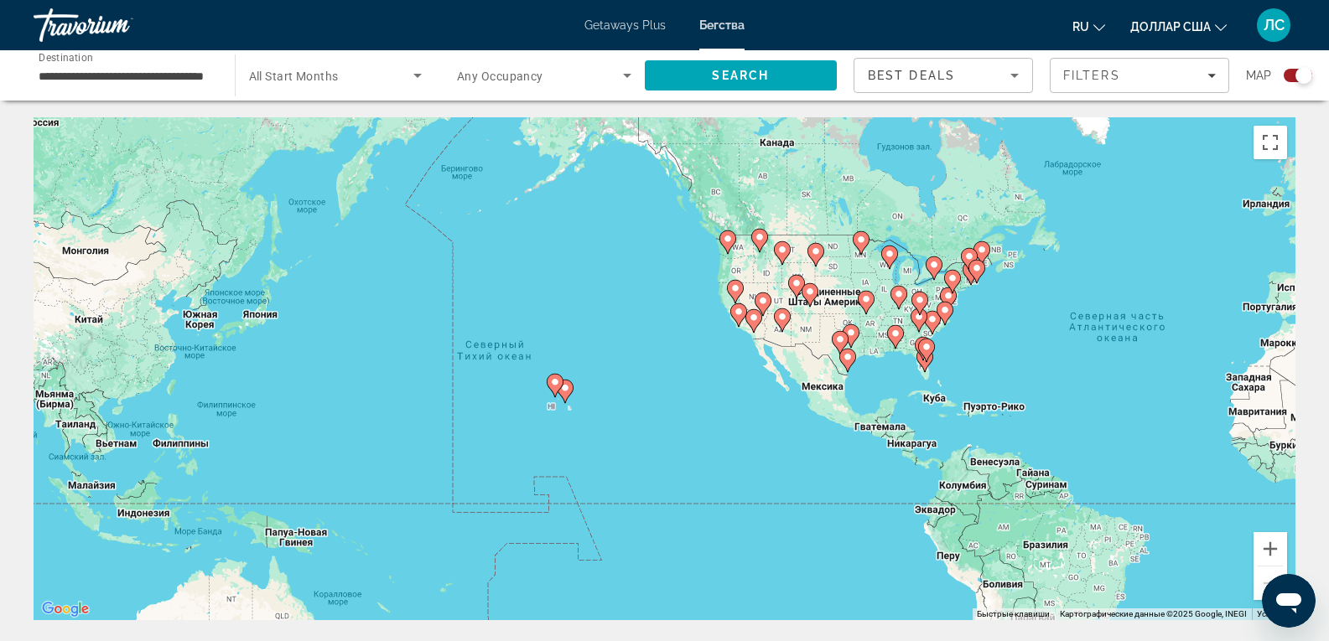
click at [574, 437] on div "Чтобы активировать перетаскивание с помощью клавиатуры, нажмите Alt + Ввод. Пос…" at bounding box center [665, 368] width 1262 height 503
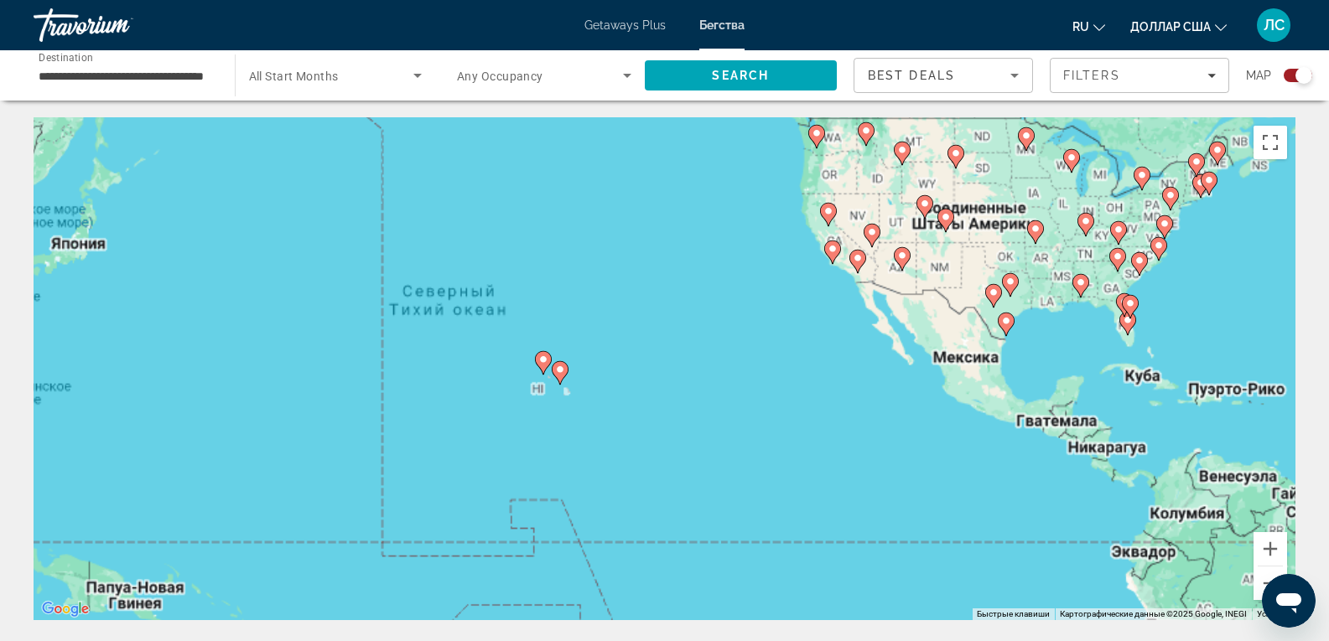
click at [574, 437] on div "Чтобы активировать перетаскивание с помощью клавиатуры, нажмите Alt + Ввод. Пос…" at bounding box center [665, 368] width 1262 height 503
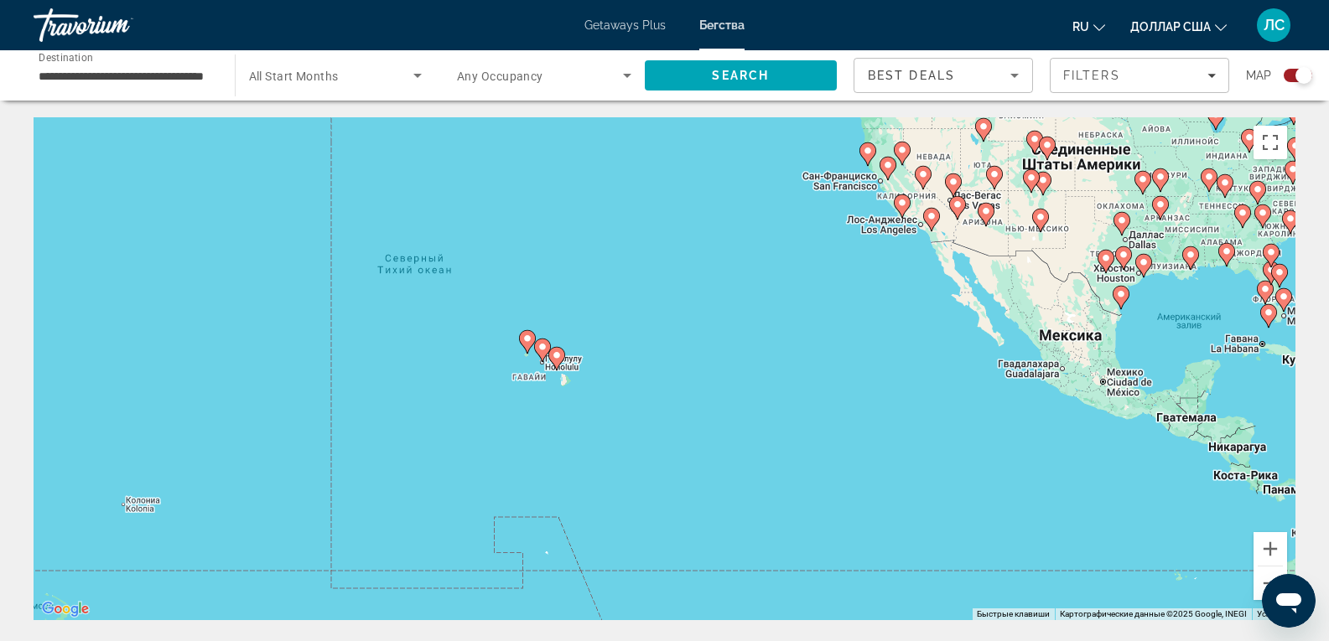
click at [574, 437] on div "Чтобы активировать перетаскивание с помощью клавиатуры, нажмите Alt + Ввод. Пос…" at bounding box center [665, 368] width 1262 height 503
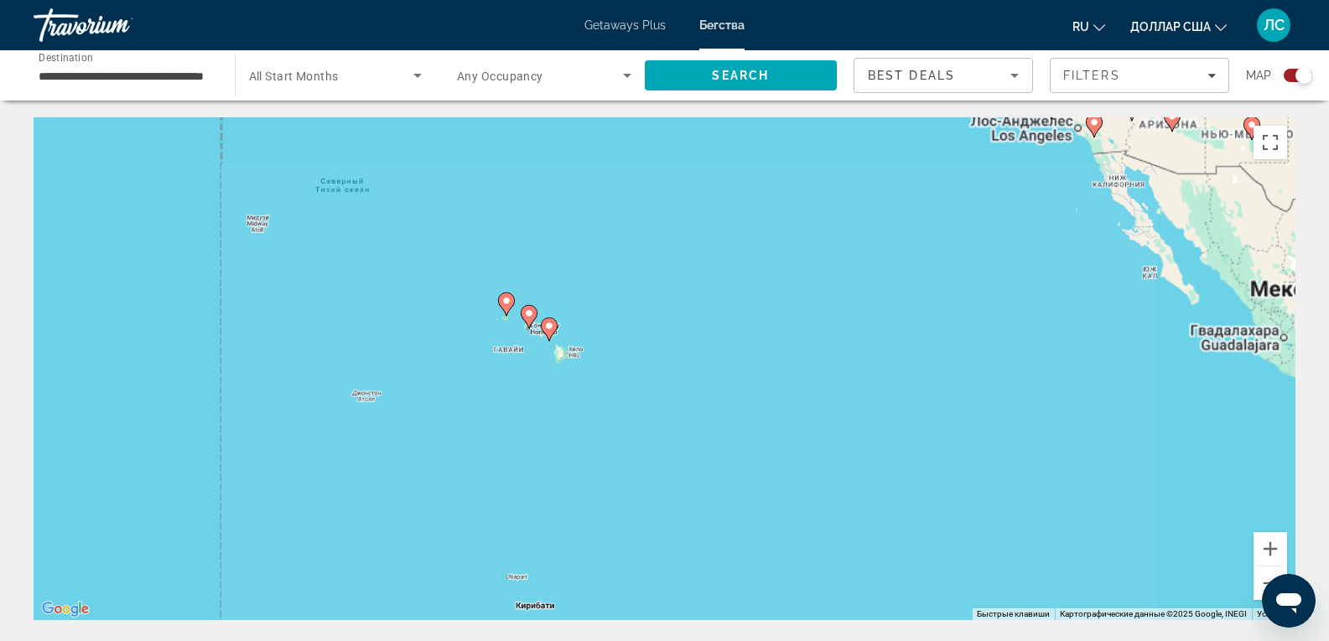
click at [574, 437] on div "Чтобы активировать перетаскивание с помощью клавиатуры, нажмите Alt + Ввод. Пос…" at bounding box center [665, 368] width 1262 height 503
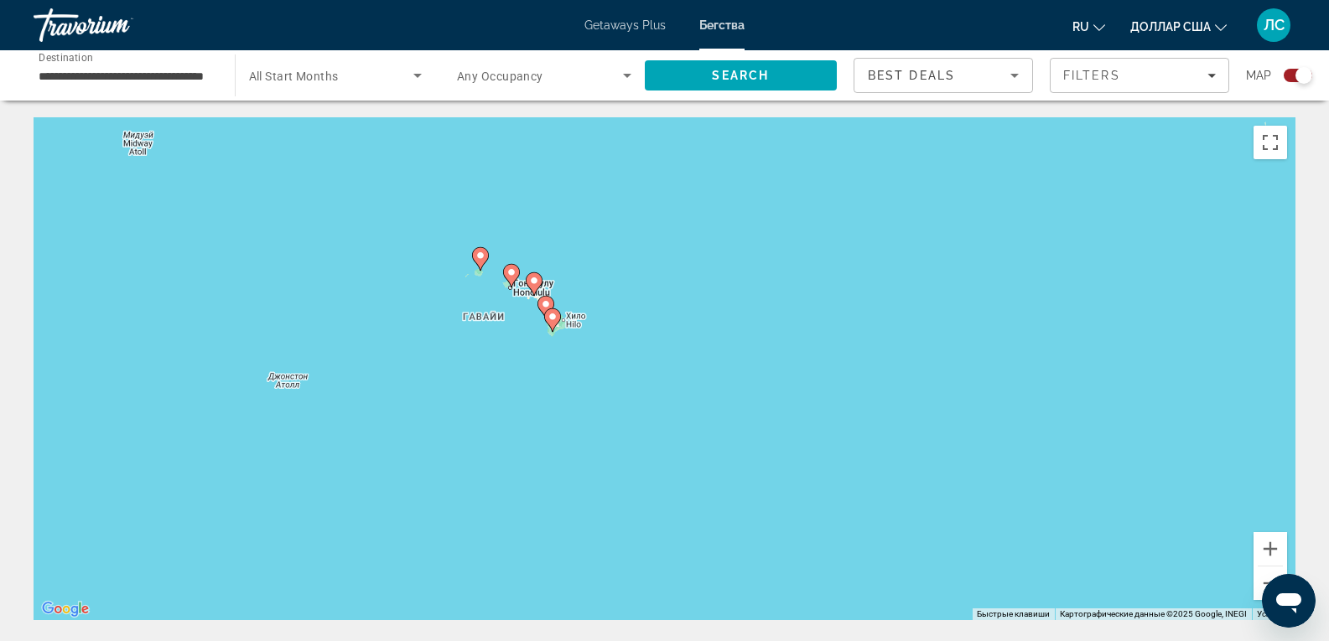
click at [557, 310] on icon "Основное содержание" at bounding box center [551, 320] width 15 height 22
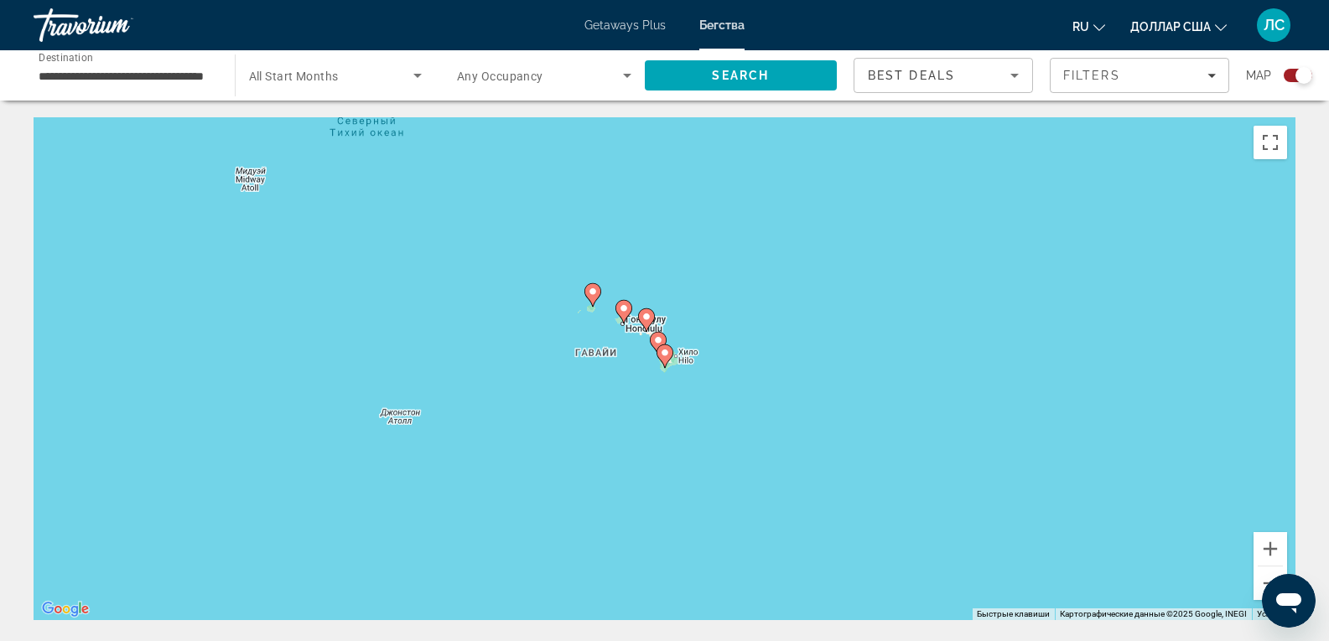
click at [557, 310] on div "Чтобы активировать перетаскивание с помощью клавиатуры, нажмите Alt + Ввод. Пос…" at bounding box center [665, 368] width 1262 height 503
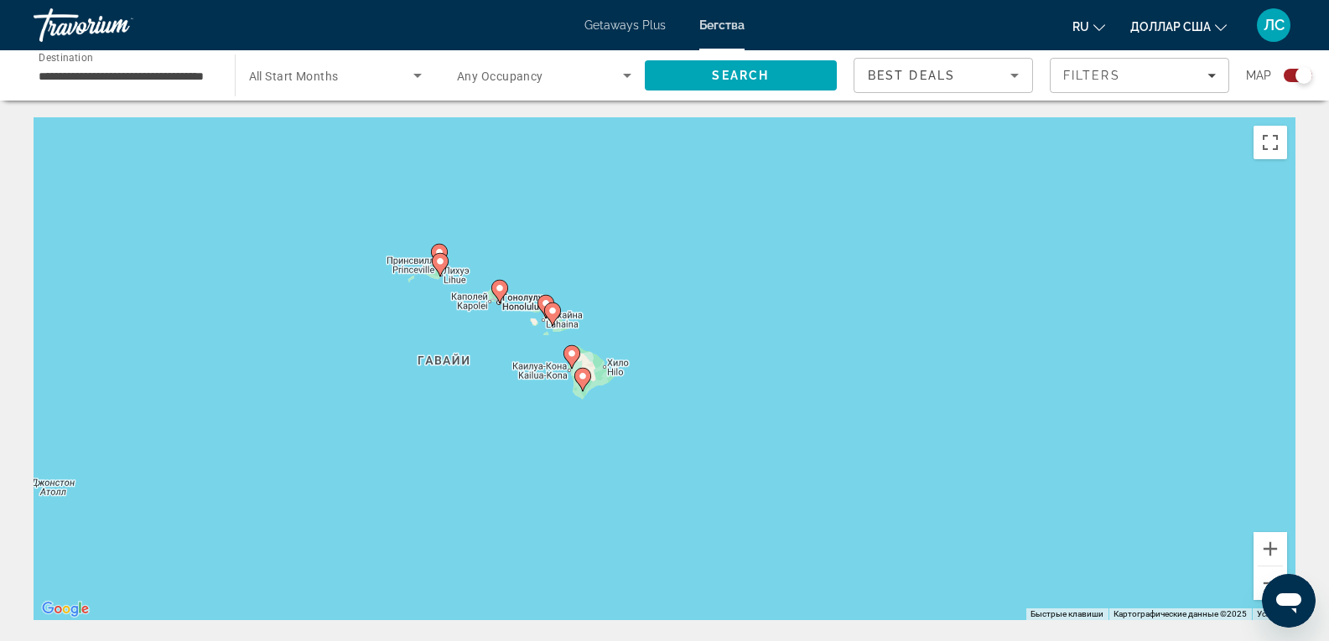
drag, startPoint x: 681, startPoint y: 429, endPoint x: 303, endPoint y: 332, distance: 390.4
click at [303, 332] on div "Чтобы активировать перетаскивание с помощью клавиатуры, нажмите Alt + Ввод. Пос…" at bounding box center [665, 368] width 1262 height 503
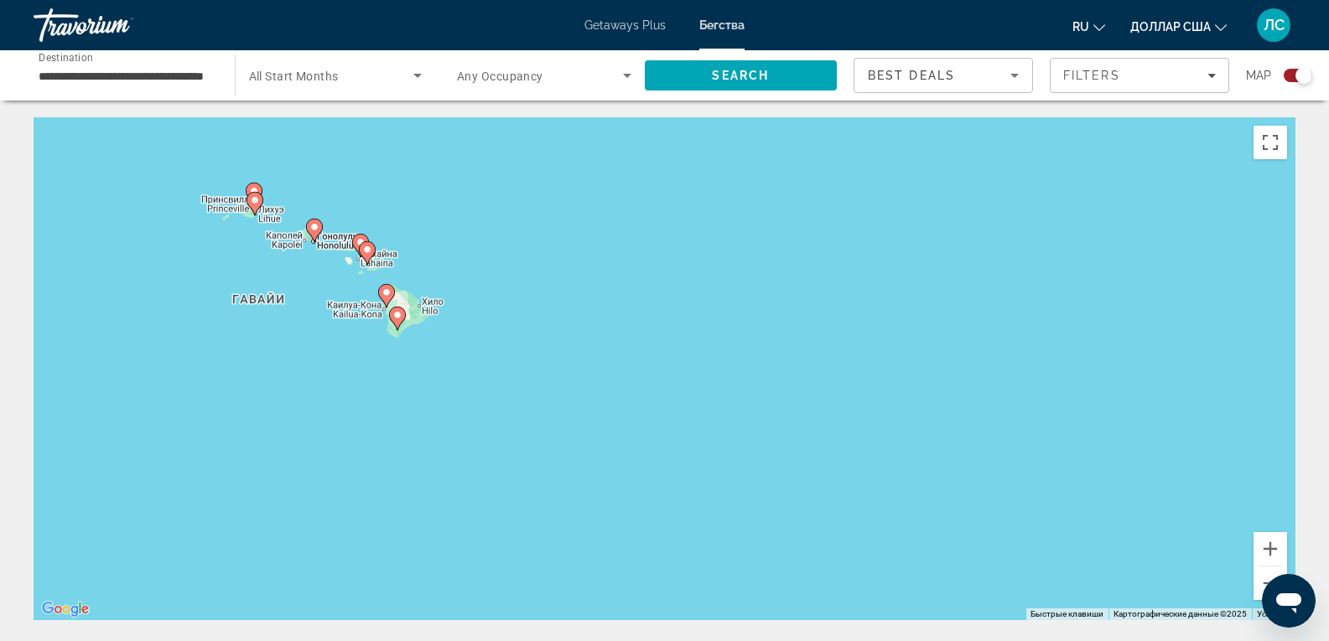
click at [303, 332] on div "Чтобы активировать перетаскивание с помощью клавиатуры, нажмите Alt + Ввод. Пос…" at bounding box center [665, 368] width 1262 height 503
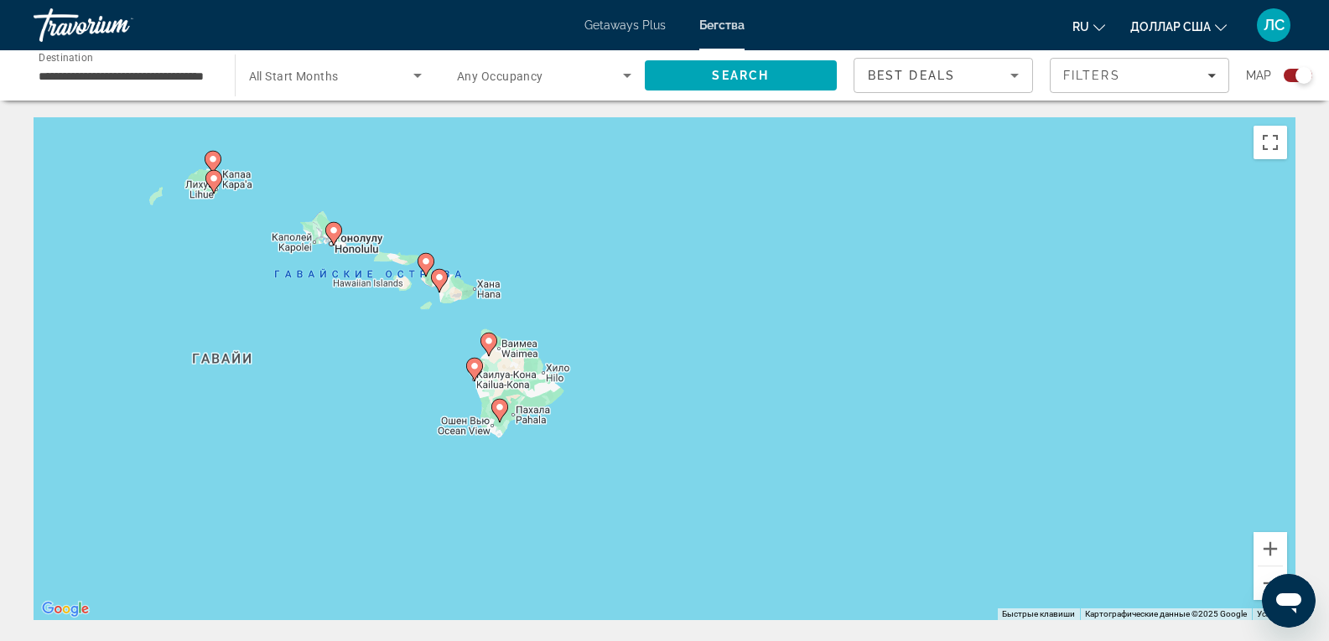
drag, startPoint x: 358, startPoint y: 284, endPoint x: 368, endPoint y: 396, distance: 112.0
click at [368, 396] on div "Чтобы активировать перетаскивание с помощью клавиатуры, нажмите Alt + Ввод. Пос…" at bounding box center [665, 368] width 1262 height 503
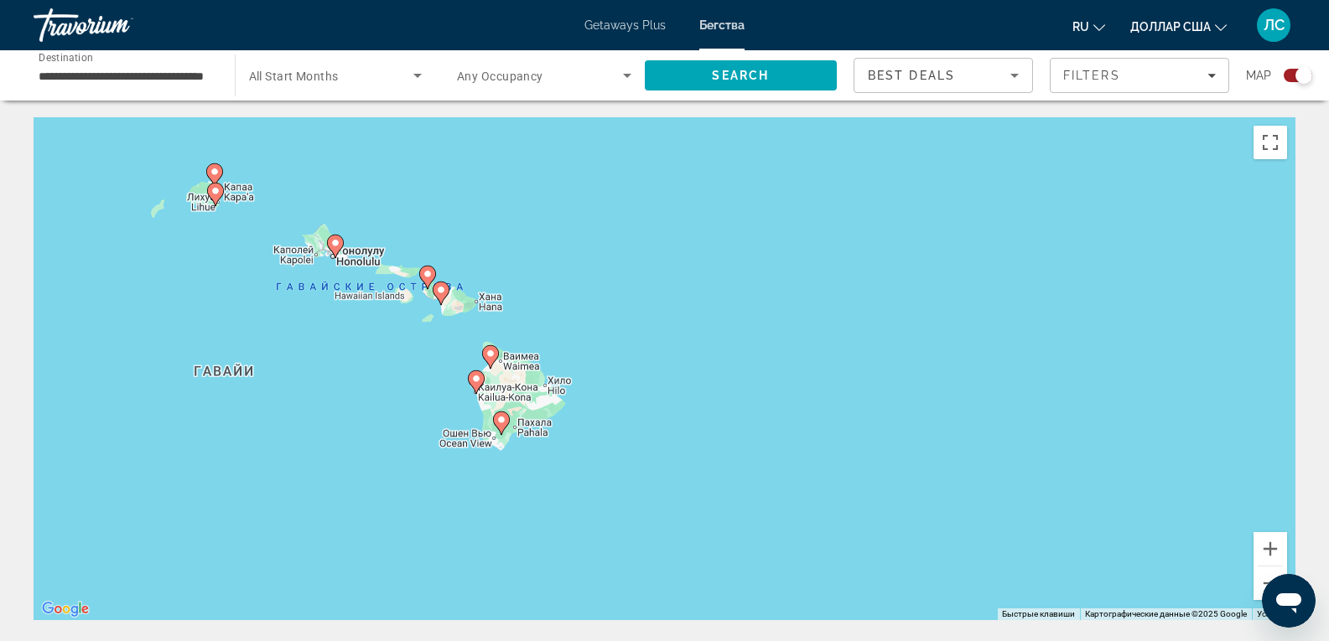
click at [368, 396] on div "Чтобы активировать перетаскивание с помощью клавиатуры, нажмите Alt + Ввод. Пос…" at bounding box center [665, 368] width 1262 height 503
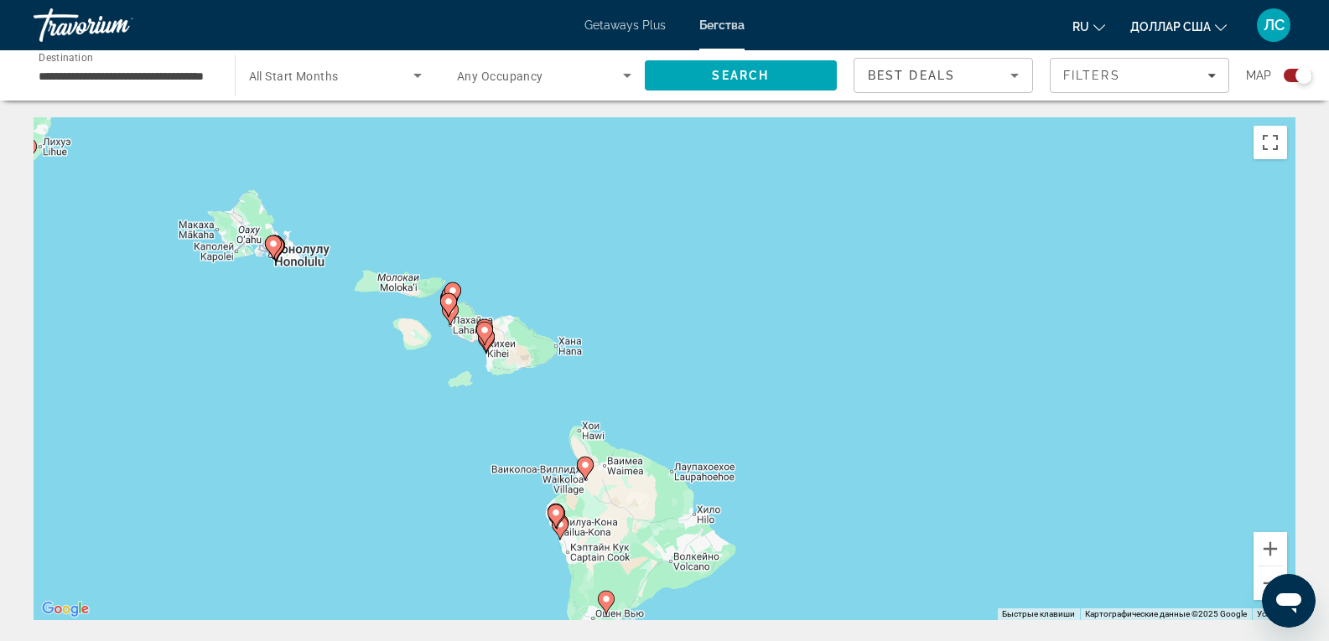
drag, startPoint x: 499, startPoint y: 254, endPoint x: 470, endPoint y: 401, distance: 149.5
click at [470, 401] on div "Чтобы активировать перетаскивание с помощью клавиатуры, нажмите Alt + Ввод. Пос…" at bounding box center [665, 368] width 1262 height 503
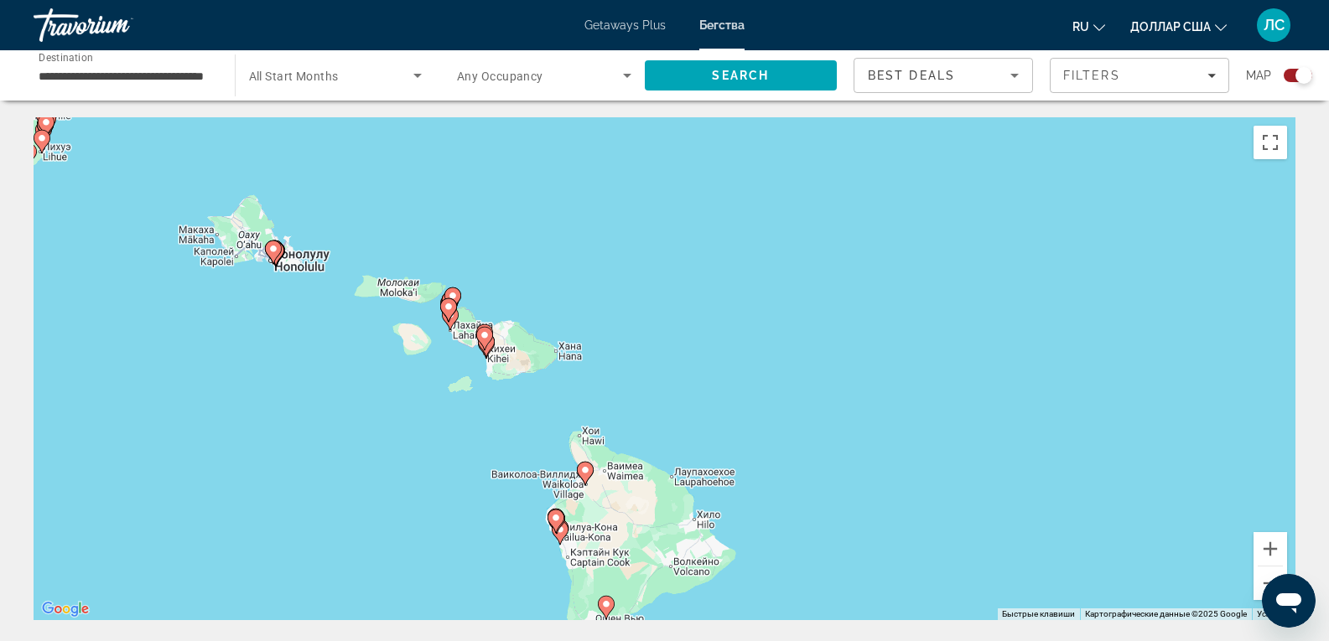
click at [470, 401] on div "Чтобы активировать перетаскивание с помощью клавиатуры, нажмите Alt + Ввод. Пос…" at bounding box center [665, 368] width 1262 height 503
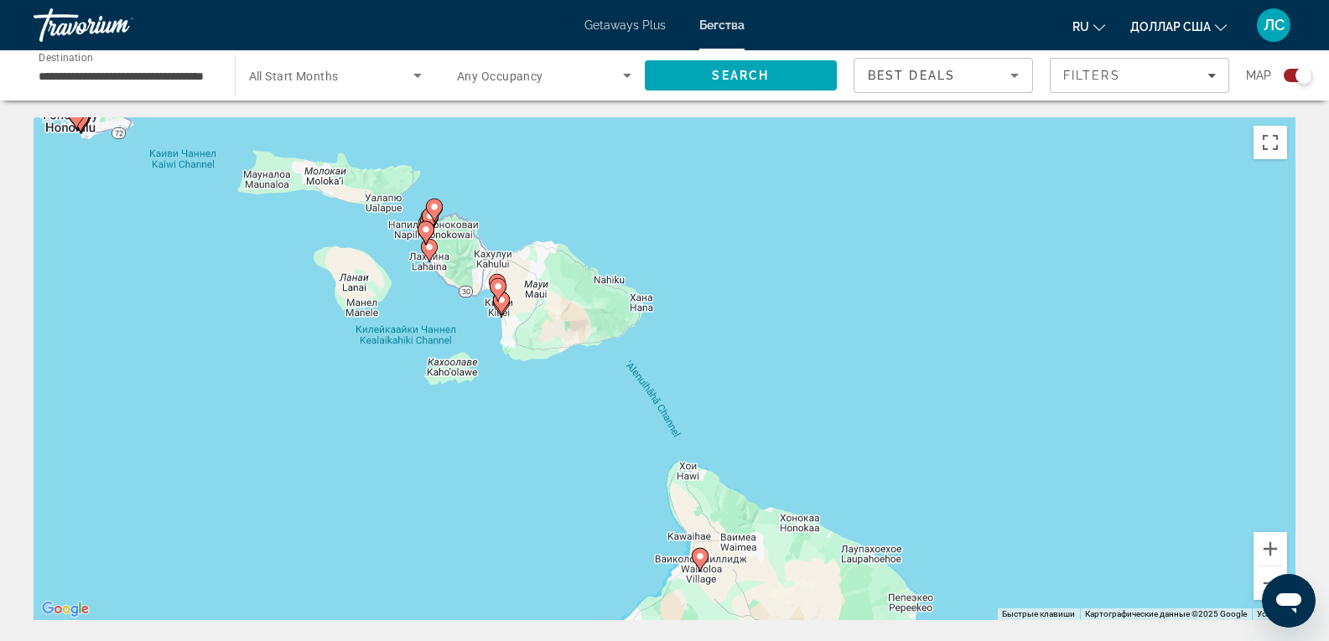
click at [427, 229] on image "Основное содержание" at bounding box center [426, 230] width 10 height 10
type input "**********"
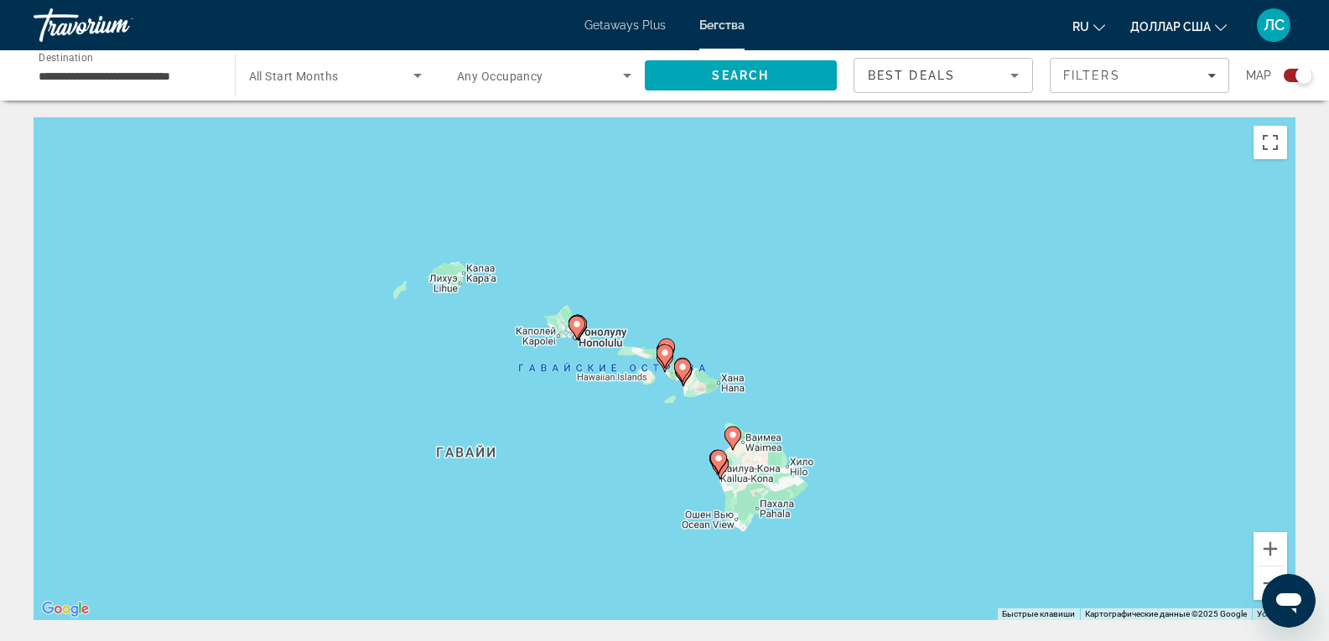
click at [546, 397] on div "Для навигации используйте клавиши со стрелками. Чтобы активировать перетаскиван…" at bounding box center [665, 368] width 1262 height 503
click at [546, 397] on div "Чтобы активировать перетаскивание с помощью клавиатуры, нажмите Alt + Ввод. Пос…" at bounding box center [665, 368] width 1262 height 503
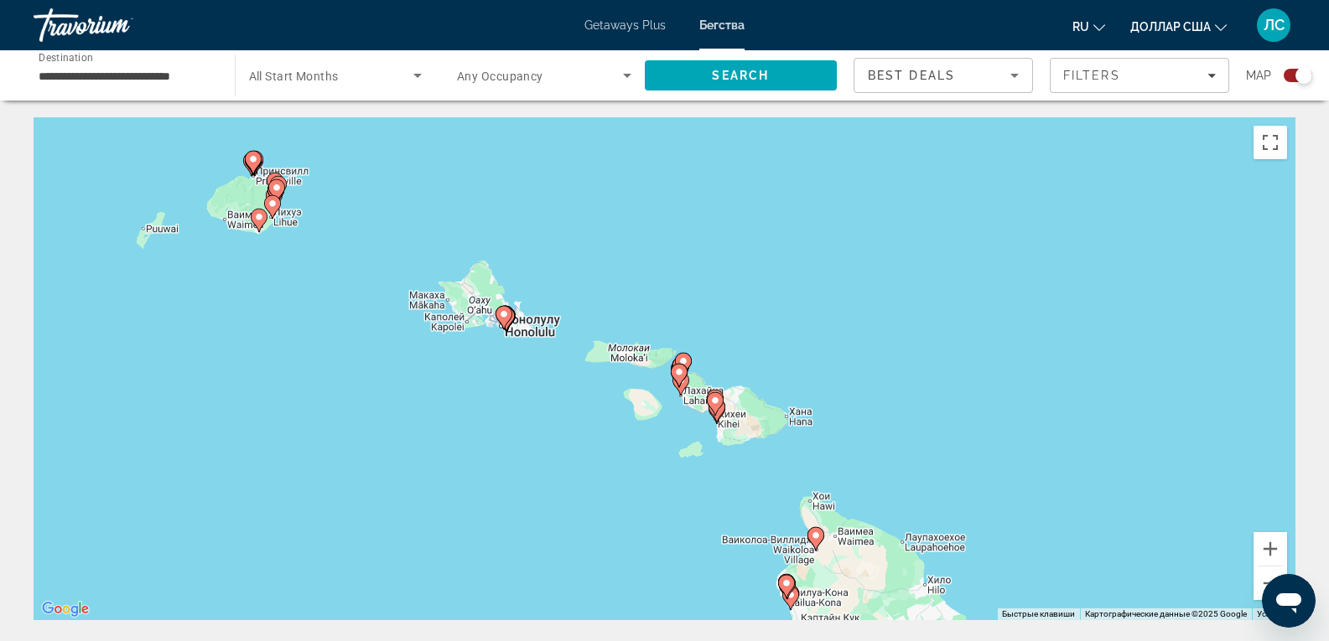
drag, startPoint x: 684, startPoint y: 418, endPoint x: 547, endPoint y: 478, distance: 150.2
click at [547, 478] on div "Чтобы активировать перетаскивание с помощью клавиатуры, нажмите Alt + Ввод. Пос…" at bounding box center [665, 368] width 1262 height 503
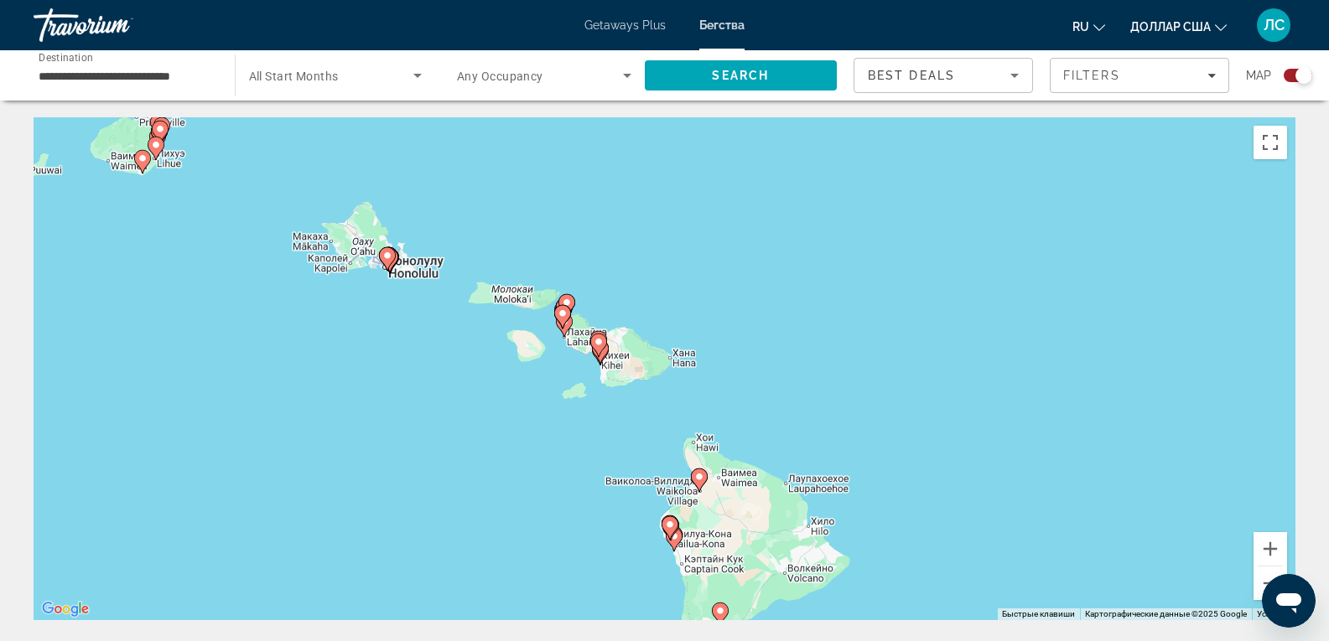
drag, startPoint x: 717, startPoint y: 489, endPoint x: 560, endPoint y: 369, distance: 197.4
click at [560, 369] on div "Чтобы активировать перетаскивание с помощью клавиатуры, нажмите Alt + Ввод. Пос…" at bounding box center [665, 368] width 1262 height 503
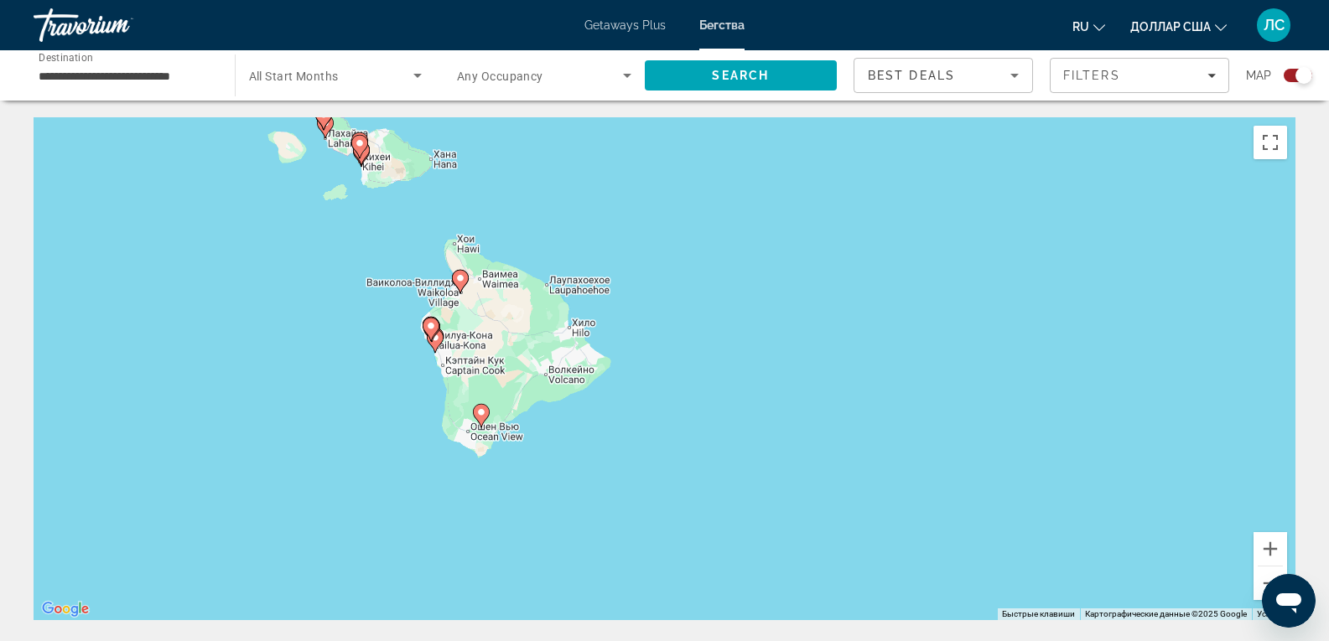
click at [309, 315] on div "Чтобы активировать перетаскивание с помощью клавиатуры, нажмите Alt + Ввод. Пос…" at bounding box center [665, 368] width 1262 height 503
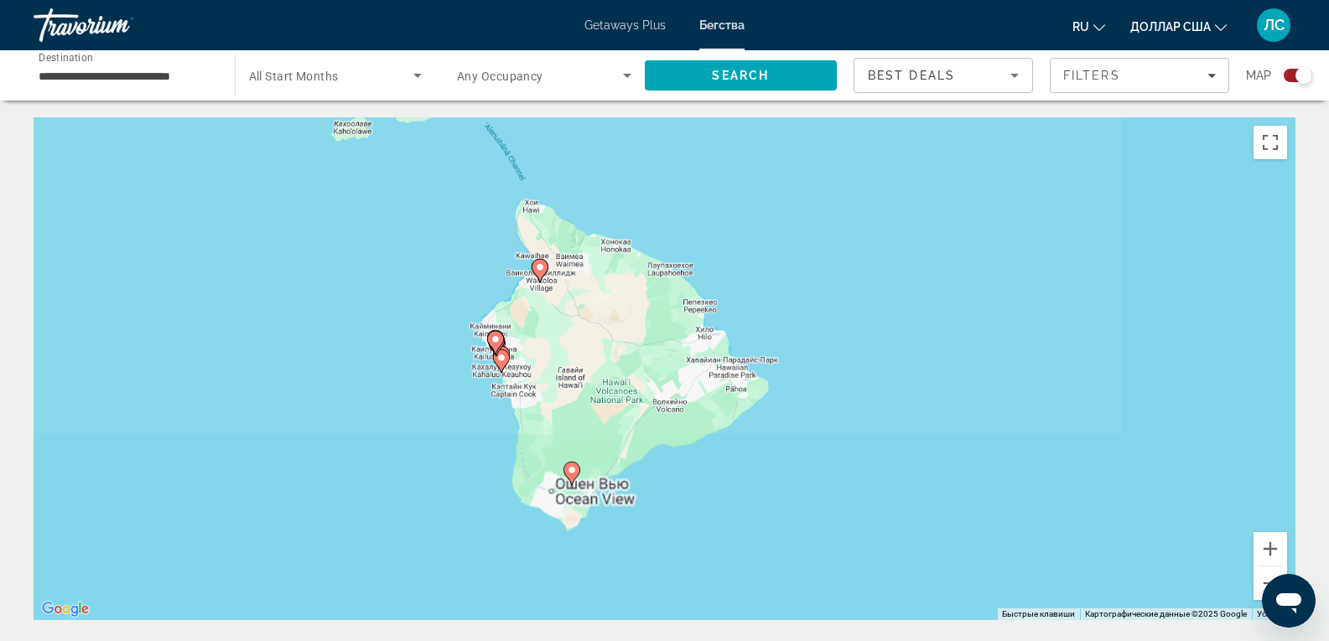
click at [309, 315] on div "Чтобы активировать перетаскивание с помощью клавиатуры, нажмите Alt + Ввод. Пос…" at bounding box center [665, 368] width 1262 height 503
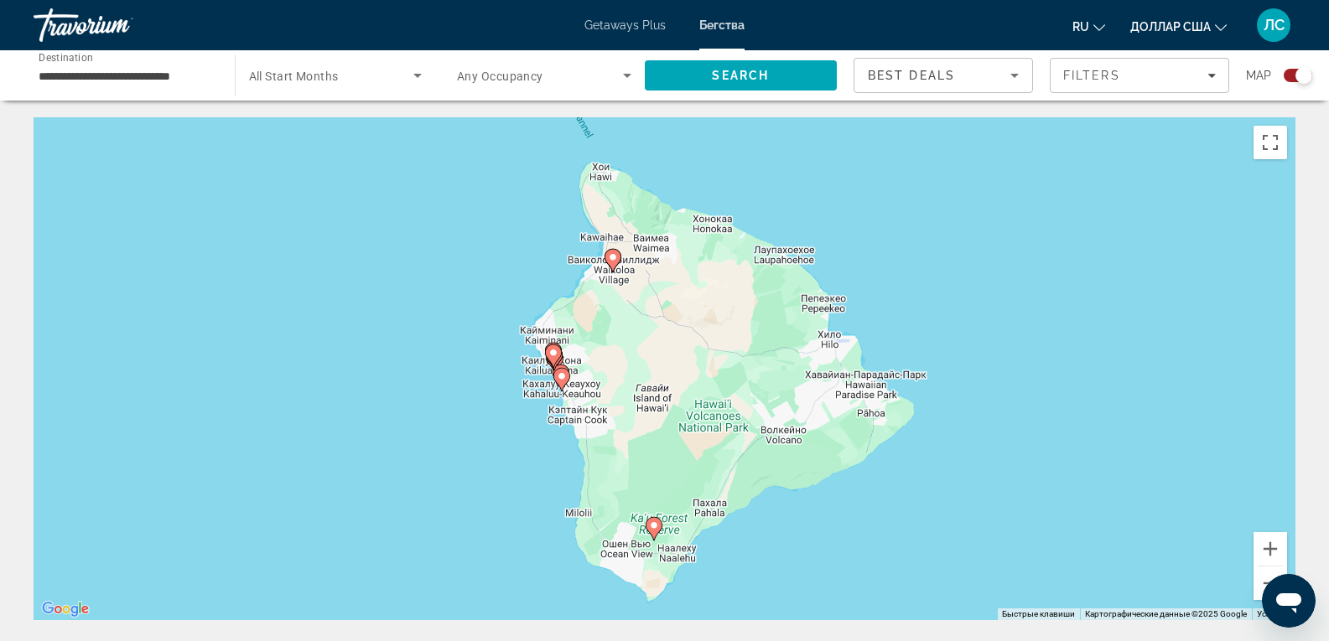
drag, startPoint x: 411, startPoint y: 216, endPoint x: 515, endPoint y: 442, distance: 248.3
click at [515, 442] on div "Чтобы активировать перетаскивание с помощью клавиатуры, нажмите Alt + Ввод. Пос…" at bounding box center [665, 368] width 1262 height 503
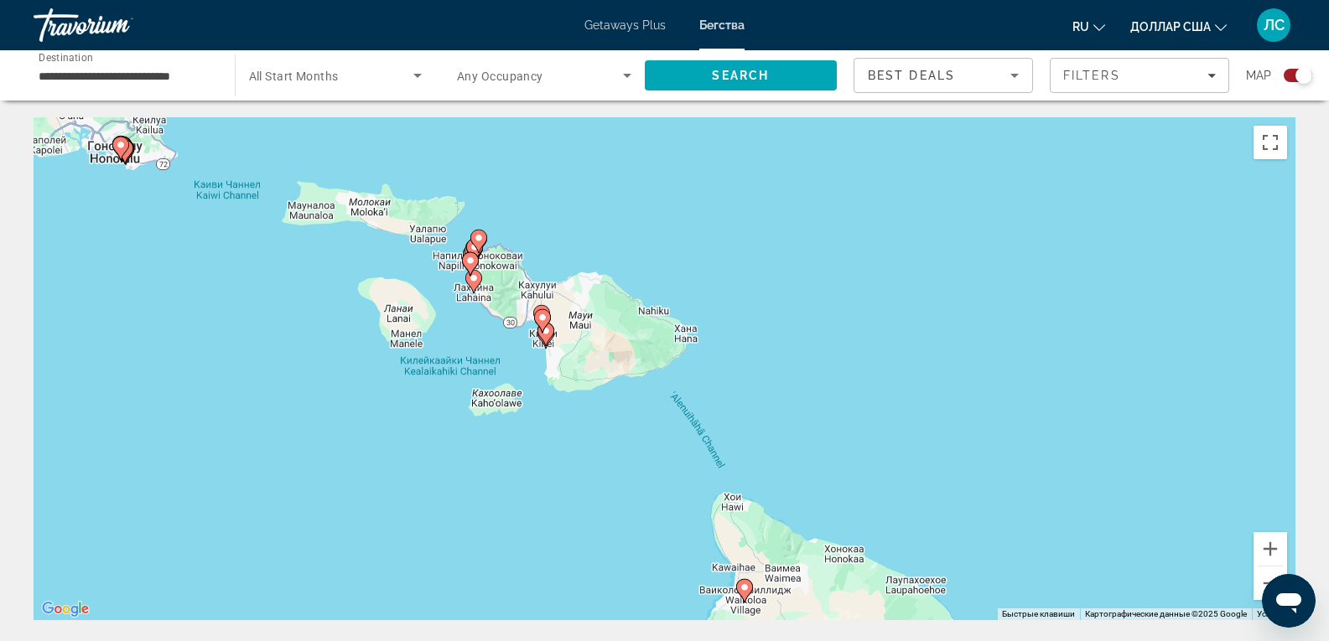
drag, startPoint x: 593, startPoint y: 293, endPoint x: 618, endPoint y: 395, distance: 104.5
click at [618, 395] on div "Чтобы активировать перетаскивание с помощью клавиатуры, нажмите Alt + Ввод. Пос…" at bounding box center [665, 368] width 1262 height 503
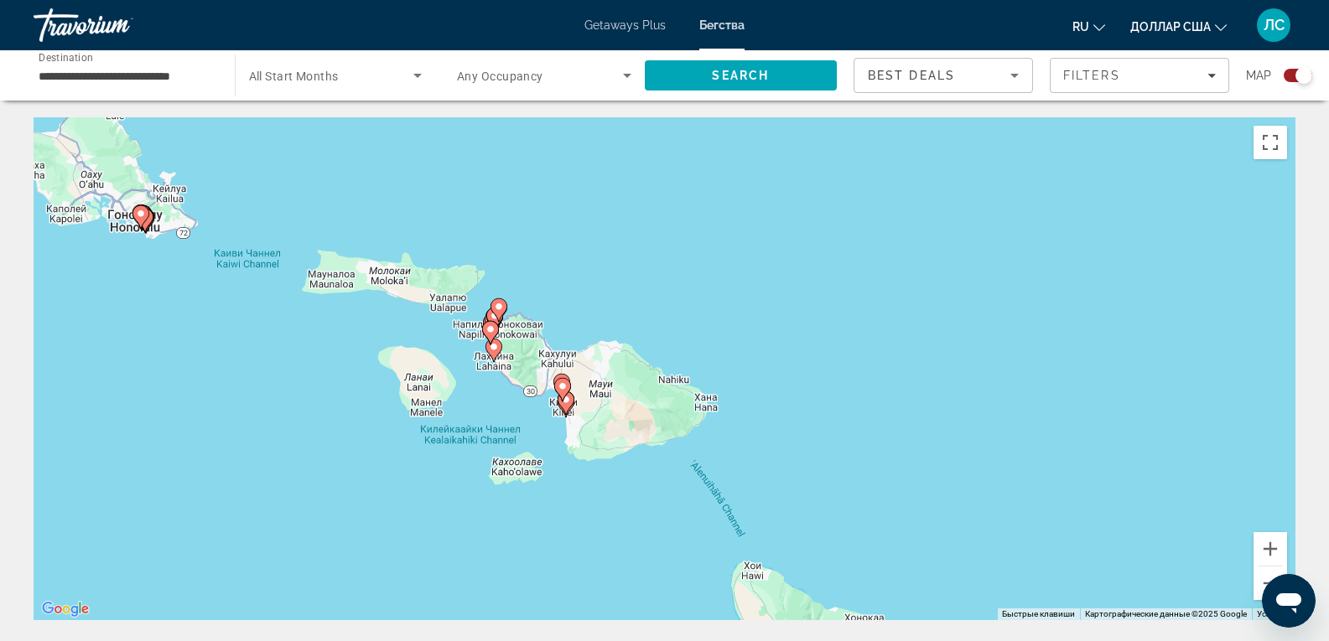
click at [451, 376] on div "Чтобы активировать перетаскивание с помощью клавиатуры, нажмите Alt + Ввод. Пос…" at bounding box center [665, 368] width 1262 height 503
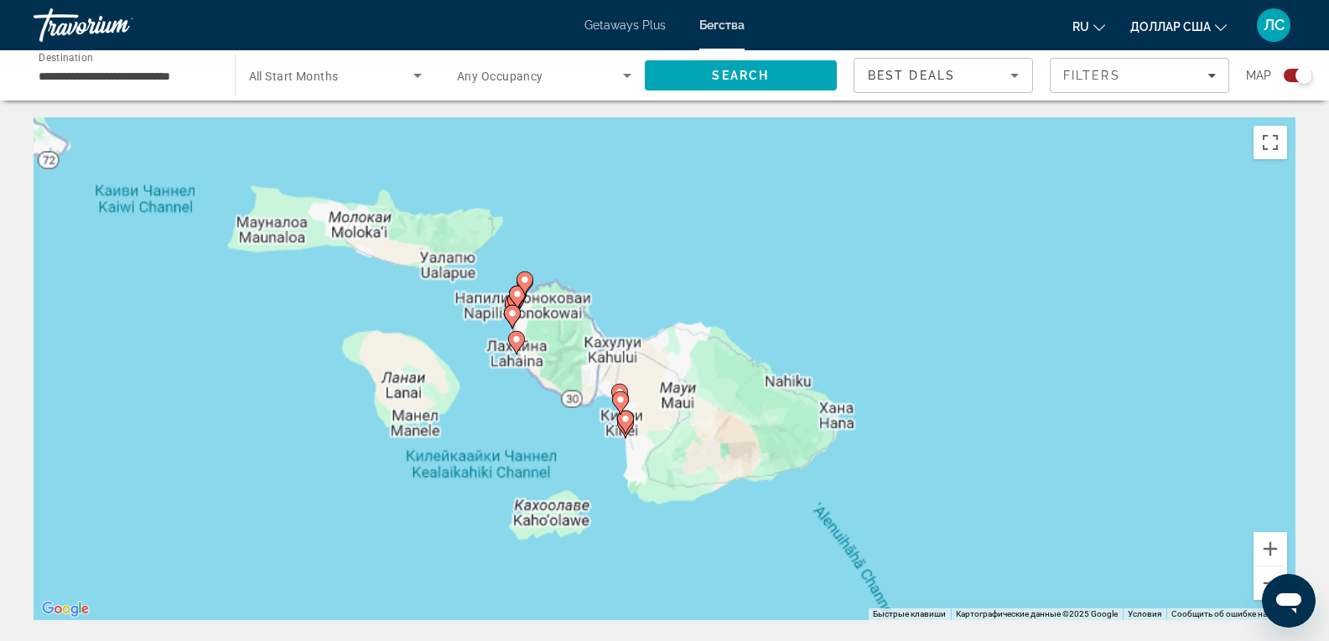
click at [451, 376] on div "Чтобы активировать перетаскивание с помощью клавиатуры, нажмите Alt + Ввод. Пос…" at bounding box center [665, 368] width 1262 height 503
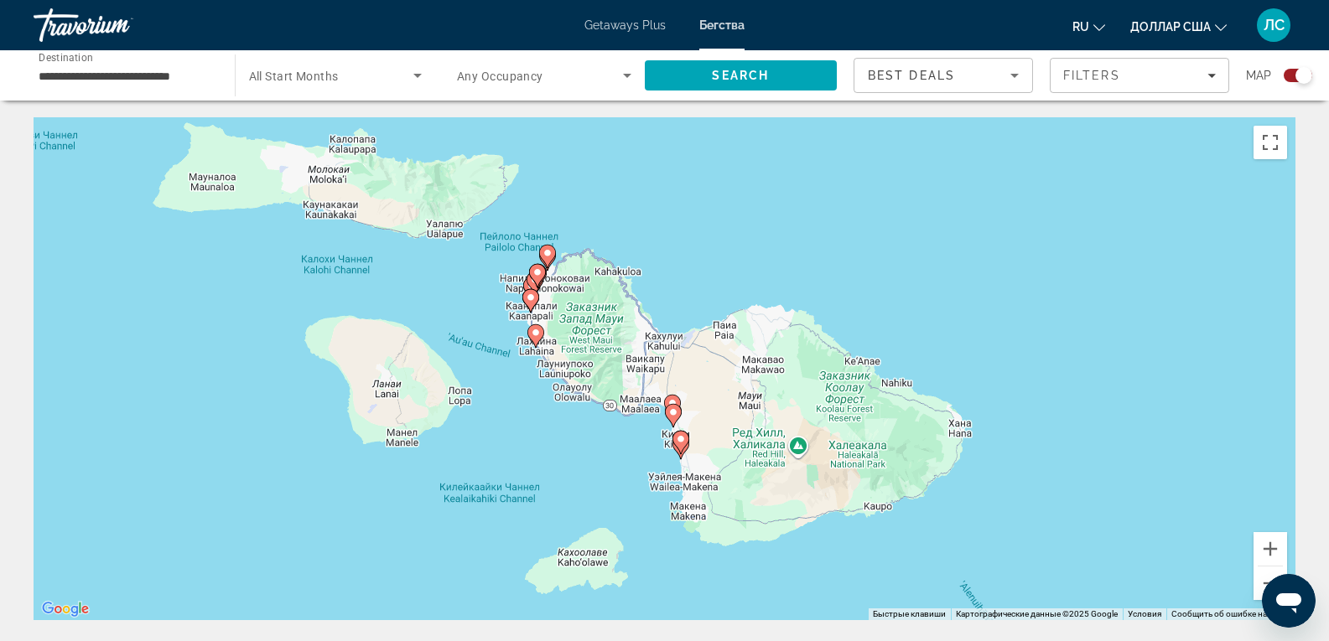
click at [673, 413] on image "Основное содержание" at bounding box center [673, 412] width 10 height 10
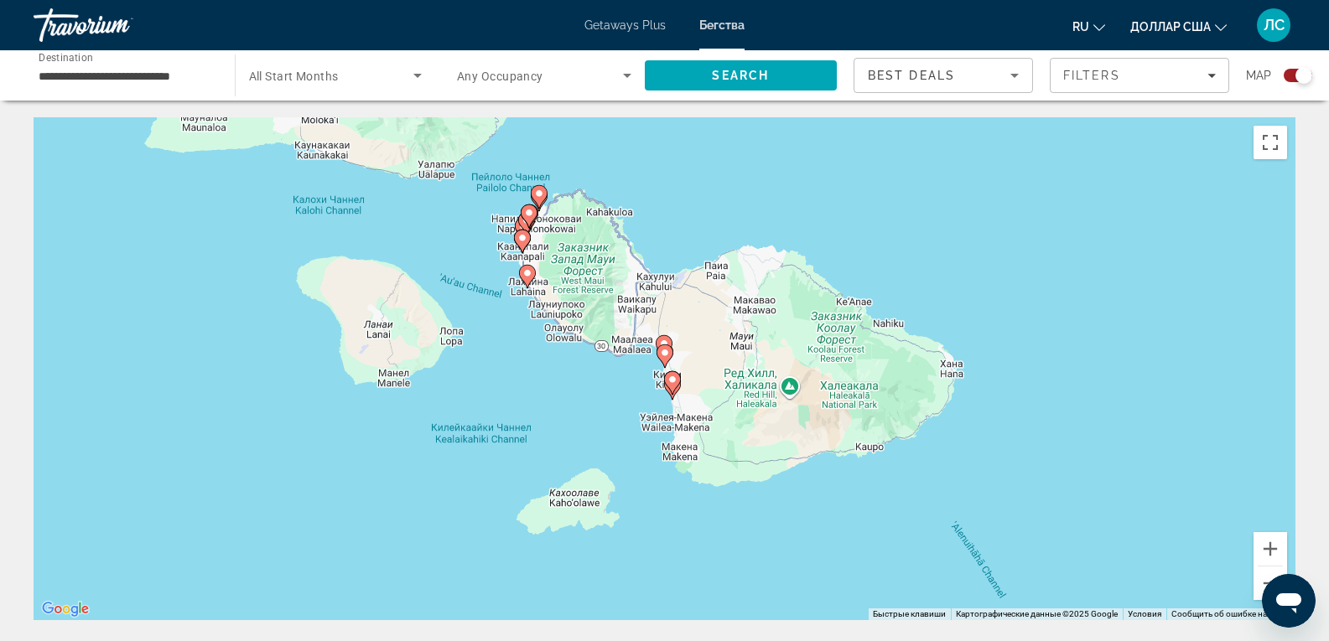
click at [673, 413] on div "Для навигации используйте клавиши со стрелками. Чтобы активировать перетаскиван…" at bounding box center [665, 368] width 1262 height 503
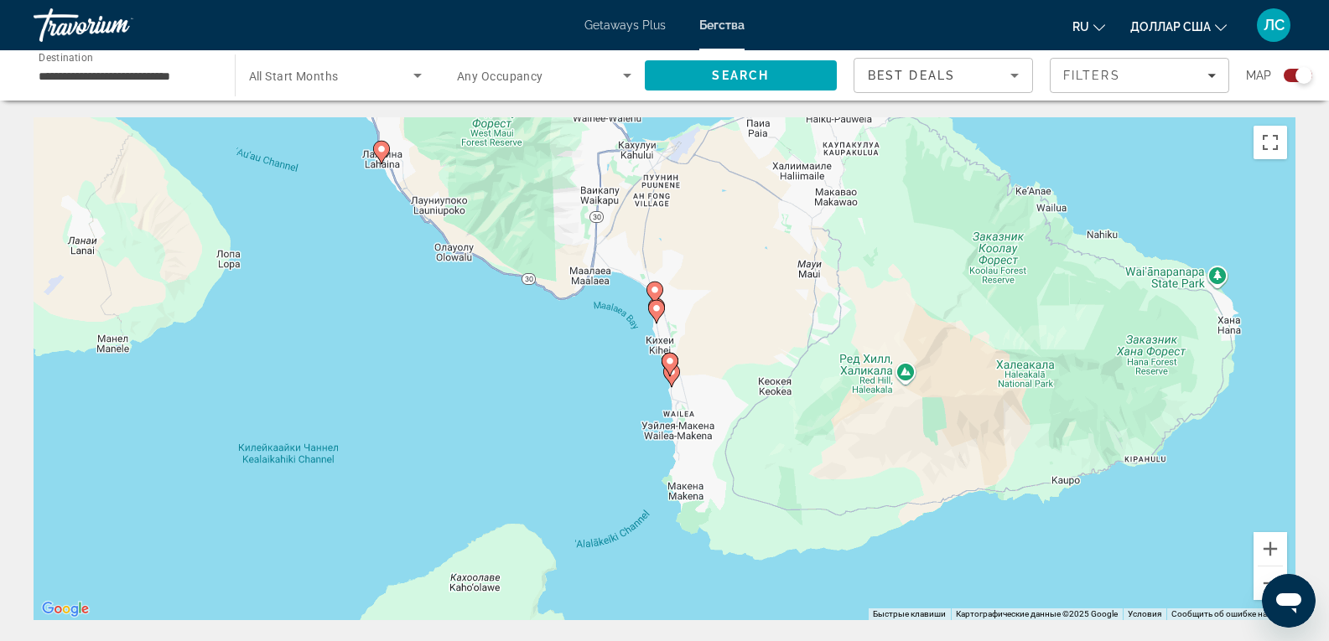
click at [657, 314] on icon "Основное содержание" at bounding box center [655, 312] width 15 height 22
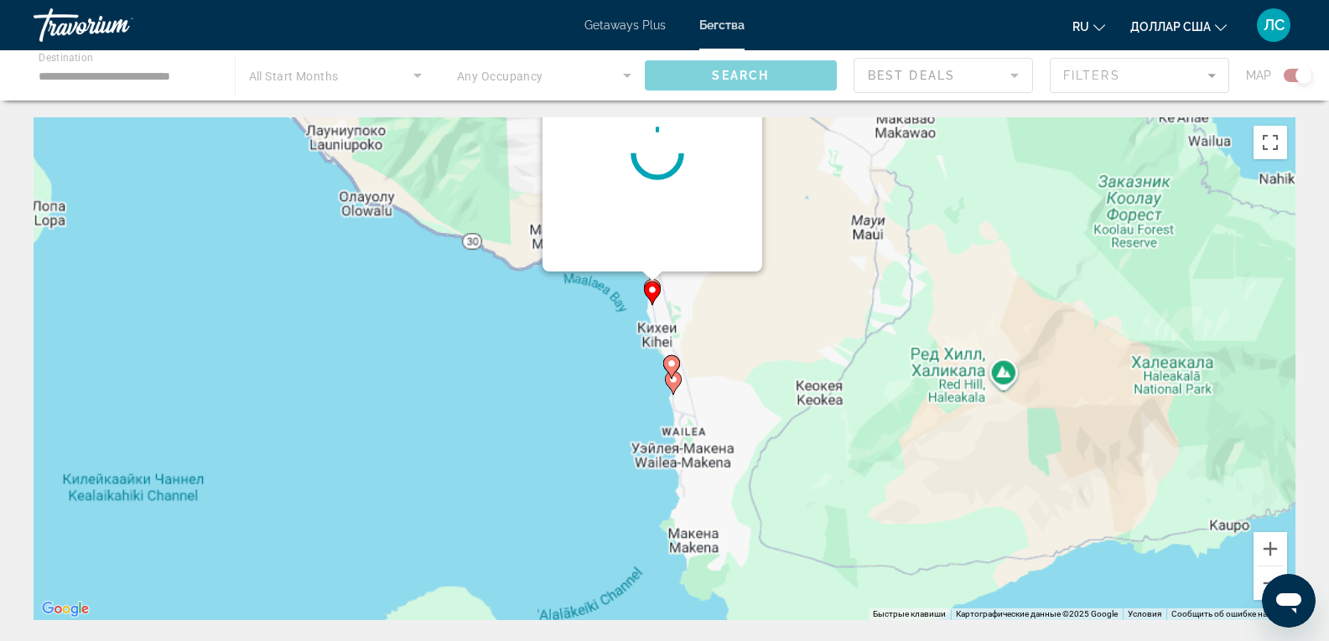
click at [657, 314] on div "Для навигации используйте клавиши со стрелками. Чтобы активировать перетаскиван…" at bounding box center [665, 368] width 1262 height 503
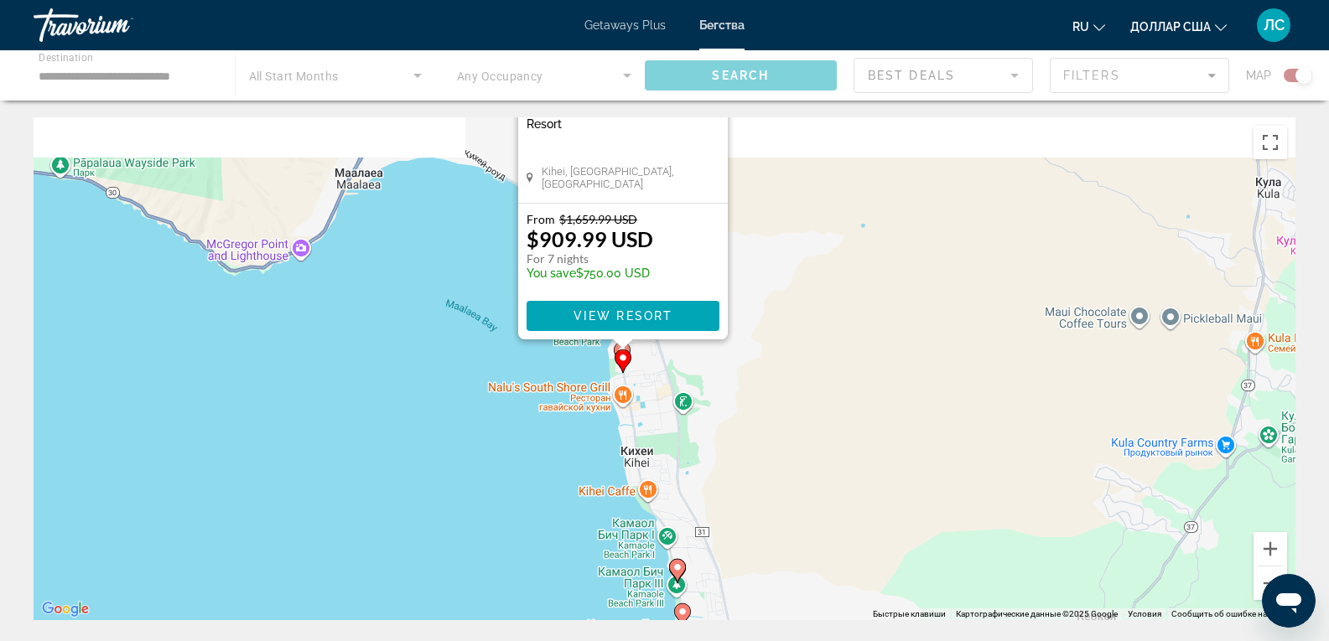
drag, startPoint x: 692, startPoint y: 259, endPoint x: 672, endPoint y: 368, distance: 110.8
click at [672, 368] on div "Чтобы активировать перетаскивание с помощью клавиатуры, нажмите Alt + Ввод. Пос…" at bounding box center [665, 368] width 1262 height 503
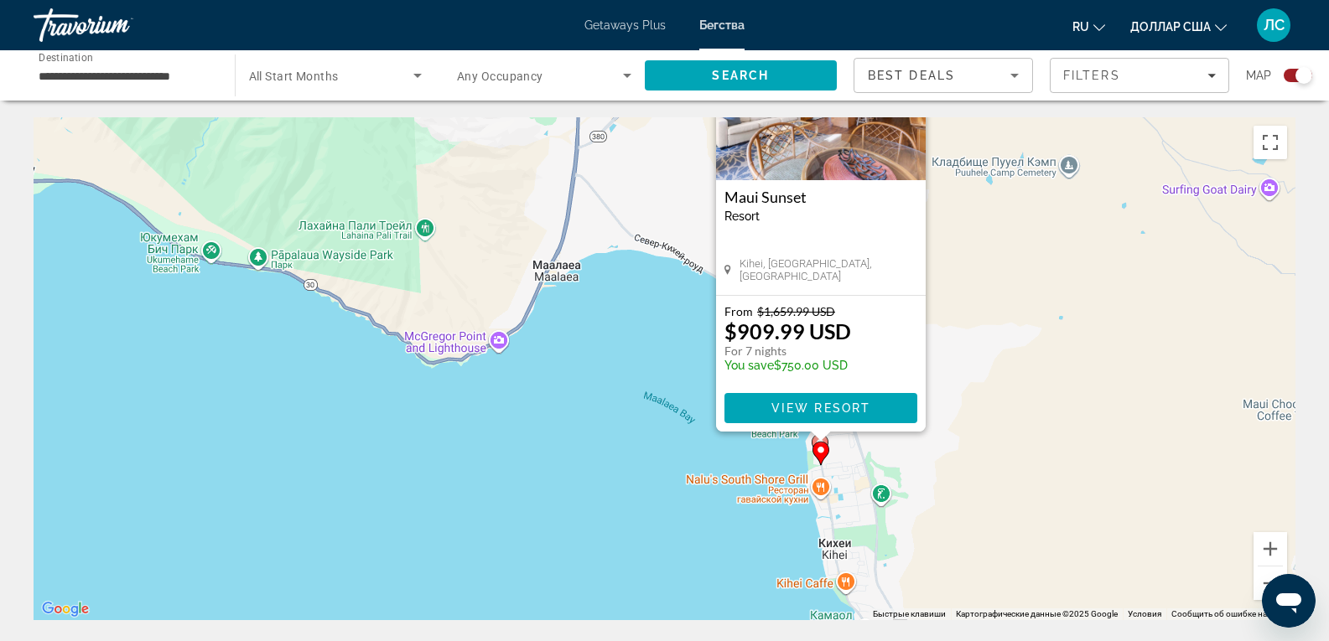
drag, startPoint x: 359, startPoint y: 352, endPoint x: 675, endPoint y: 496, distance: 347.4
click at [675, 496] on div "Чтобы активировать перетаскивание с помощью клавиатуры, нажмите Alt + Ввод. Пос…" at bounding box center [665, 368] width 1262 height 503
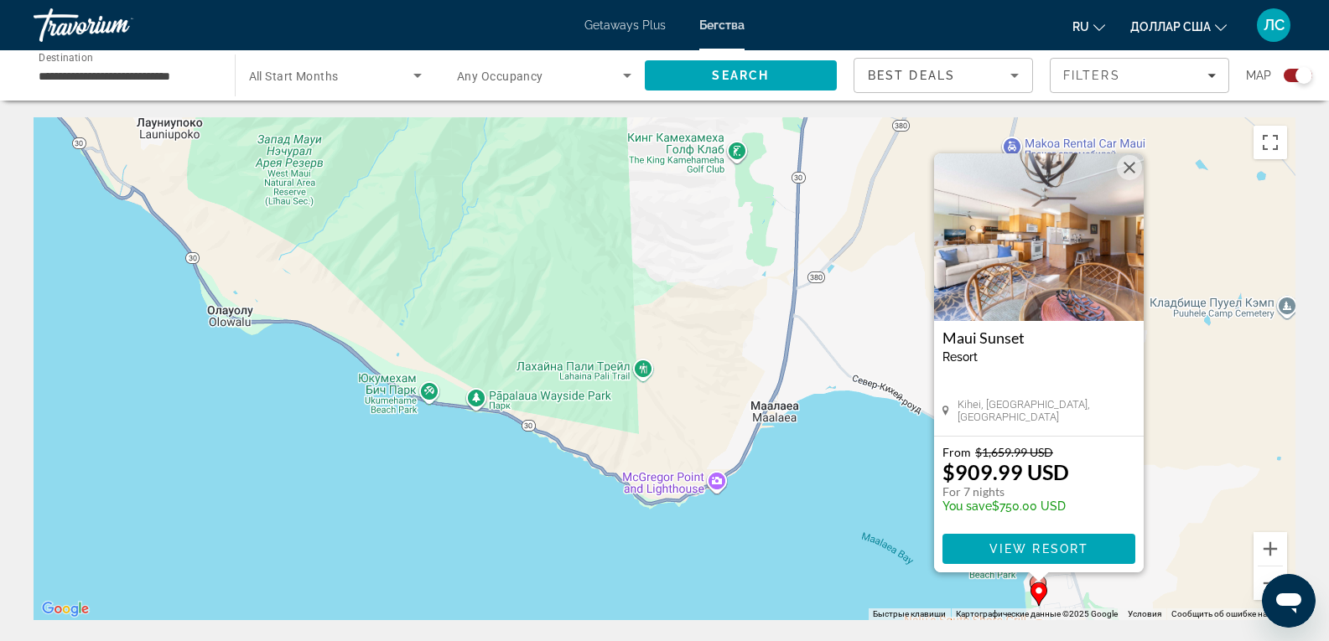
drag, startPoint x: 453, startPoint y: 382, endPoint x: 722, endPoint y: 516, distance: 300.3
click at [722, 516] on div "Чтобы активировать перетаскивание с помощью клавиатуры, нажмите Alt + Ввод. Пос…" at bounding box center [665, 368] width 1262 height 503
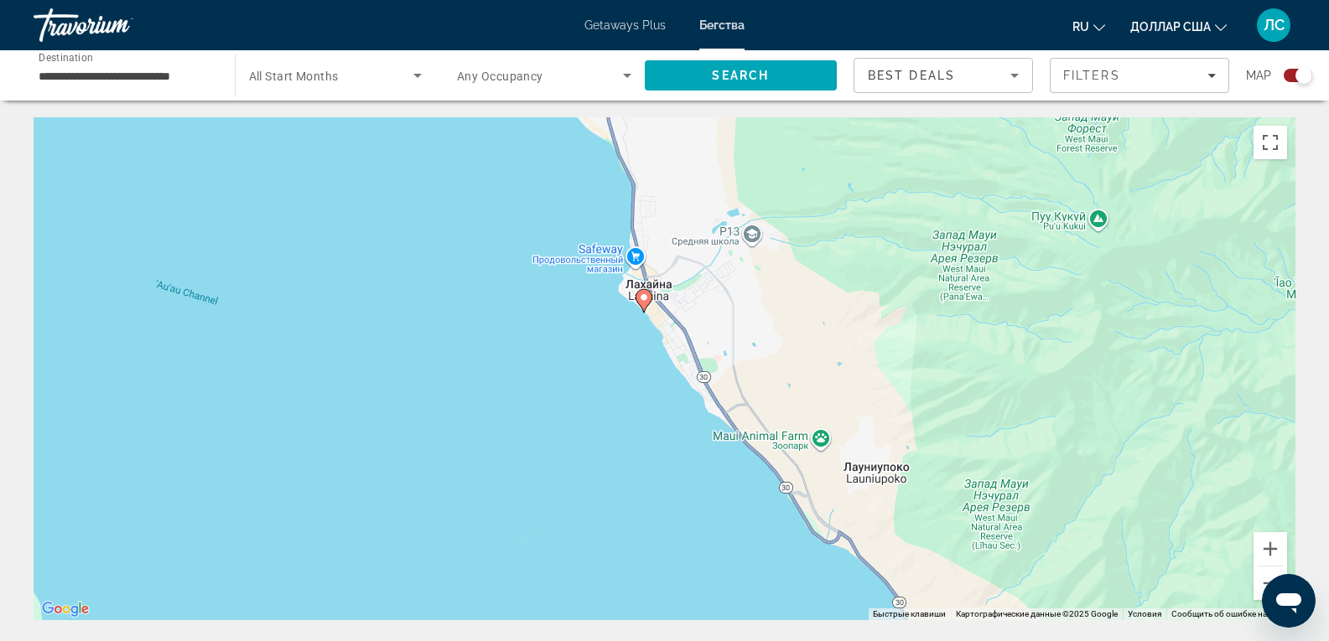
click at [645, 296] on image "Основное содержание" at bounding box center [644, 298] width 10 height 10
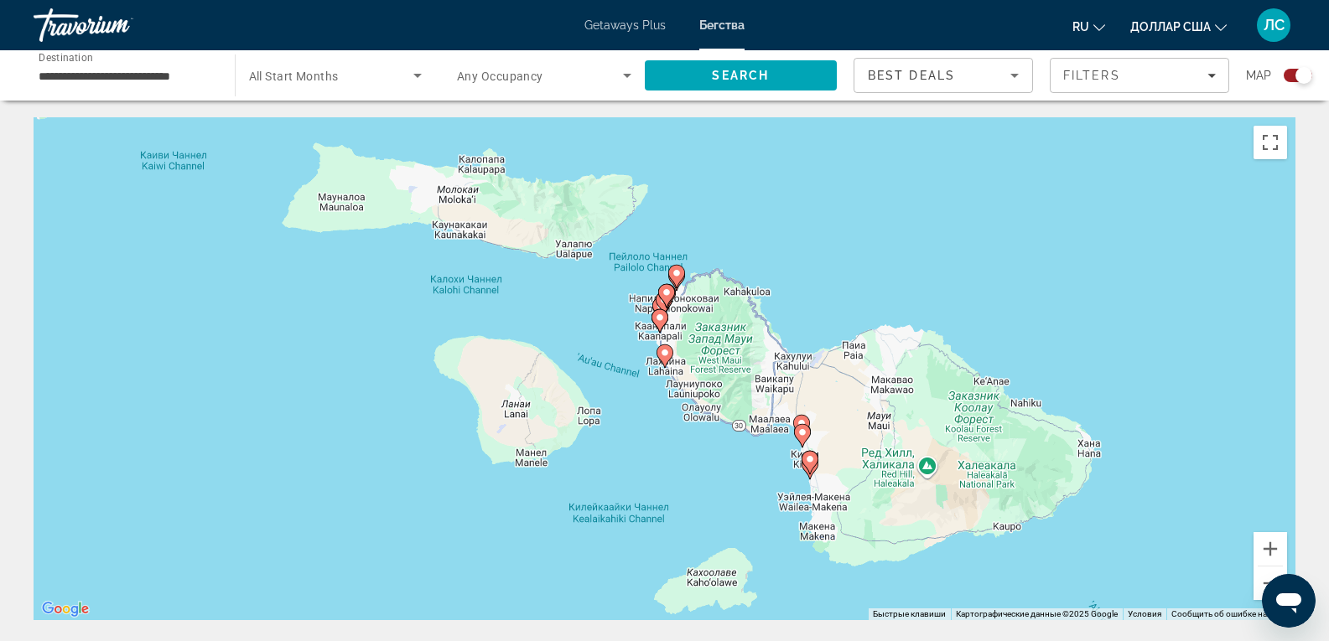
click at [652, 372] on div "Чтобы активировать перетаскивание с помощью клавиатуры, нажмите Alt + Ввод. Пос…" at bounding box center [665, 368] width 1262 height 503
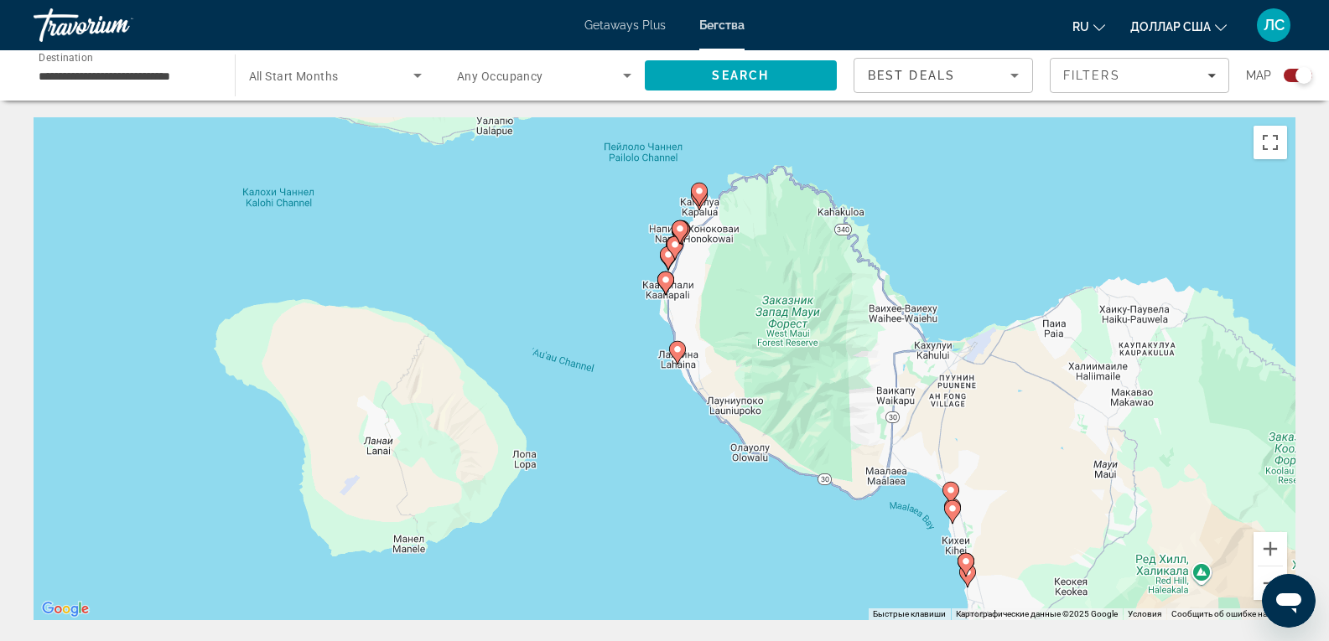
click at [680, 352] on image "Основное содержание" at bounding box center [677, 350] width 10 height 10
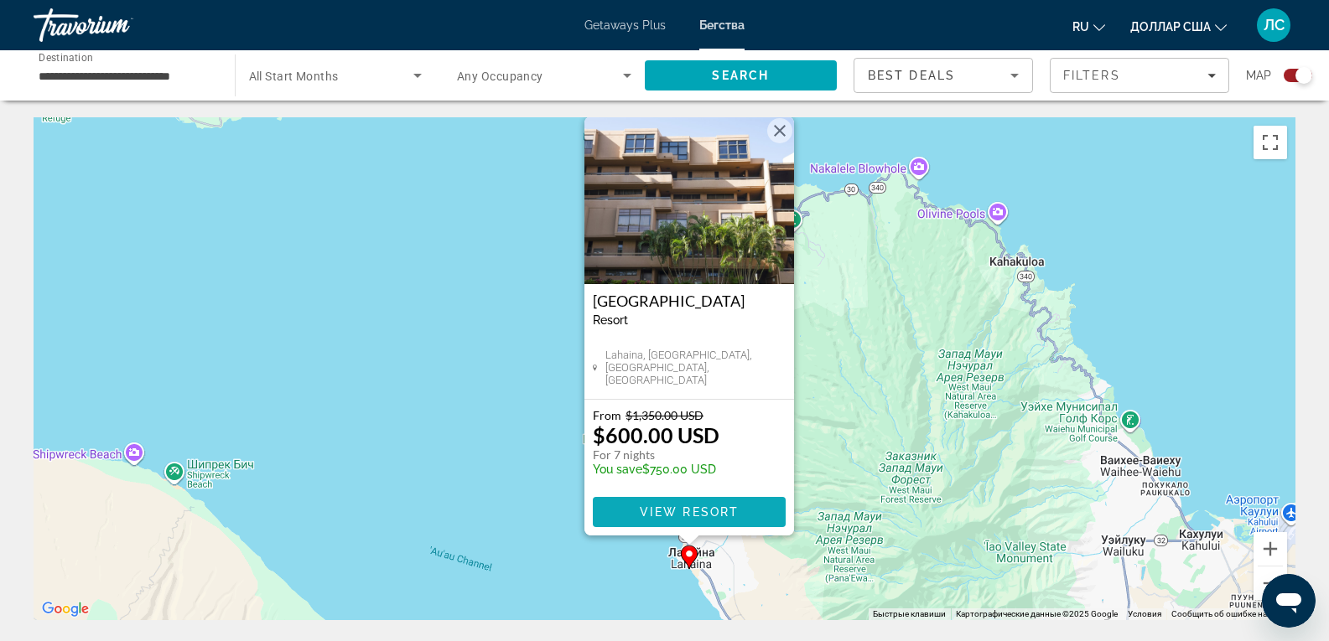
click at [666, 515] on span "View Resort" at bounding box center [688, 512] width 99 height 13
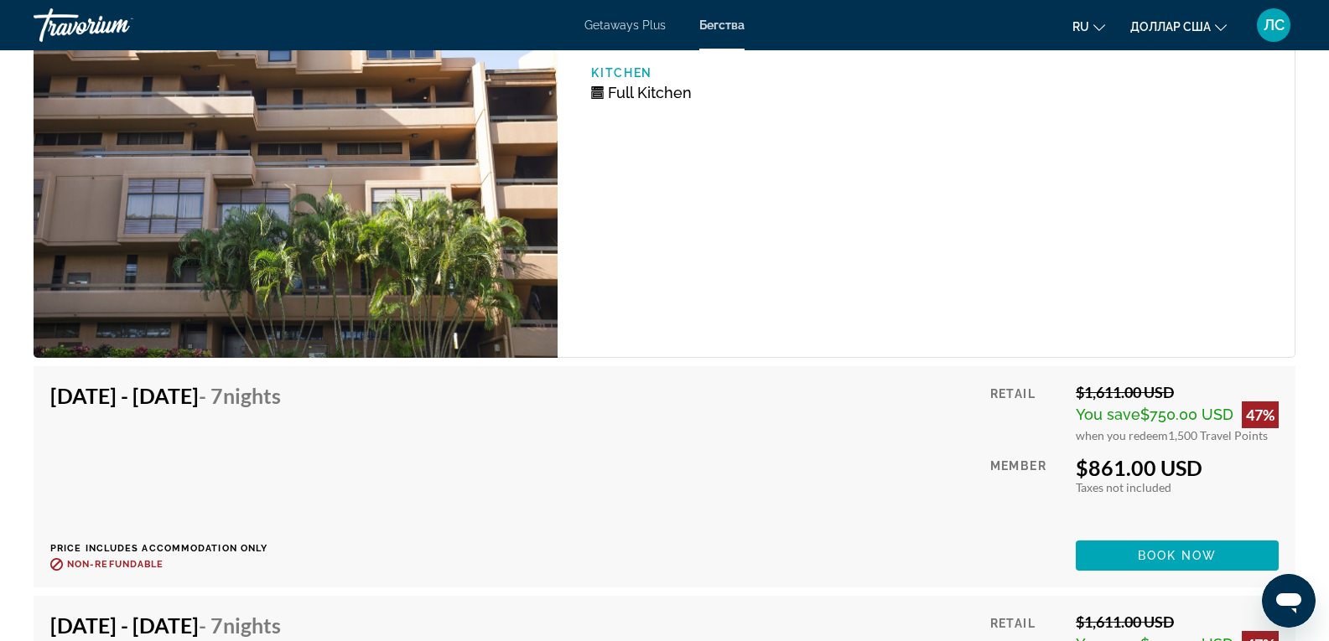
scroll to position [15599, 0]
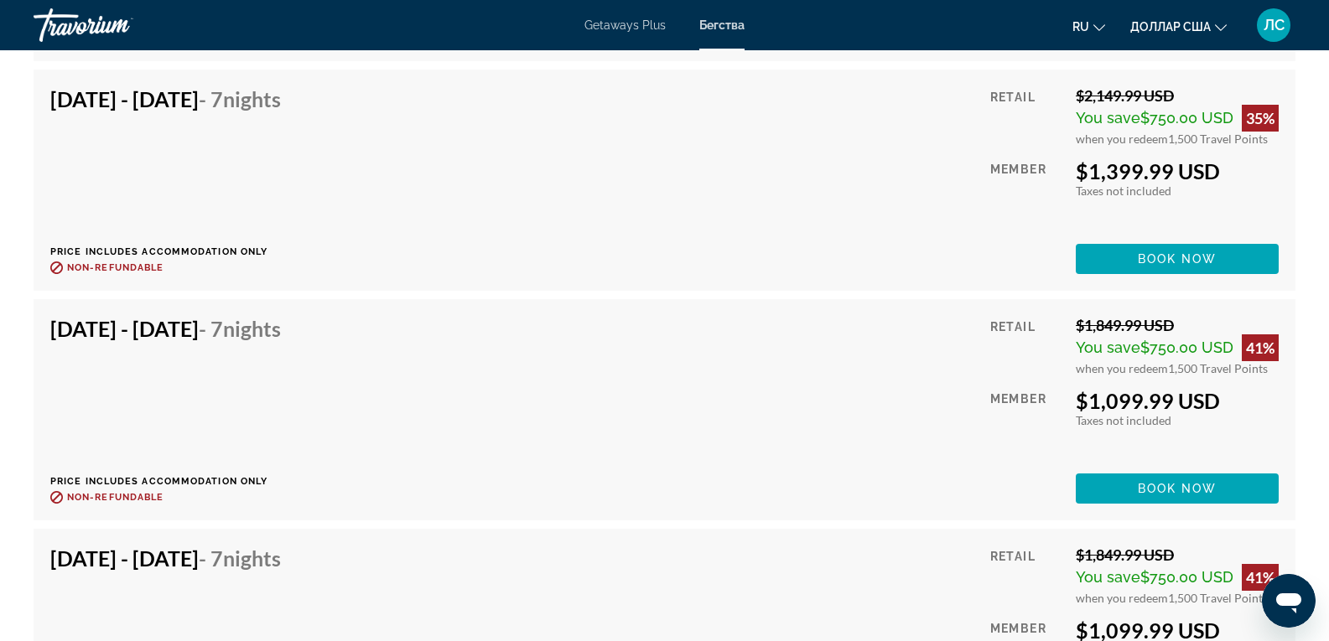
scroll to position [17315, 0]
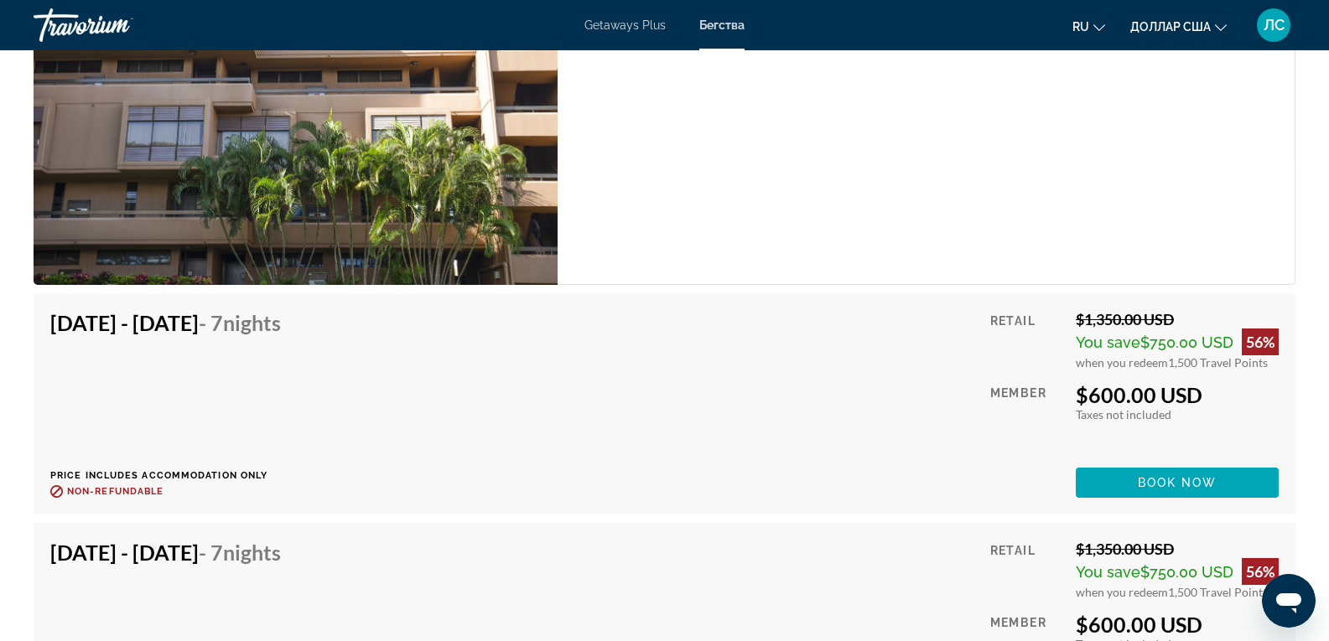
scroll to position [3255, 0]
